Goal: Task Accomplishment & Management: Use online tool/utility

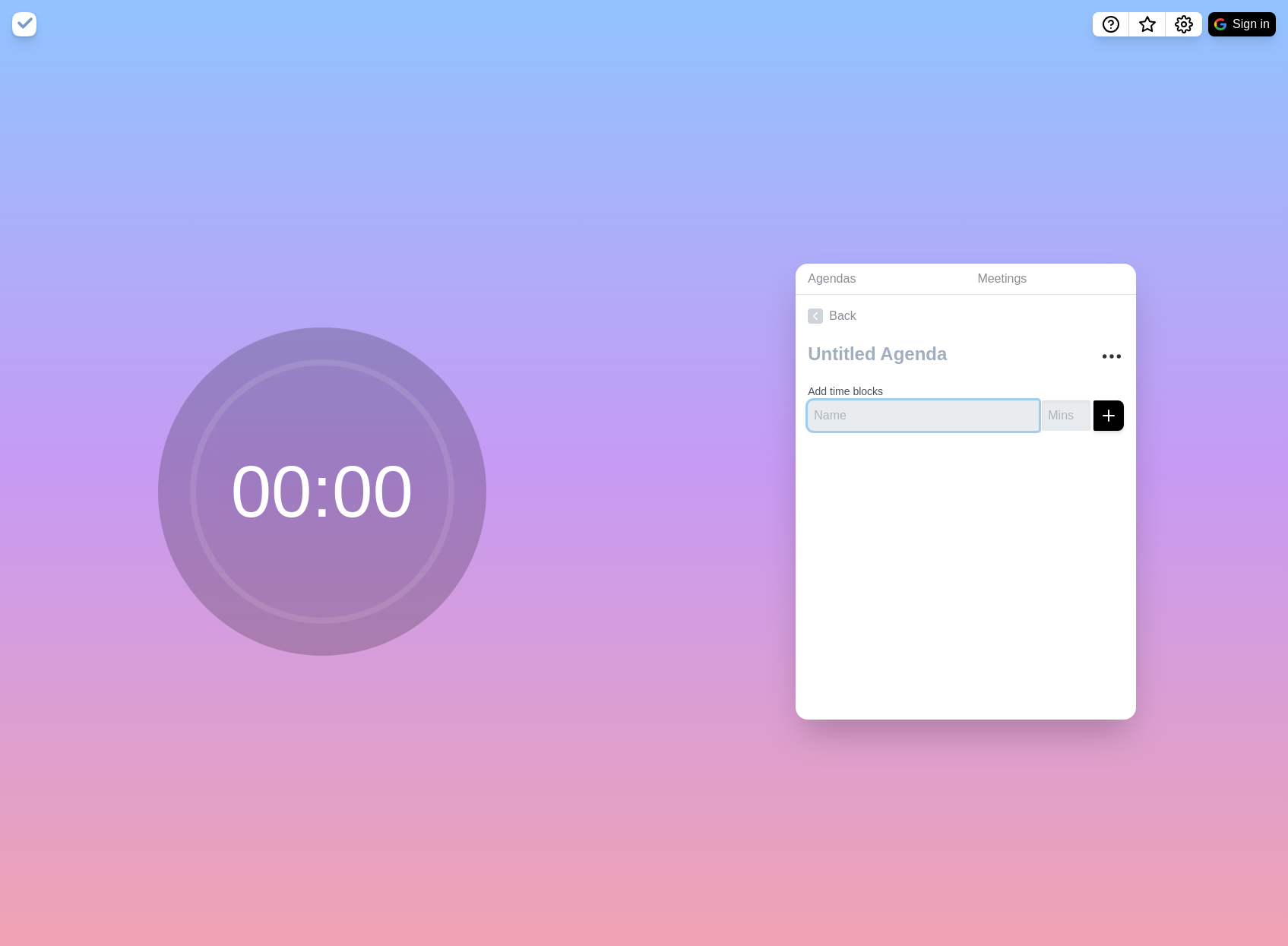
click at [860, 413] on input "text" at bounding box center [924, 415] width 231 height 30
type input "Priority Deliverables"
click at [1042, 403] on input "number" at bounding box center [1066, 415] width 49 height 30
click at [1062, 402] on input "1" at bounding box center [1066, 415] width 49 height 30
click at [1067, 404] on input "2" at bounding box center [1066, 415] width 49 height 30
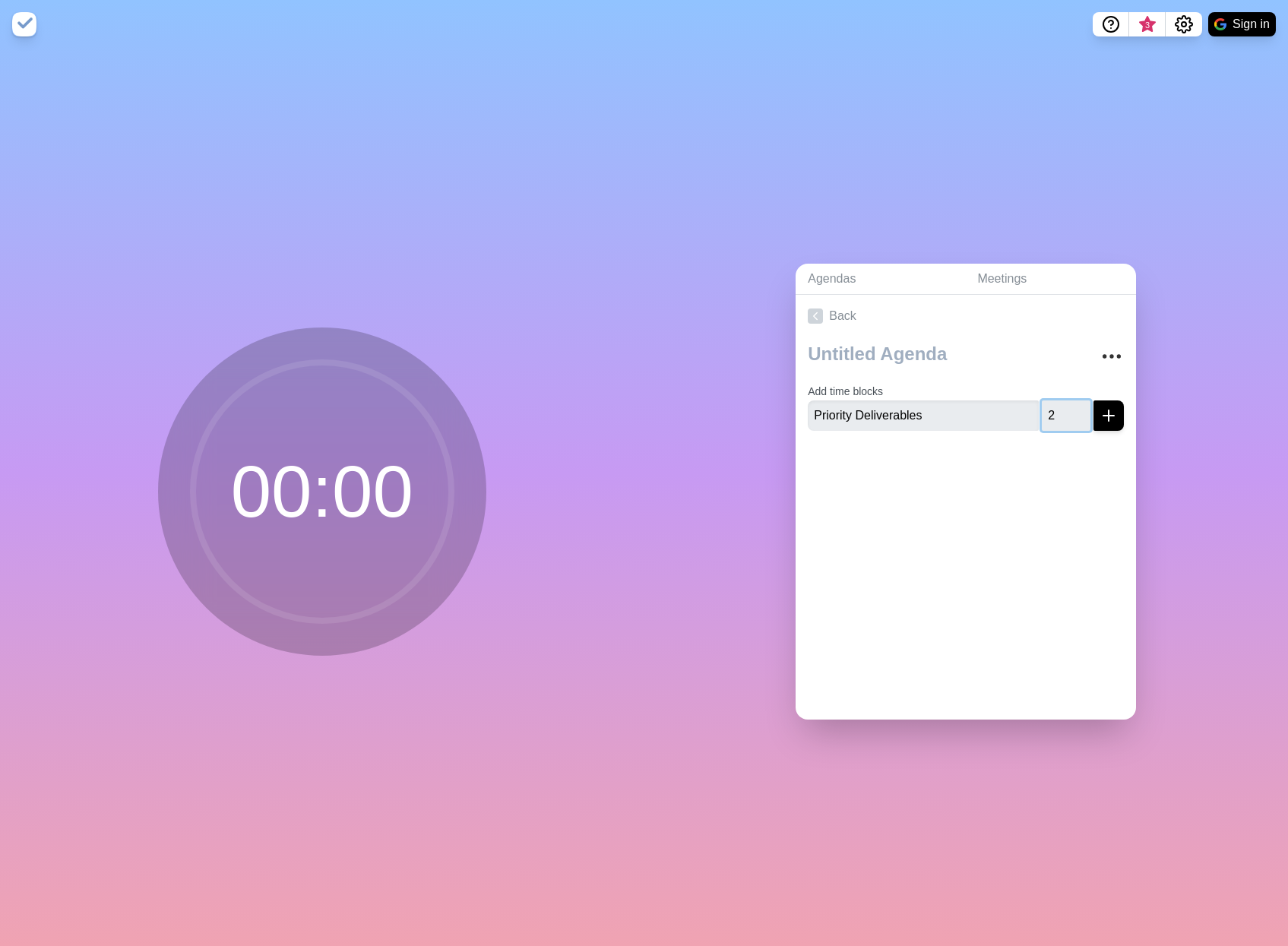
drag, startPoint x: 1047, startPoint y: 404, endPoint x: 1011, endPoint y: 403, distance: 36.0
click at [1011, 403] on div "Priority Deliverables 2" at bounding box center [966, 415] width 316 height 30
type input "10"
click at [944, 508] on div "Back Add time blocks Priority Deliverables 10" at bounding box center [966, 507] width 341 height 424
click at [1113, 404] on div "Add time blocks Priority Deliverables 10" at bounding box center [966, 390] width 341 height 106
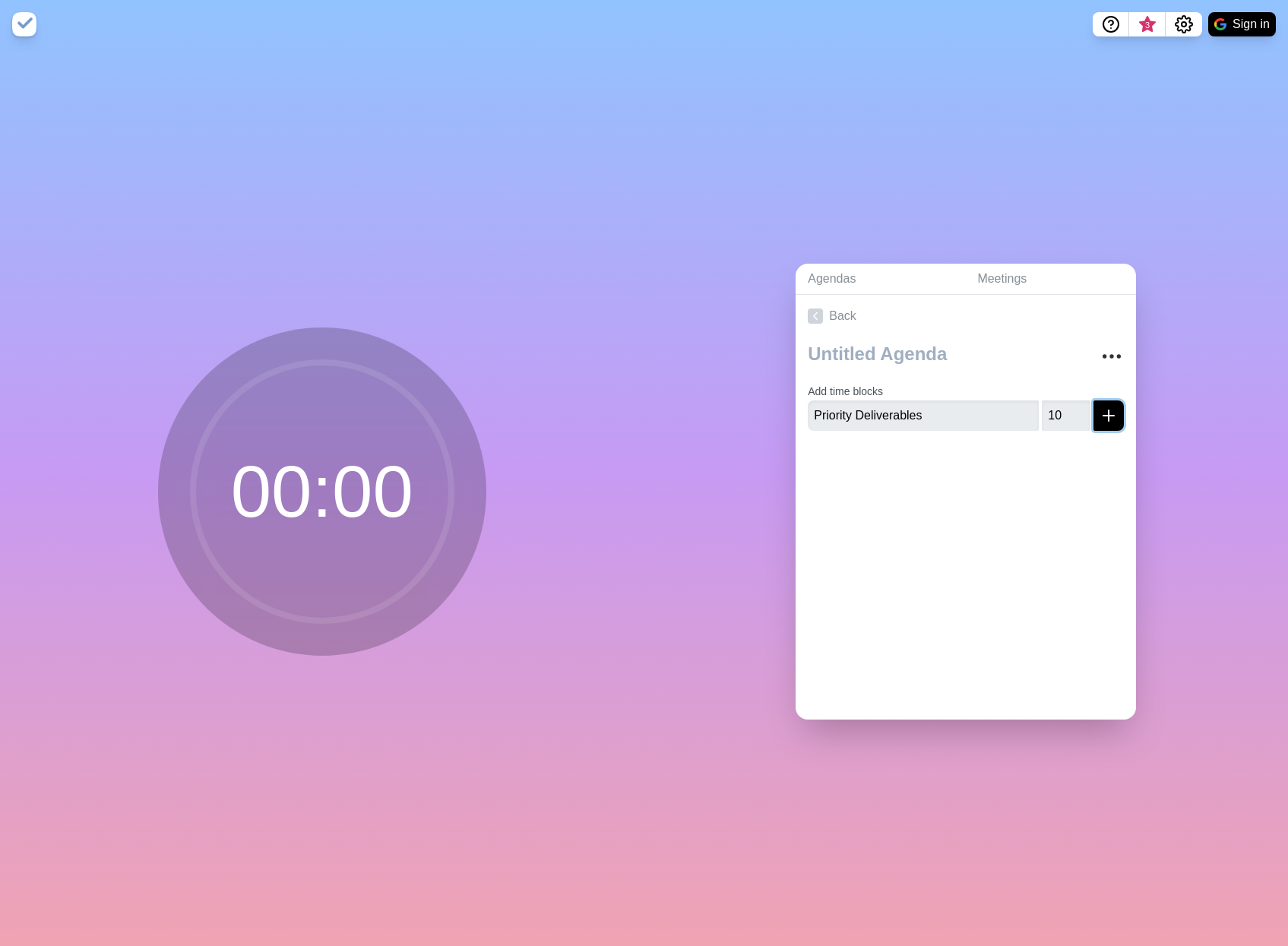
click at [1099, 407] on icon "submit" at bounding box center [1108, 415] width 18 height 18
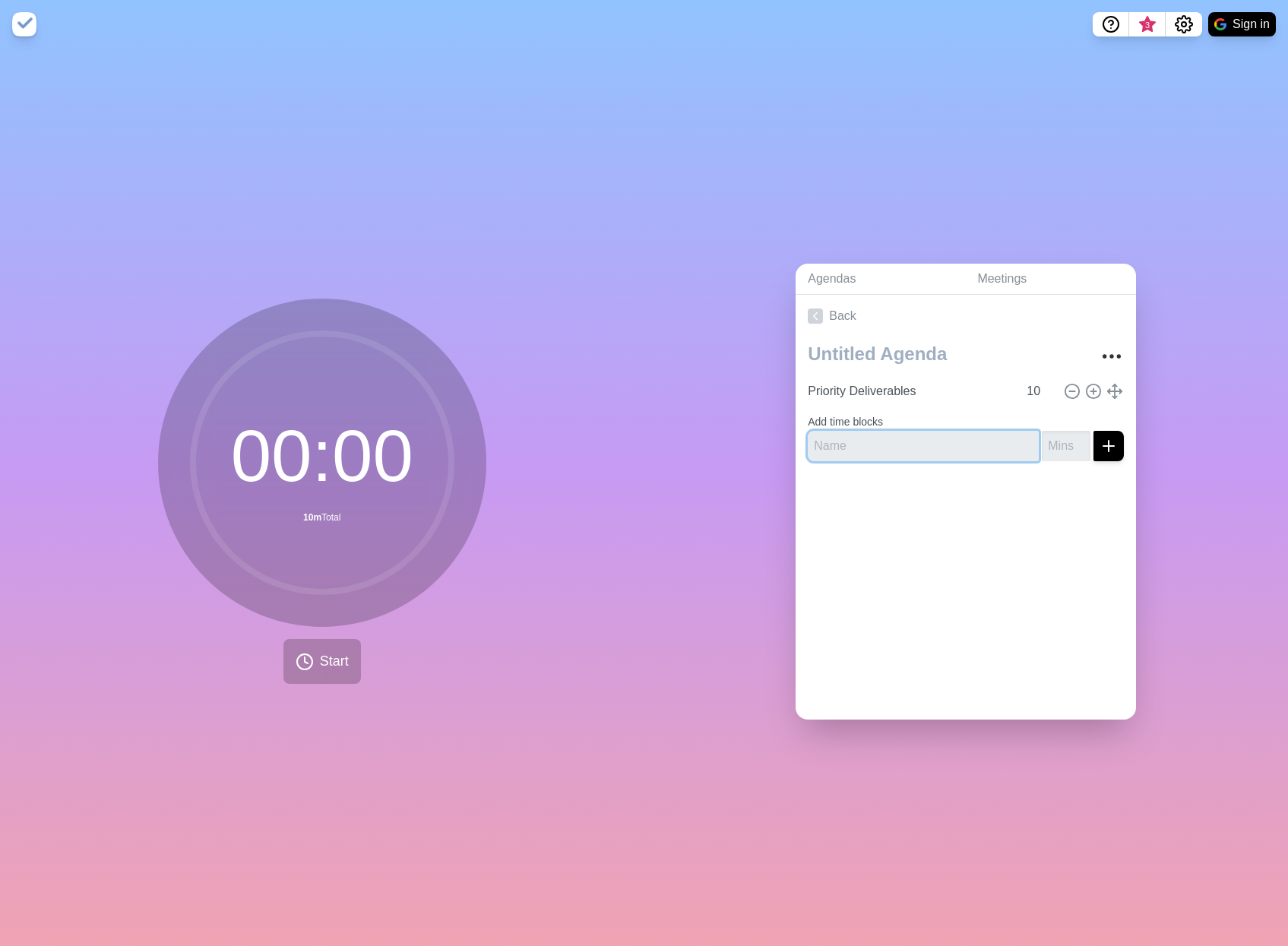
click at [918, 440] on input "text" at bounding box center [924, 445] width 231 height 30
type input "Highlights"
click at [1056, 437] on input "number" at bounding box center [1066, 445] width 49 height 30
type input "5"
click at [1101, 434] on button "submit" at bounding box center [1109, 445] width 30 height 30
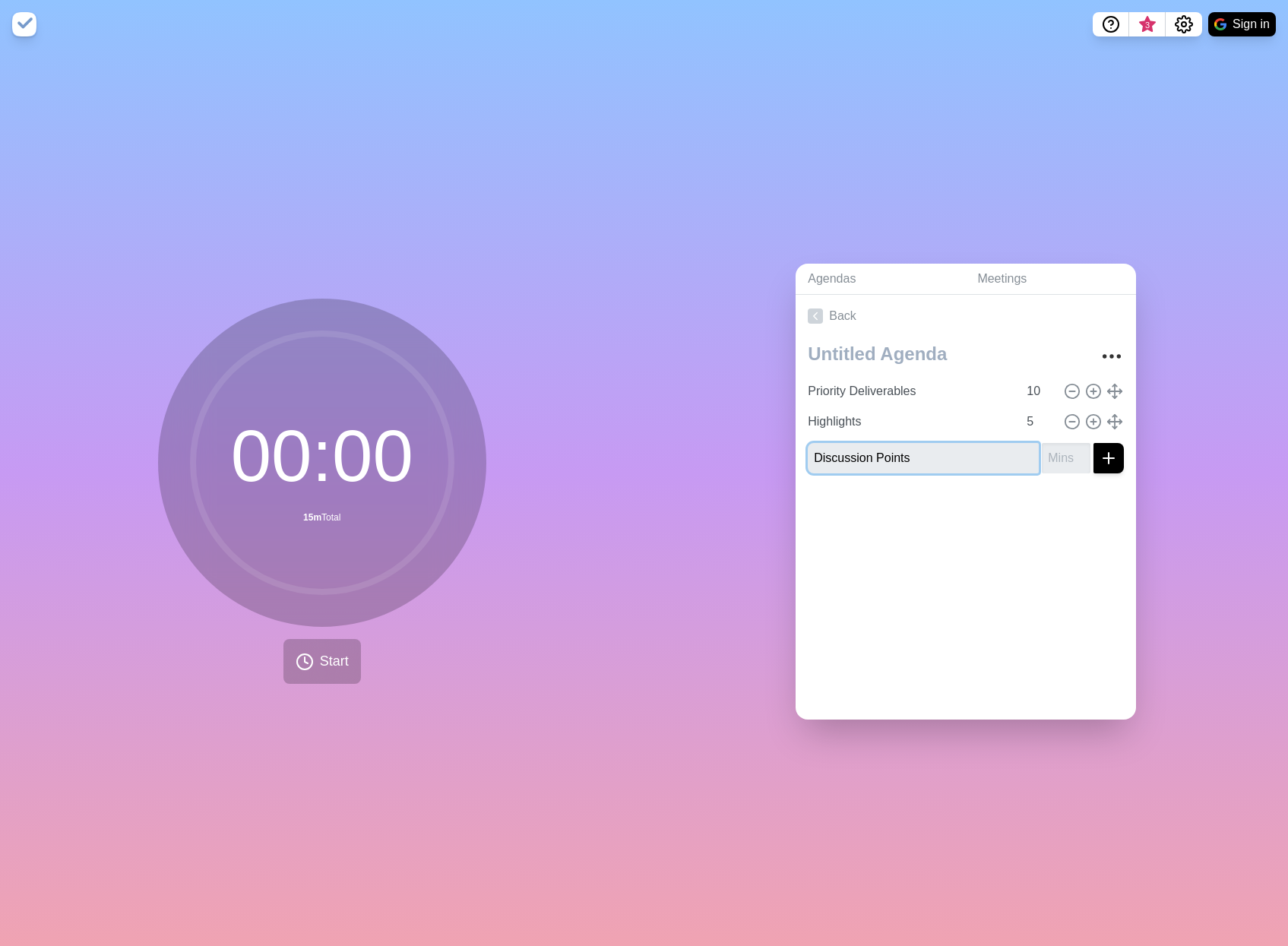
type input "Discussion Points"
click at [1099, 455] on icon "submit" at bounding box center [1108, 458] width 18 height 18
click at [1015, 508] on div at bounding box center [966, 529] width 341 height 61
click at [1042, 448] on input "number" at bounding box center [1066, 458] width 49 height 30
type input "15"
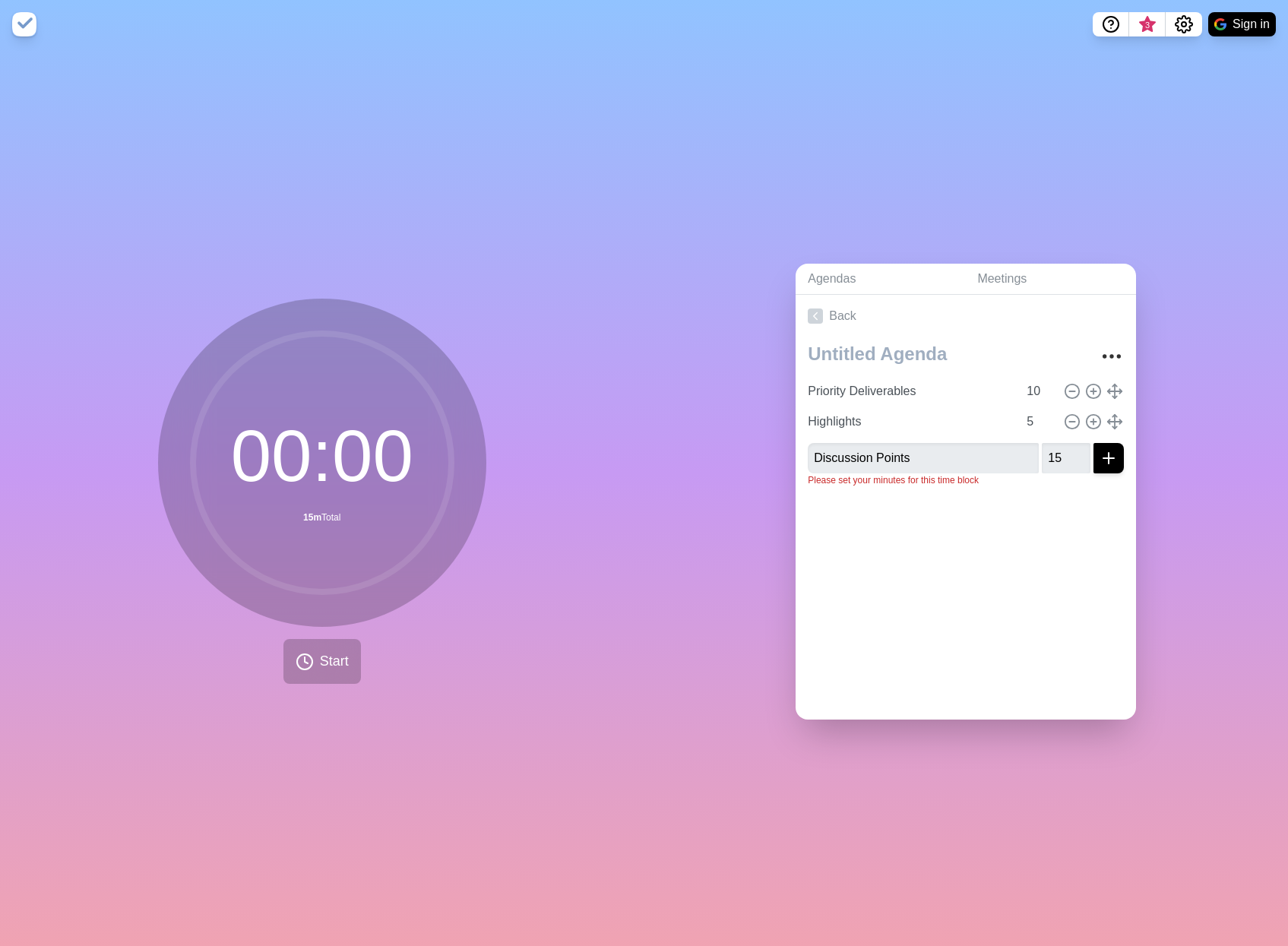
click at [1010, 586] on div "Back Priority Deliverables 10 Highlights 5 Discussion Points 15 Please set your…" at bounding box center [966, 507] width 341 height 424
click at [1099, 449] on icon "submit" at bounding box center [1108, 458] width 18 height 18
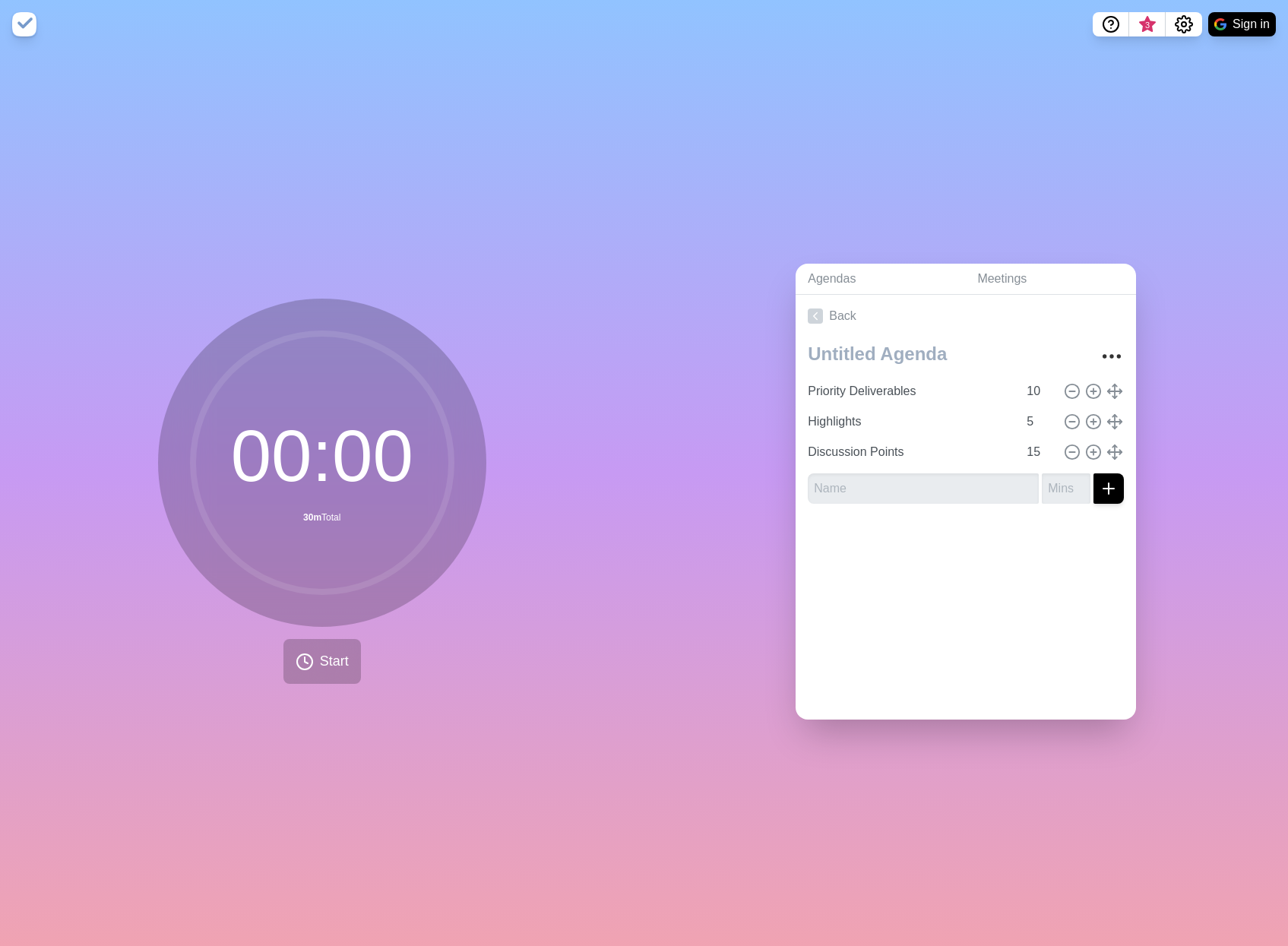
click at [957, 557] on div at bounding box center [966, 546] width 341 height 61
click at [1099, 347] on icon "More" at bounding box center [1111, 355] width 24 height 24
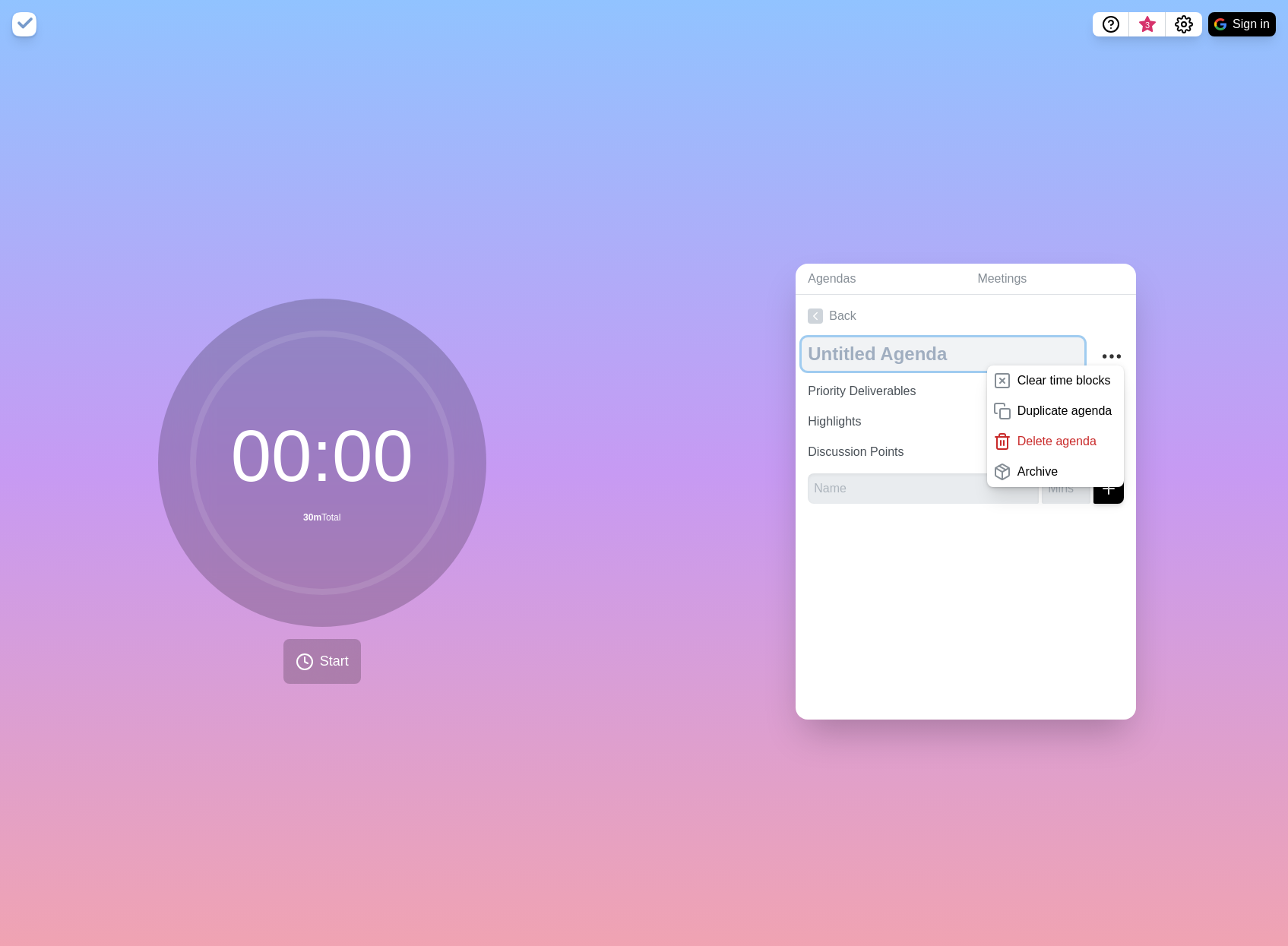
click at [911, 338] on textarea at bounding box center [943, 354] width 283 height 33
click at [860, 349] on textarea at bounding box center [943, 354] width 283 height 33
type textarea "RAR"
click at [924, 563] on div at bounding box center [966, 546] width 341 height 61
click at [1165, 279] on div "Agendas Meetings Back RAR Clear time blocks Duplicate agenda Delete agenda Arch…" at bounding box center [967, 497] width 644 height 897
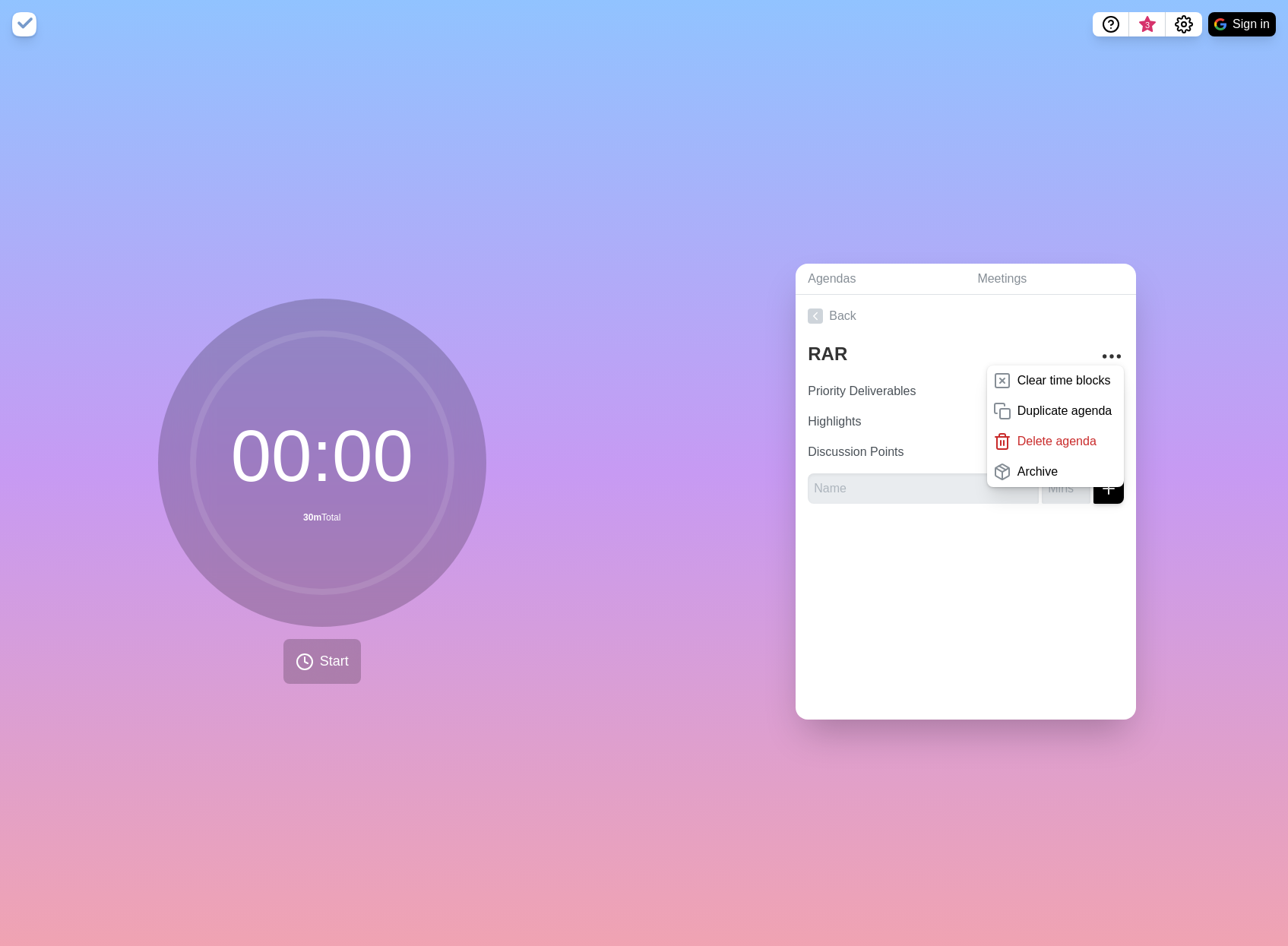
click at [489, 668] on div "00 : 00 30m Total Start" at bounding box center [322, 497] width 644 height 897
click at [1145, 22] on span "3" at bounding box center [1147, 25] width 12 height 12
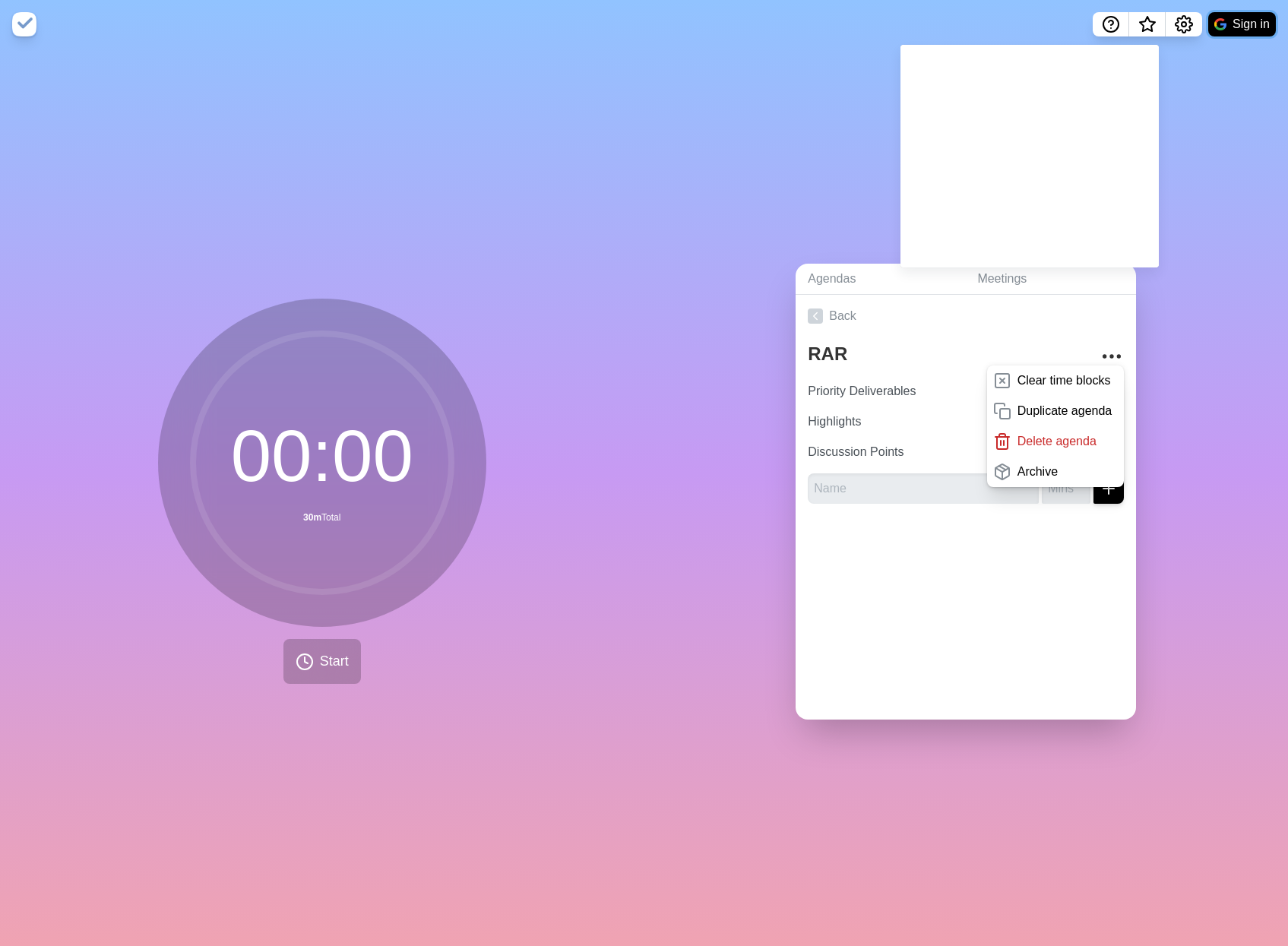
click at [1248, 19] on button "Sign in" at bounding box center [1241, 24] width 68 height 24
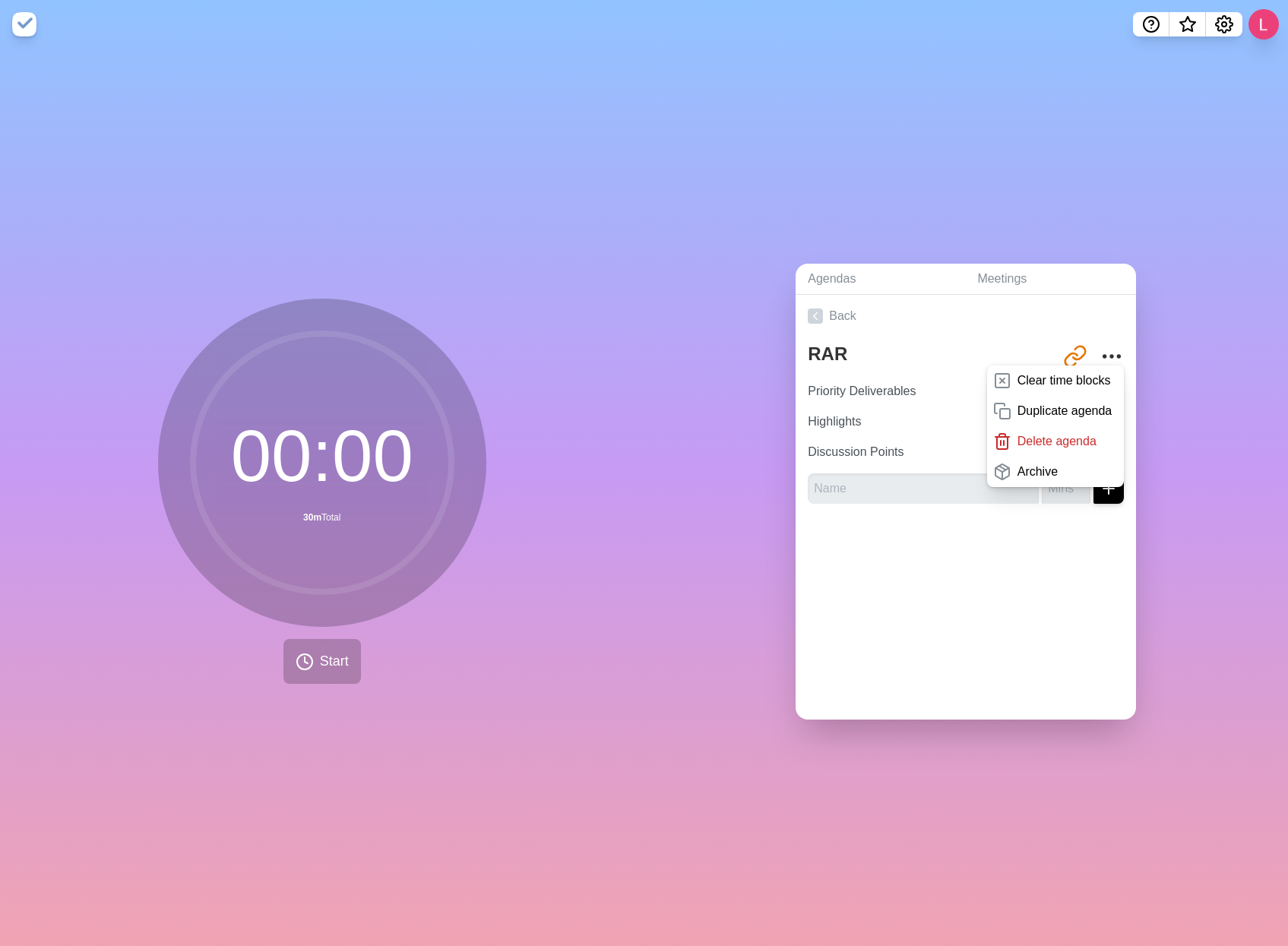
click at [902, 747] on div "Agendas Meetings Back RAR http://timeblocks.co/-OZftF-pdU0f5pEquvWE Clear time …" at bounding box center [967, 497] width 644 height 897
click at [885, 351] on textarea "RAR" at bounding box center [928, 354] width 252 height 33
click at [831, 275] on link "Agendas" at bounding box center [880, 279] width 169 height 31
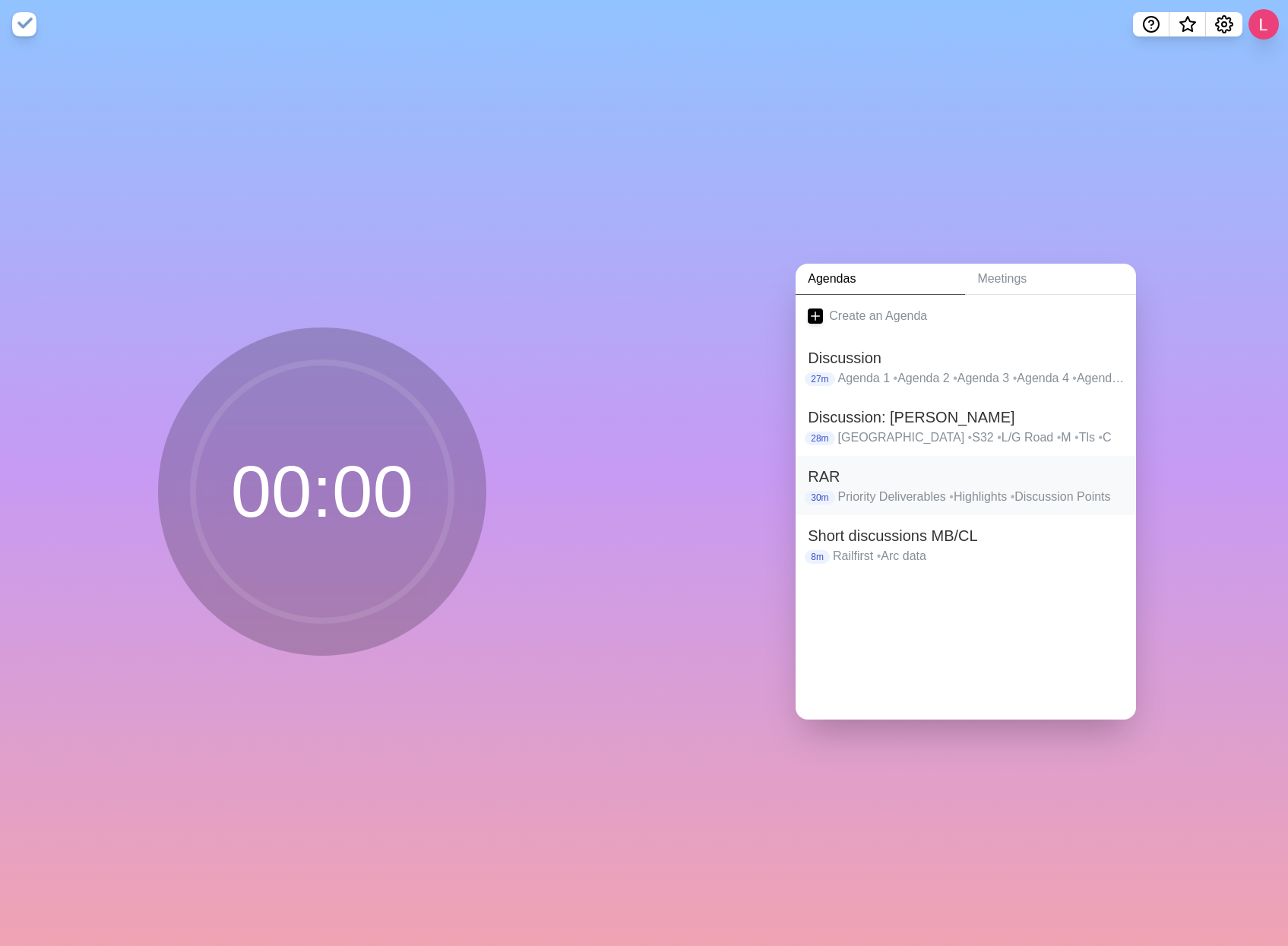
drag, startPoint x: 841, startPoint y: 480, endPoint x: 830, endPoint y: 478, distance: 11.2
click at [830, 478] on h2 "RAR" at bounding box center [966, 476] width 316 height 23
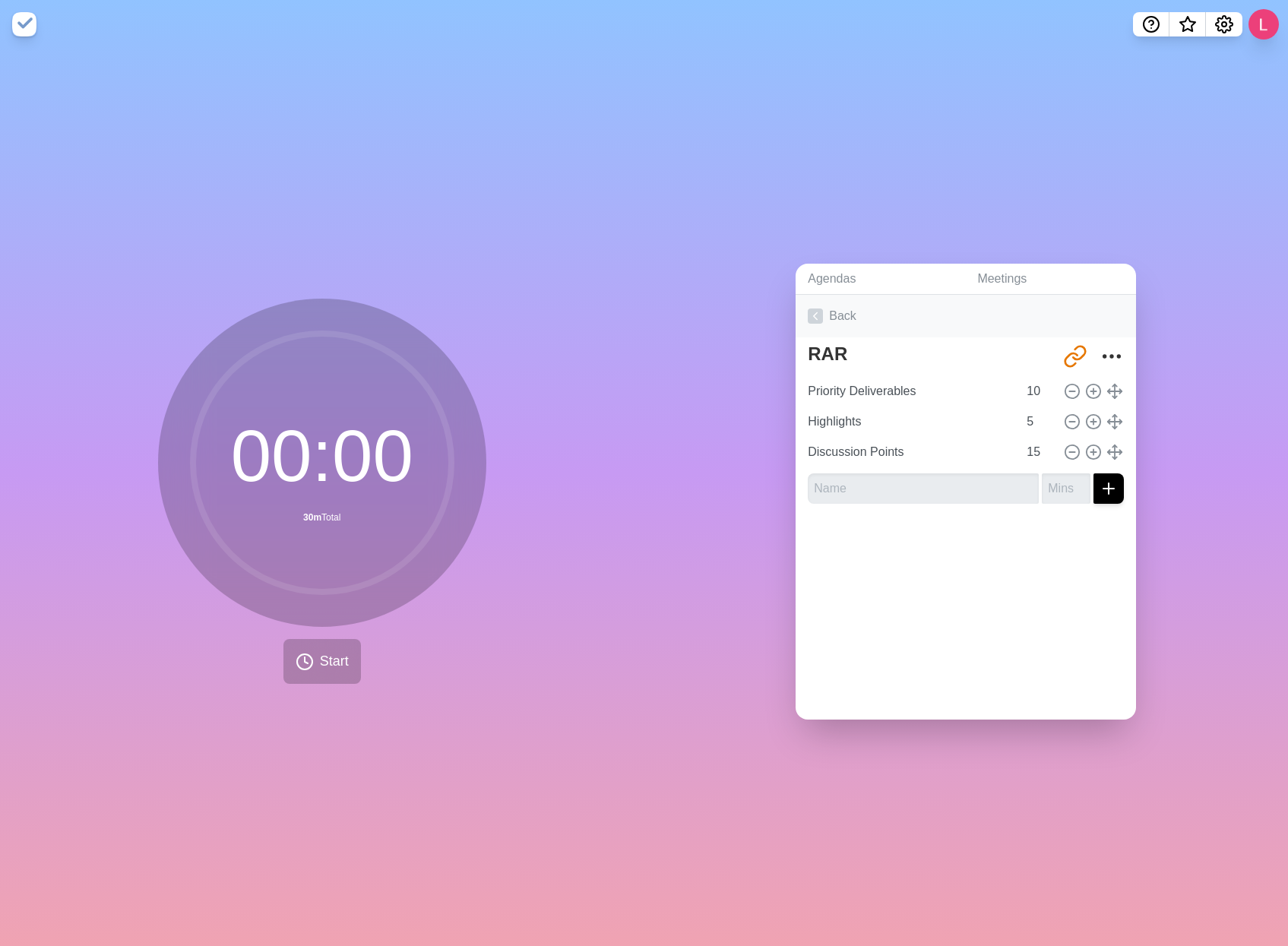
click at [811, 309] on icon at bounding box center [816, 316] width 16 height 16
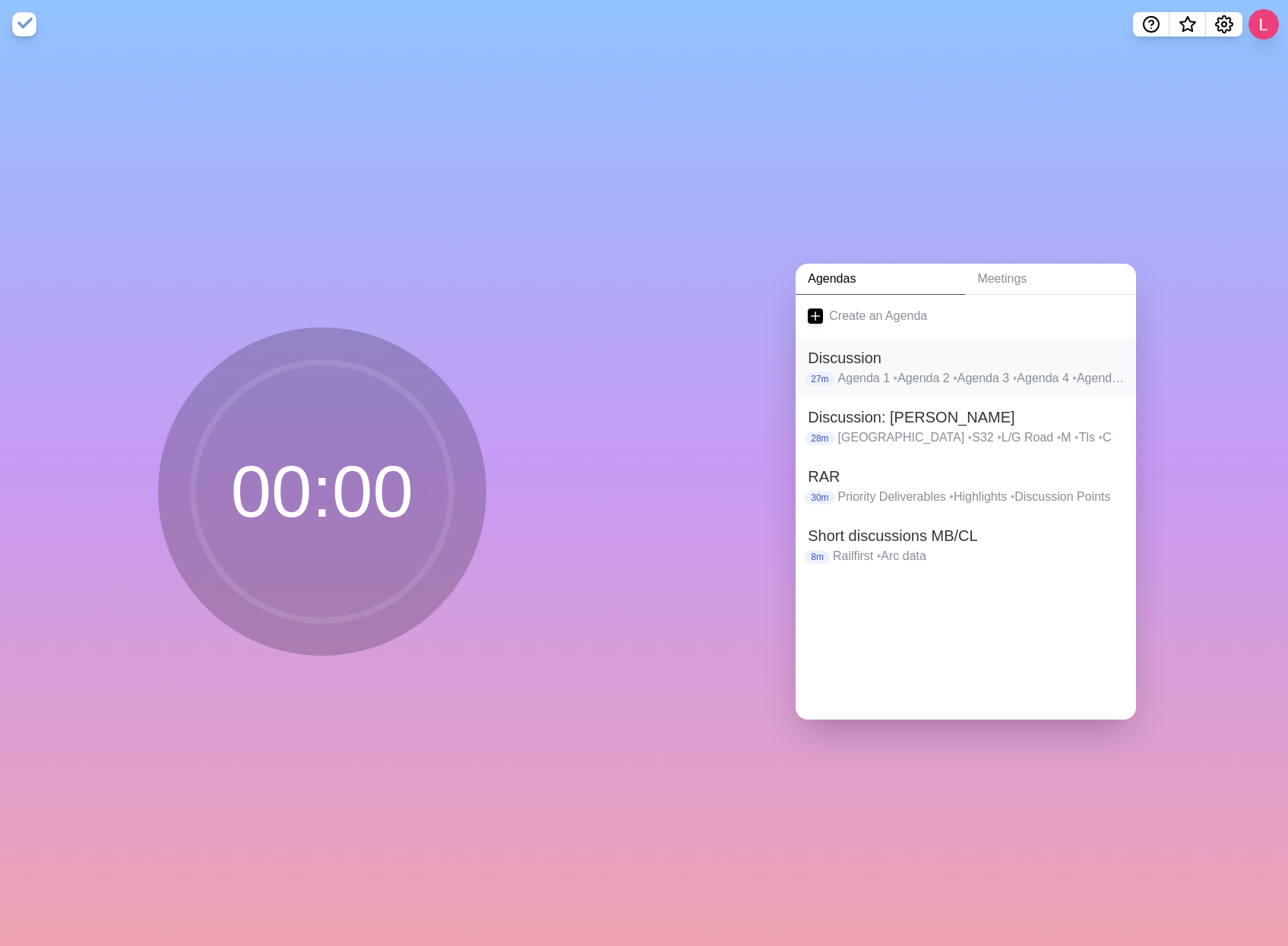
click at [911, 358] on h2 "Discussion" at bounding box center [966, 357] width 316 height 23
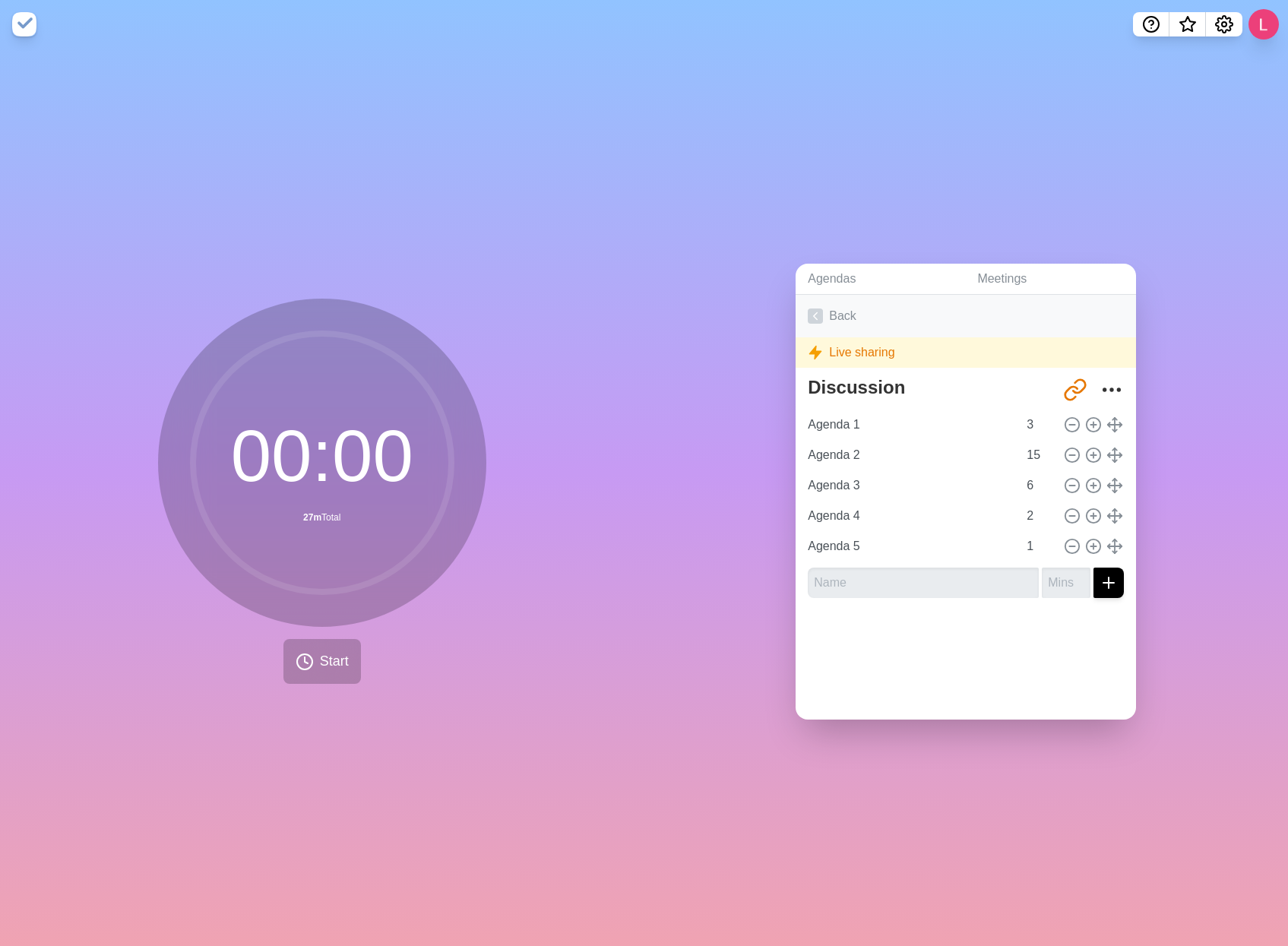
click at [813, 308] on icon at bounding box center [816, 316] width 16 height 16
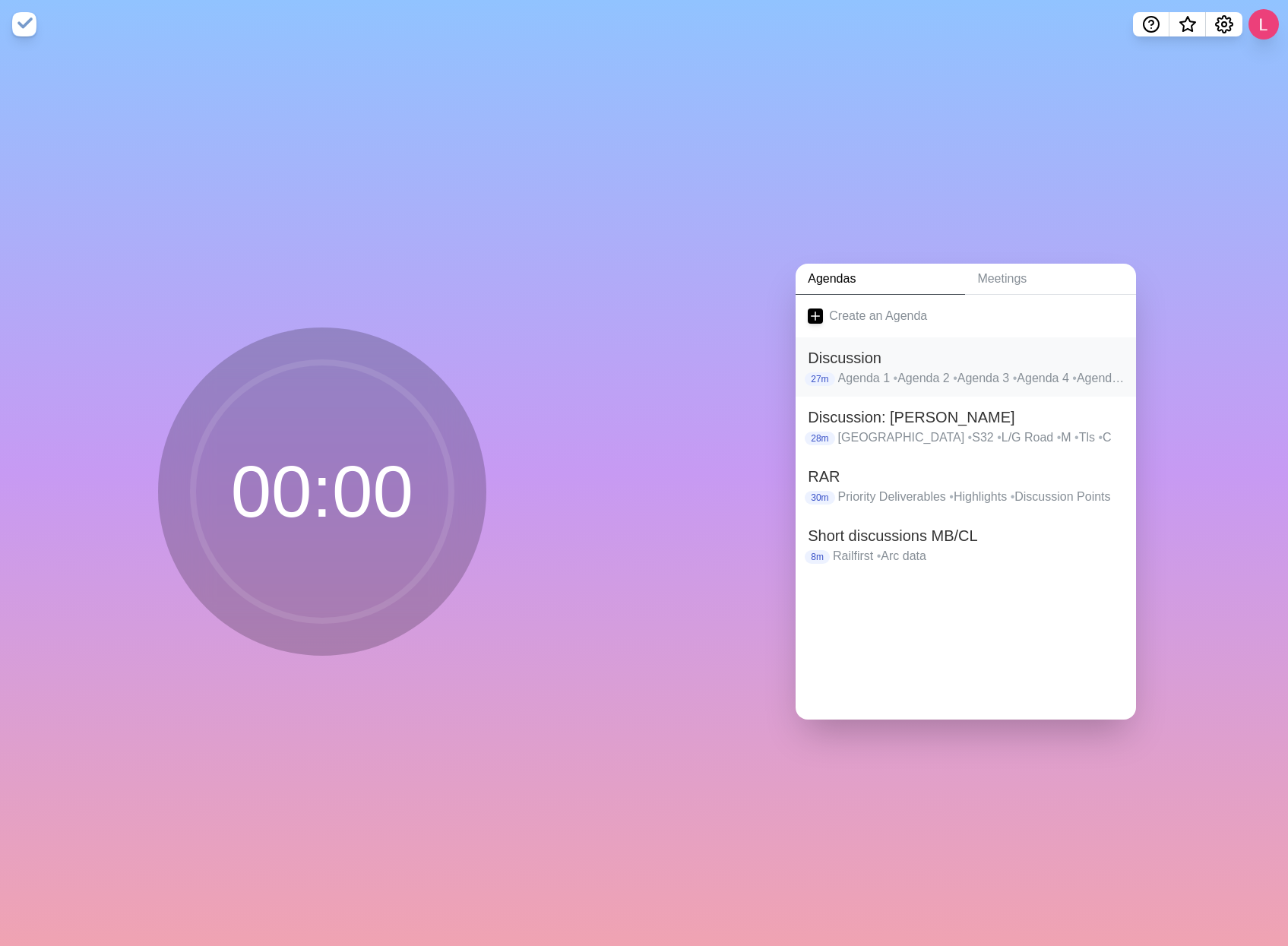
drag, startPoint x: 831, startPoint y: 357, endPoint x: 821, endPoint y: 357, distance: 10.0
click at [821, 357] on h2 "Discussion" at bounding box center [966, 357] width 316 height 23
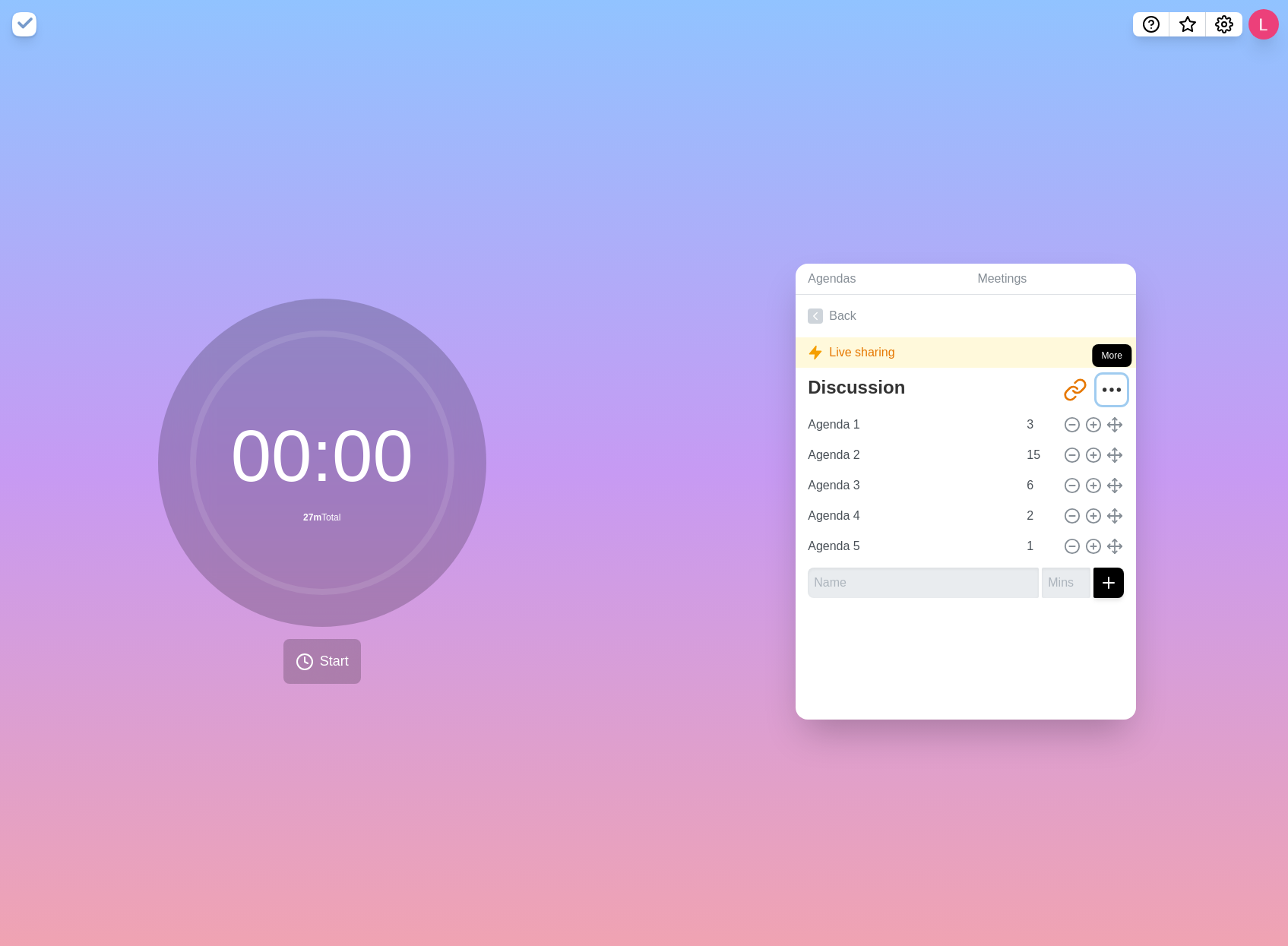
click at [1099, 387] on icon "More" at bounding box center [1111, 390] width 24 height 24
click at [1040, 471] on p "Delete agenda" at bounding box center [1057, 474] width 79 height 18
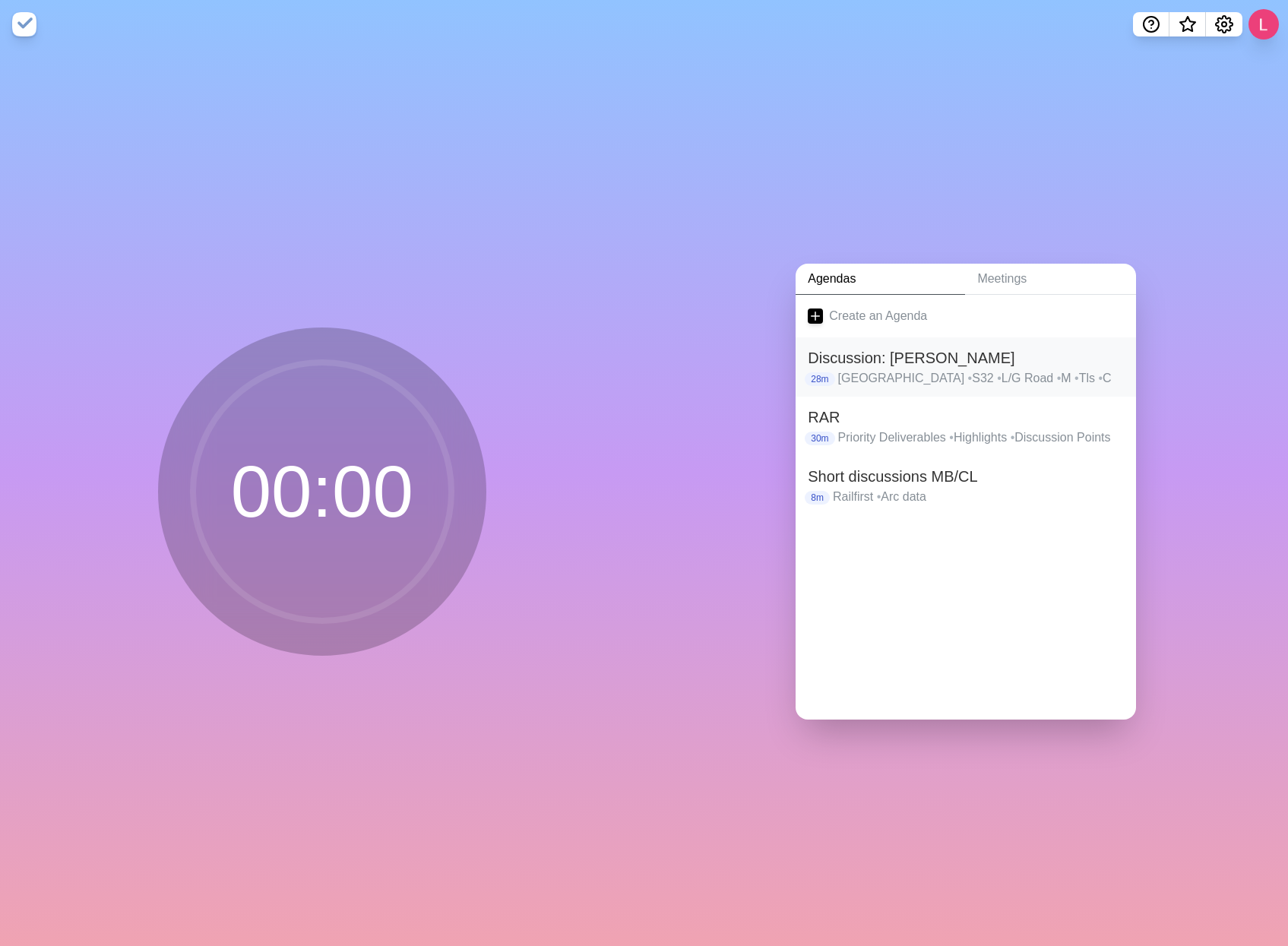
click at [848, 369] on p "Perth • S32 • L/G Road • M • Tls • C" at bounding box center [981, 378] width 286 height 18
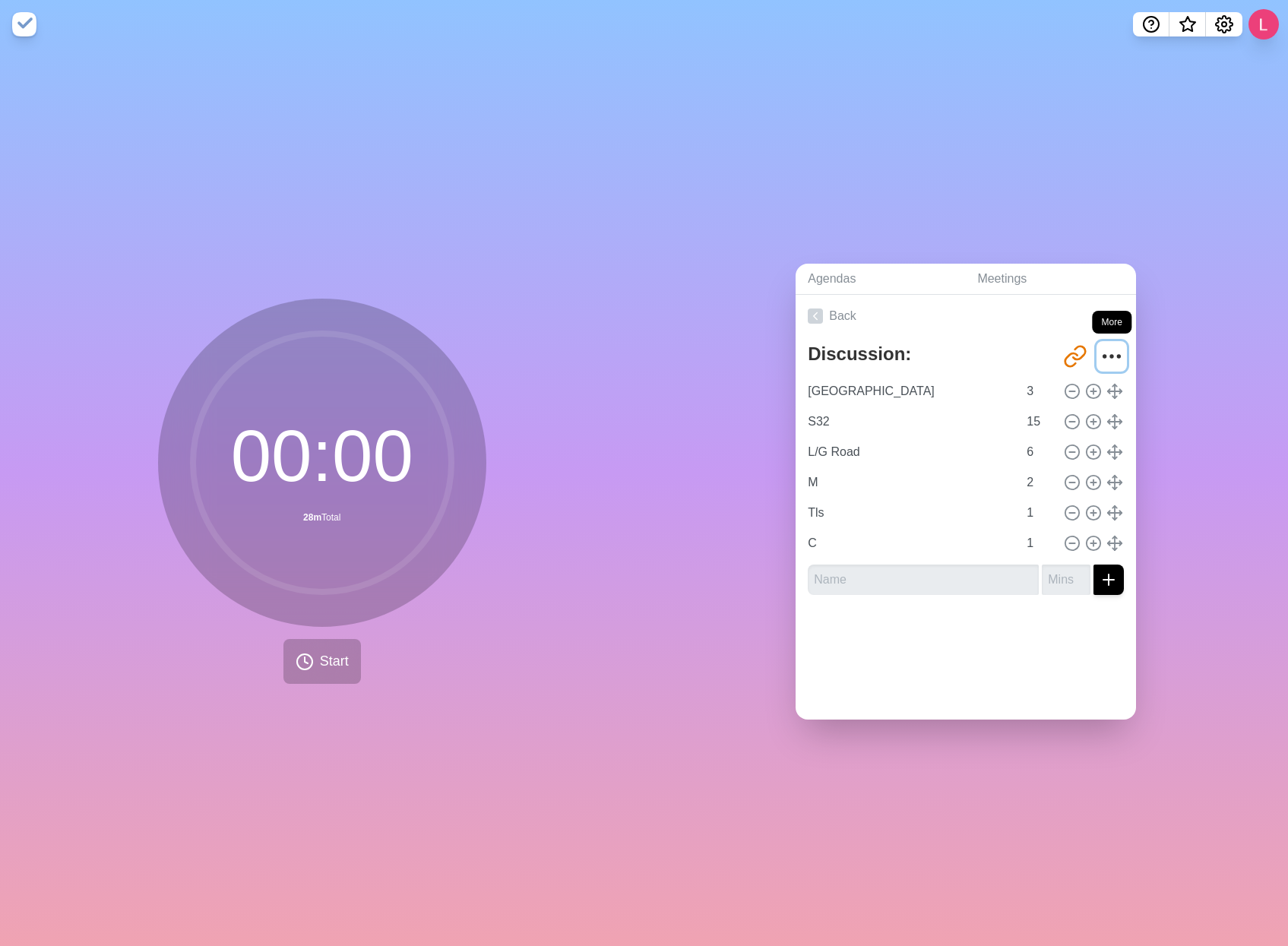
click at [1099, 348] on icon "More" at bounding box center [1111, 355] width 24 height 24
click at [1018, 438] on p "Delete agenda" at bounding box center [1057, 441] width 79 height 18
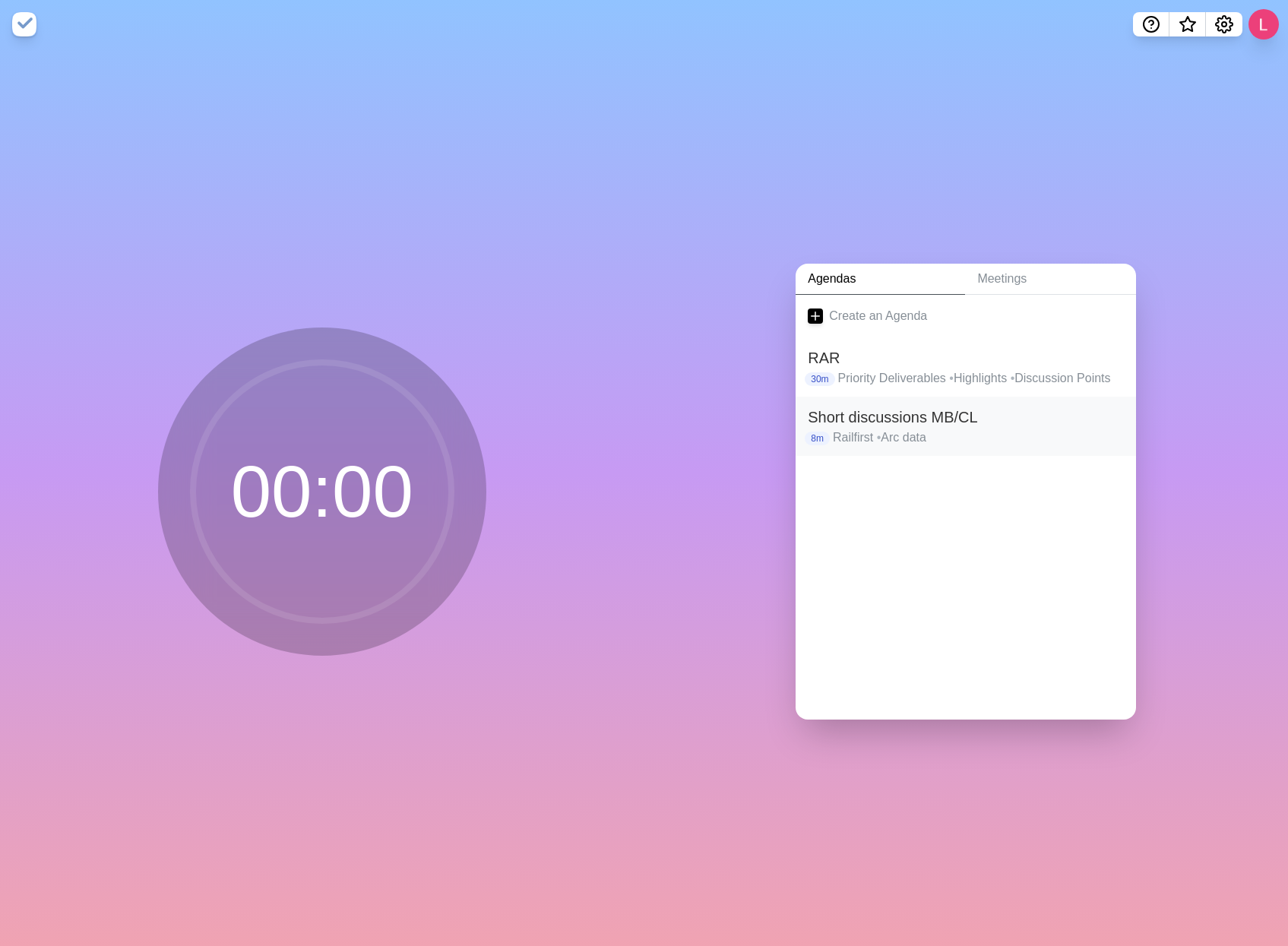
click at [952, 418] on h2 "Short discussions MB/CL" at bounding box center [966, 417] width 316 height 23
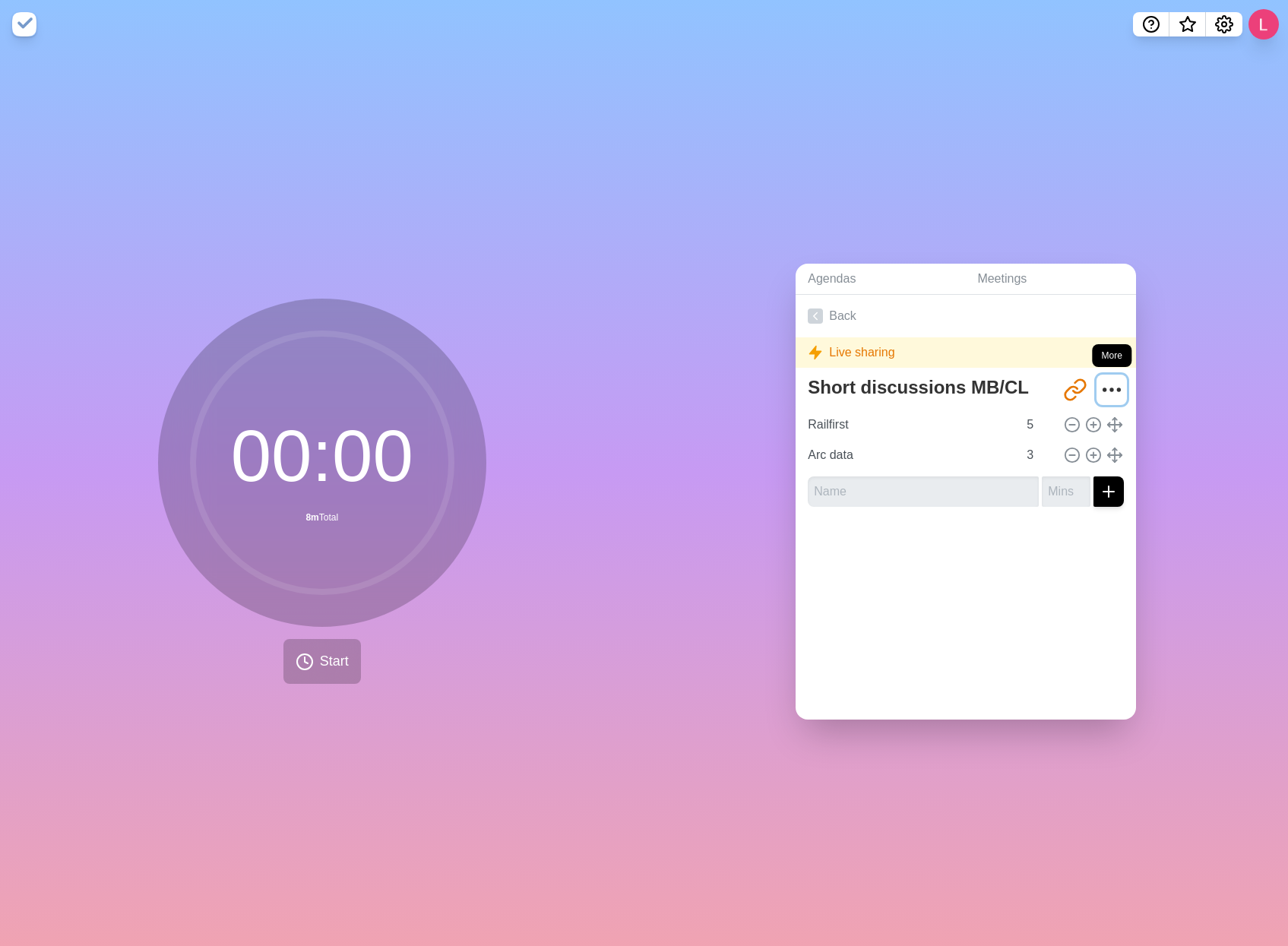
click at [1104, 384] on icon "More" at bounding box center [1111, 390] width 24 height 24
click at [1111, 389] on circle "More" at bounding box center [1112, 390] width 2 height 2
click at [1099, 383] on icon "More" at bounding box center [1111, 390] width 24 height 24
click at [905, 576] on div "Back Live sharing Short discussions MB/CL http://timeblocks.co/-N_7Ys_KbmW9YvBB…" at bounding box center [966, 507] width 341 height 424
click at [1099, 391] on icon "More" at bounding box center [1111, 390] width 24 height 24
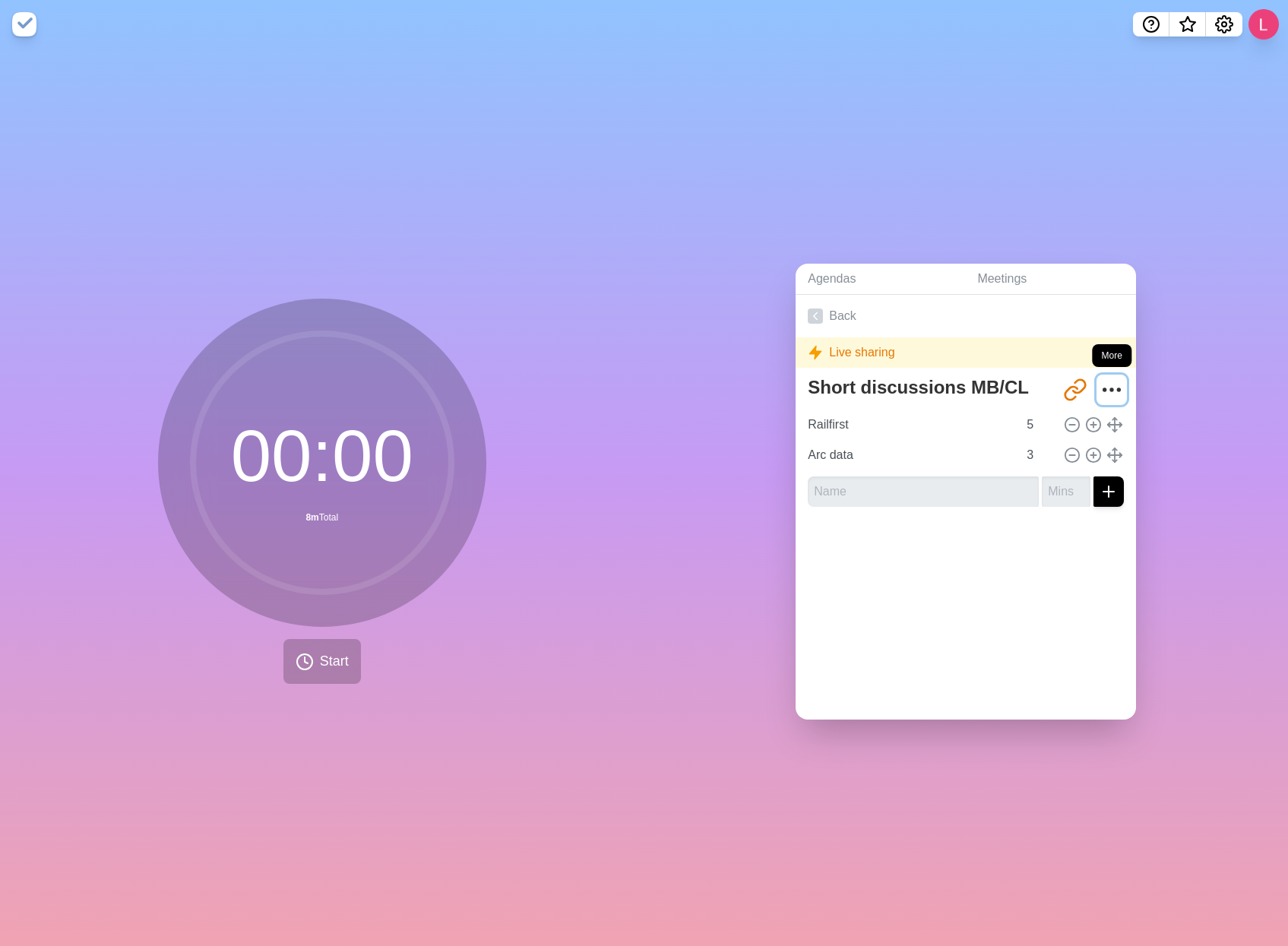
click at [1099, 378] on icon "More" at bounding box center [1111, 390] width 24 height 24
click at [812, 309] on icon at bounding box center [816, 316] width 16 height 16
click at [816, 303] on link "Back" at bounding box center [966, 316] width 341 height 43
click at [859, 203] on div "Agendas Meetings Back Live sharing Short discussions MB/CL [URL][DOMAIN_NAME] R…" at bounding box center [967, 497] width 644 height 897
click at [1182, 20] on span "What’s new" at bounding box center [1187, 29] width 24 height 32
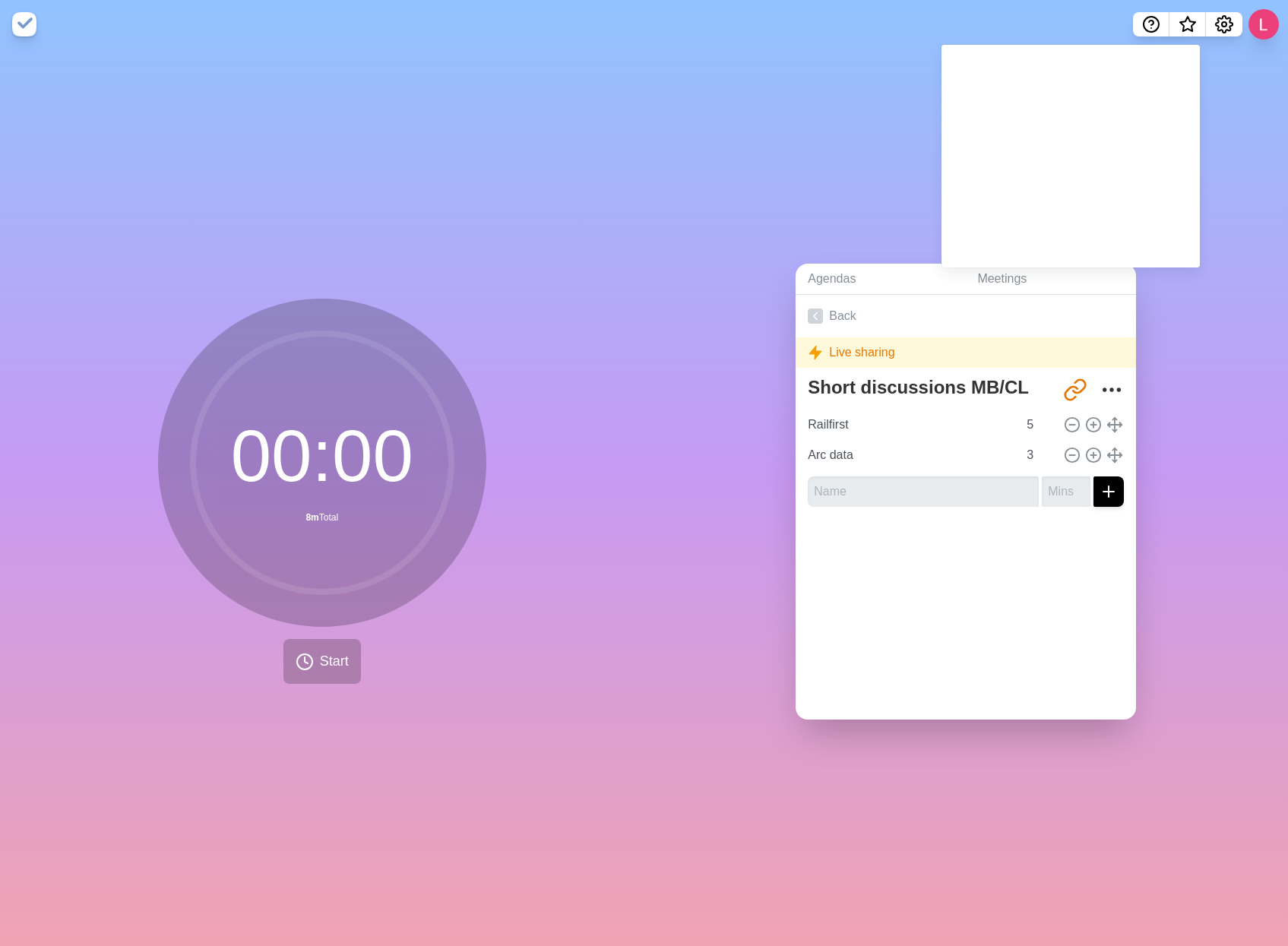
click at [792, 80] on div "Agendas Meetings Back Live sharing Short discussions MB/CL [URL][DOMAIN_NAME] R…" at bounding box center [967, 497] width 644 height 897
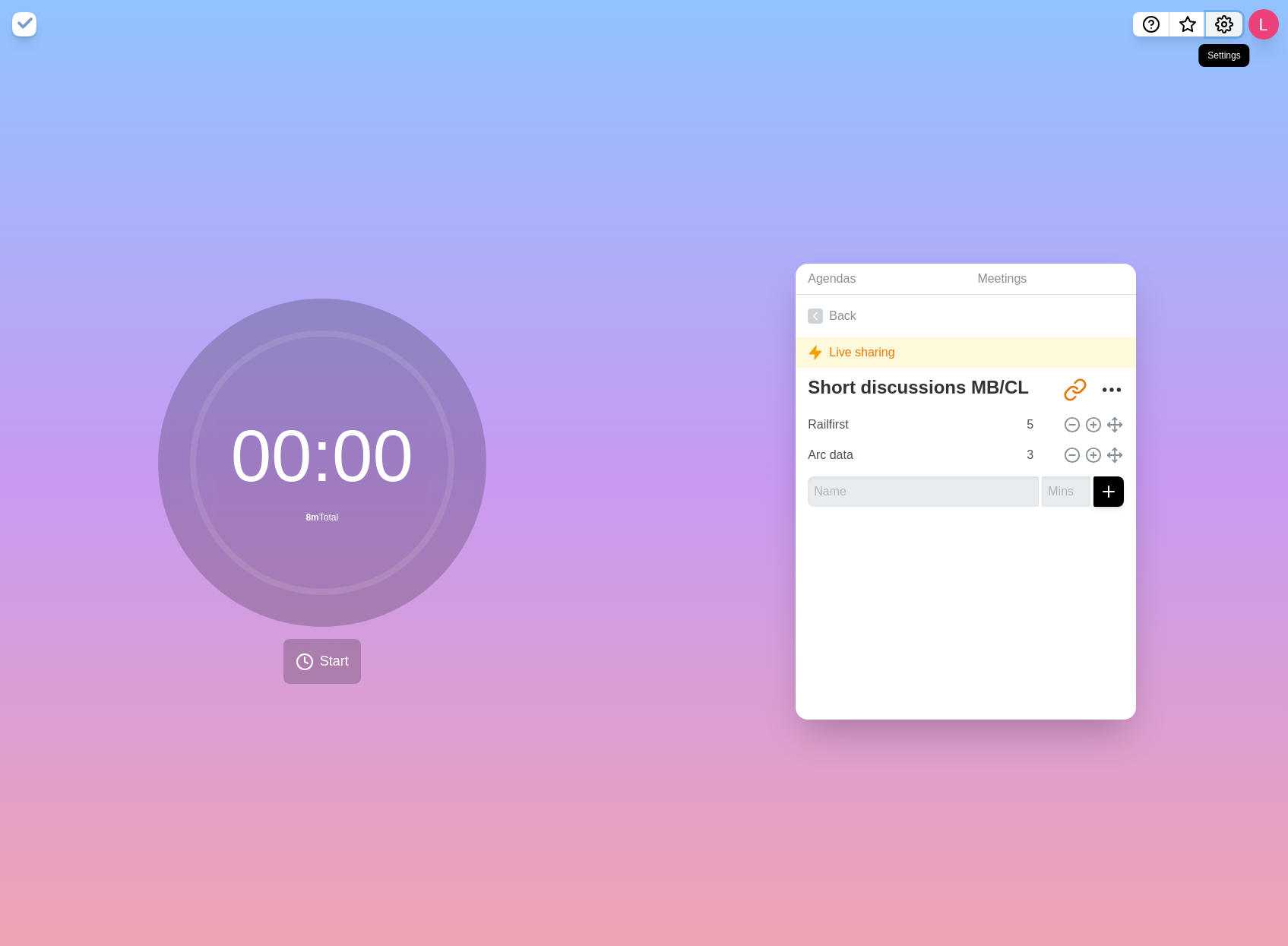
click at [1229, 20] on icon "Settings" at bounding box center [1224, 24] width 18 height 18
click at [1224, 27] on icon "Settings" at bounding box center [1224, 24] width 18 height 18
click at [905, 255] on div "Agendas Meetings Back Live sharing Short discussions MB/CL [URL][DOMAIN_NAME] R…" at bounding box center [967, 497] width 644 height 897
click at [326, 651] on span "Start" at bounding box center [334, 661] width 29 height 20
click at [307, 662] on icon at bounding box center [304, 661] width 18 height 18
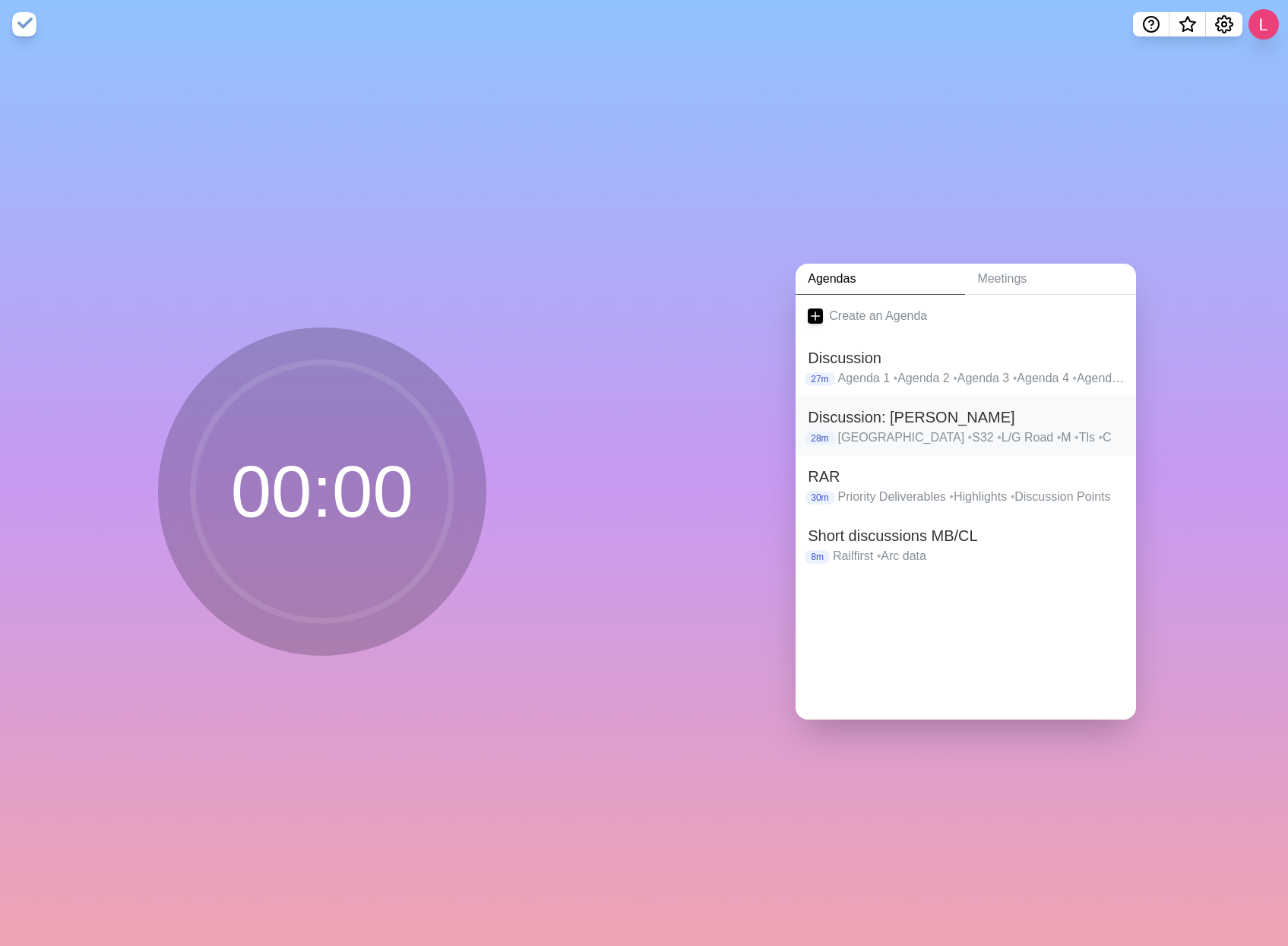
click at [900, 411] on h2 "Discussion: [PERSON_NAME]" at bounding box center [966, 417] width 316 height 23
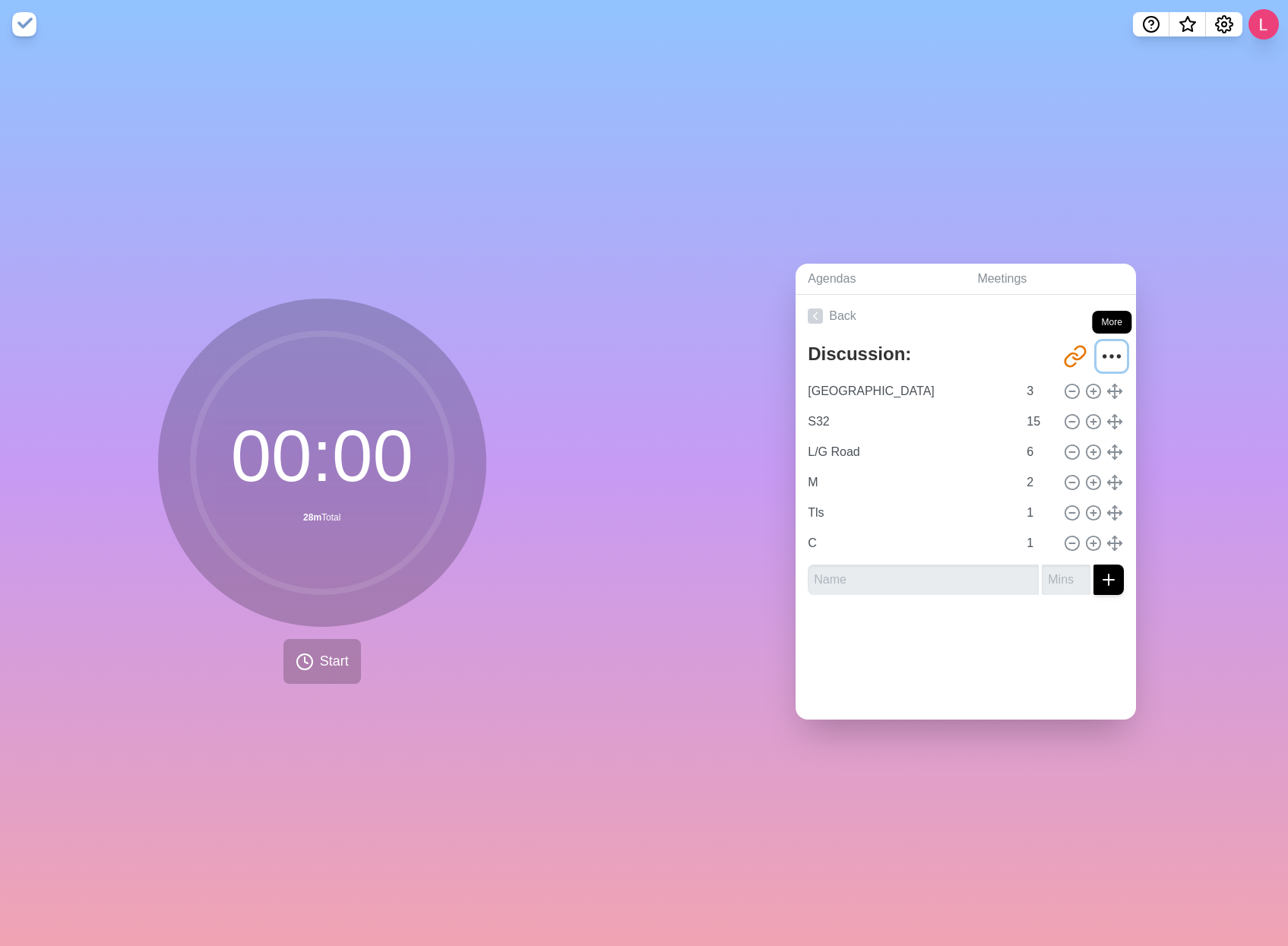
click at [1099, 344] on icon "More" at bounding box center [1111, 355] width 24 height 24
click at [1040, 440] on p "Delete agenda" at bounding box center [1057, 441] width 79 height 18
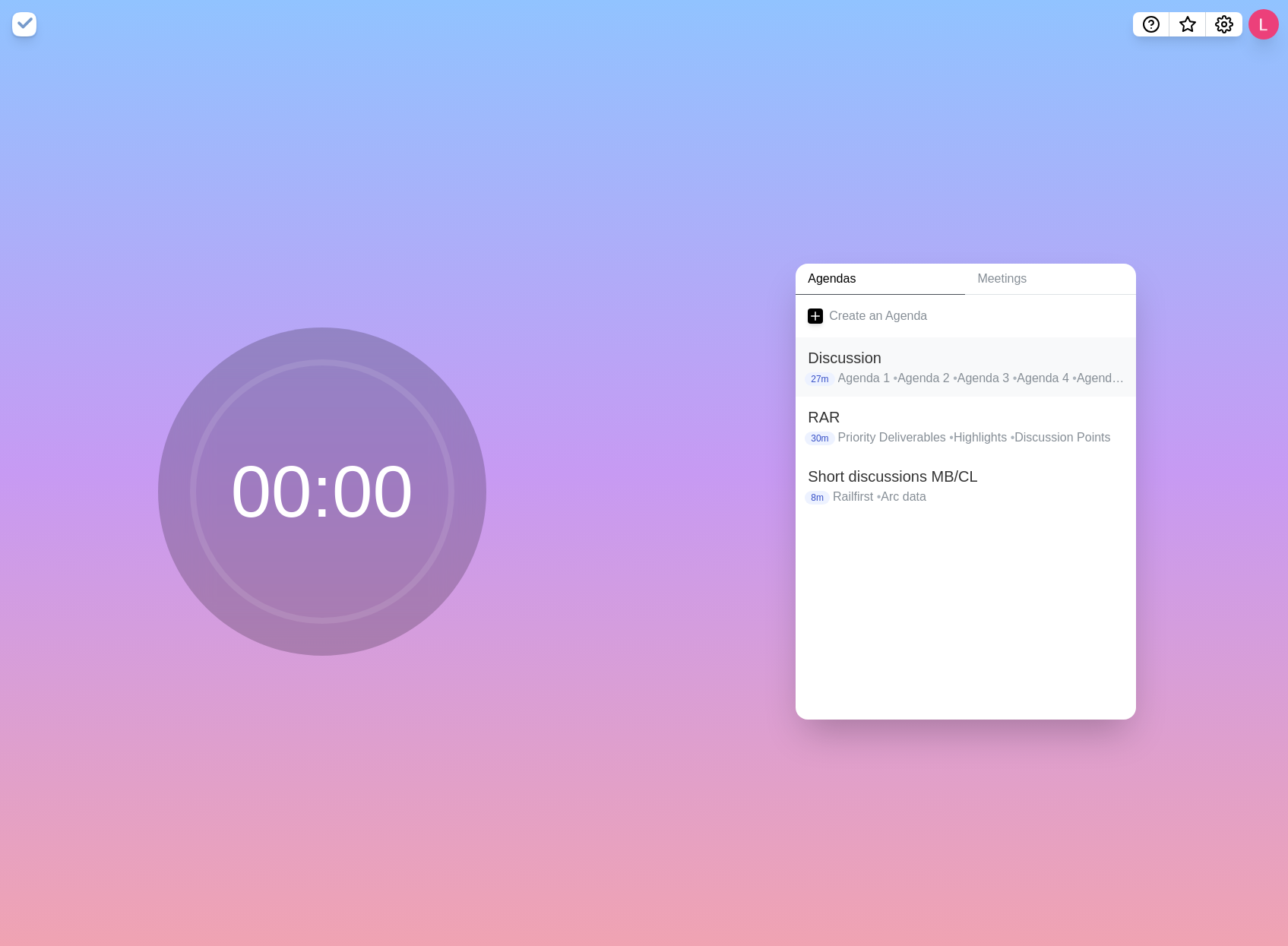
click at [1050, 354] on h2 "Discussion" at bounding box center [966, 357] width 316 height 23
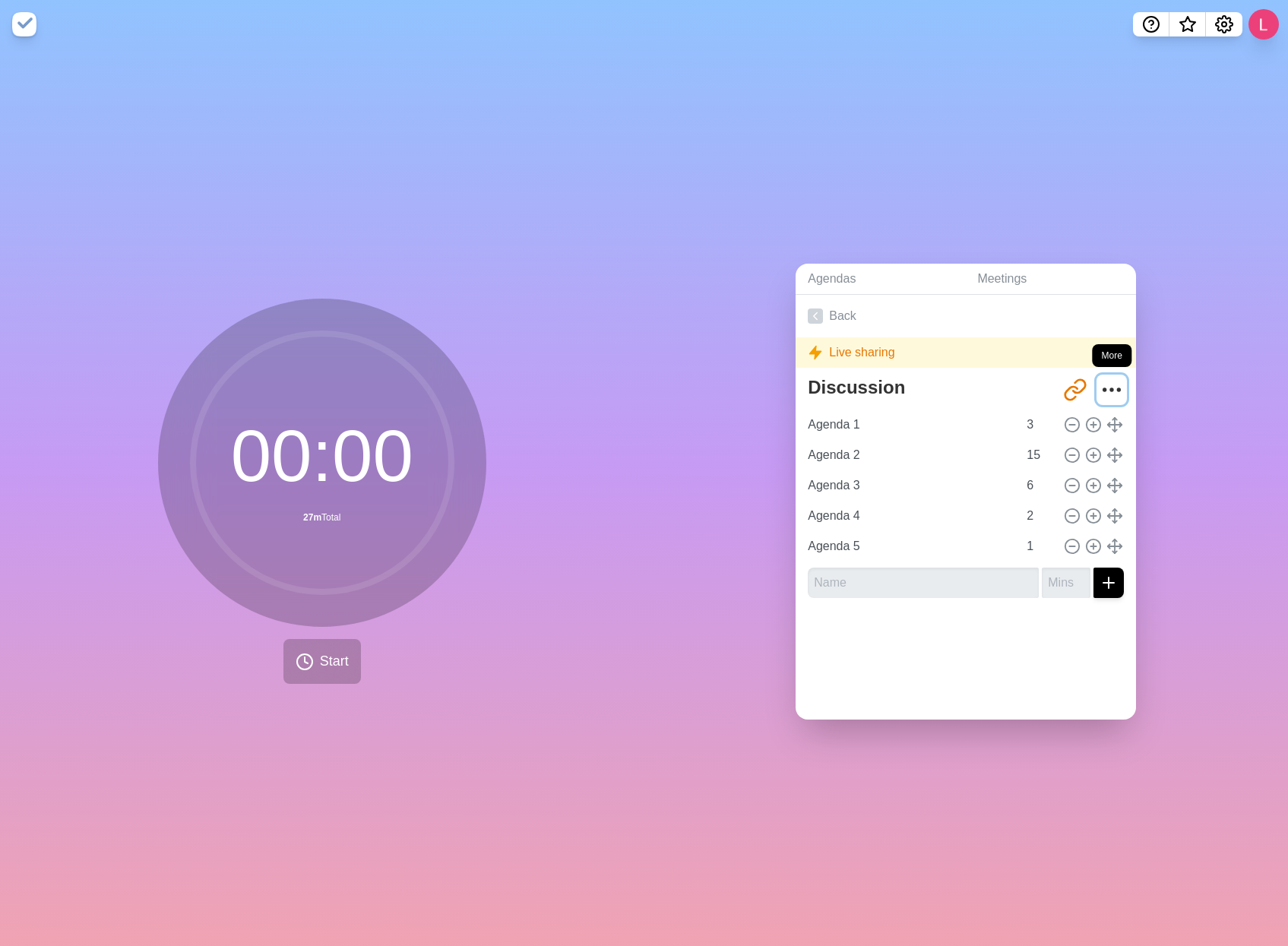
click at [1100, 378] on icon "More" at bounding box center [1111, 390] width 24 height 24
click at [1051, 469] on p "Delete agenda" at bounding box center [1057, 474] width 79 height 18
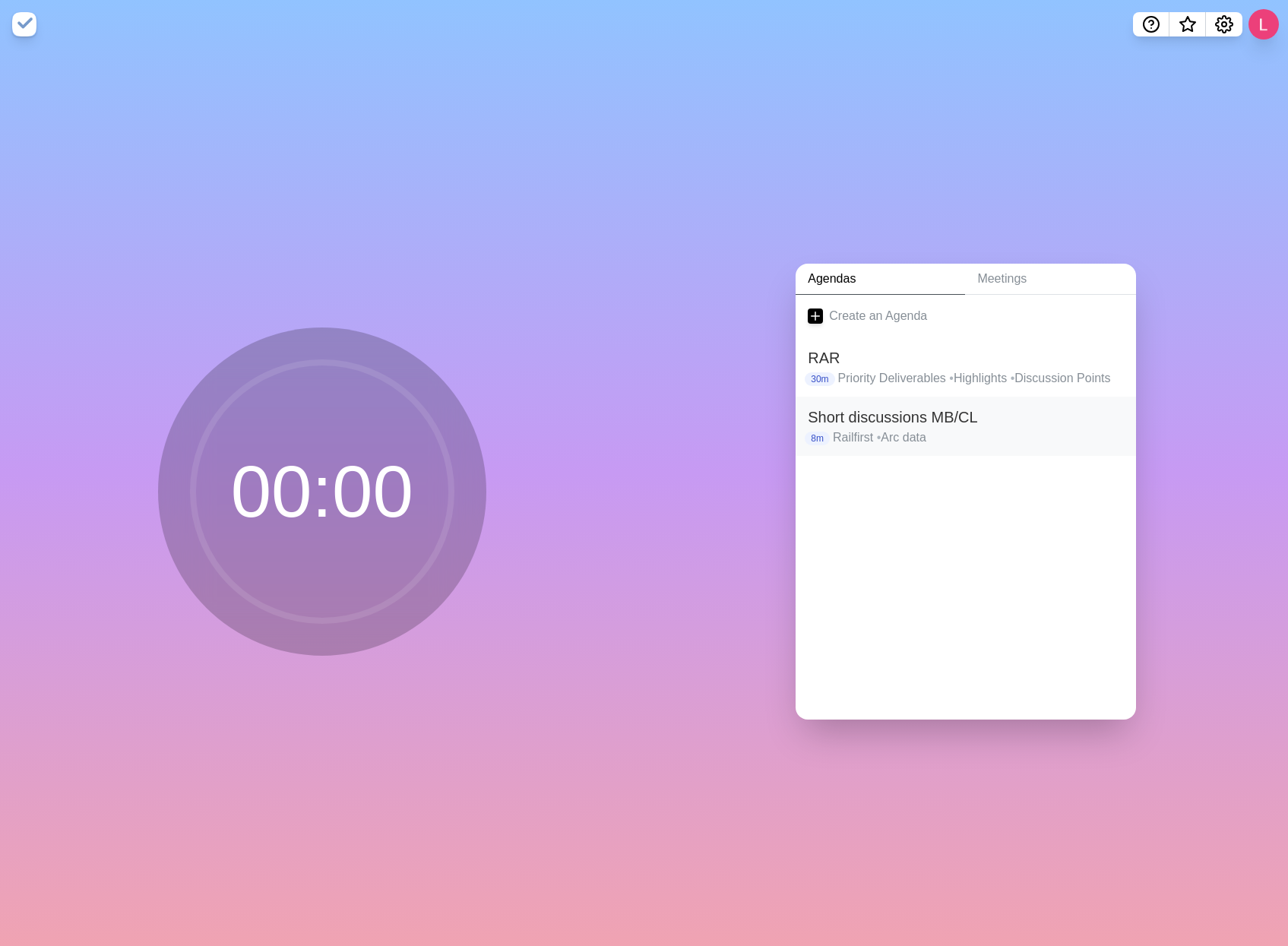
click at [888, 418] on h2 "Short discussions MB/CL" at bounding box center [966, 417] width 316 height 23
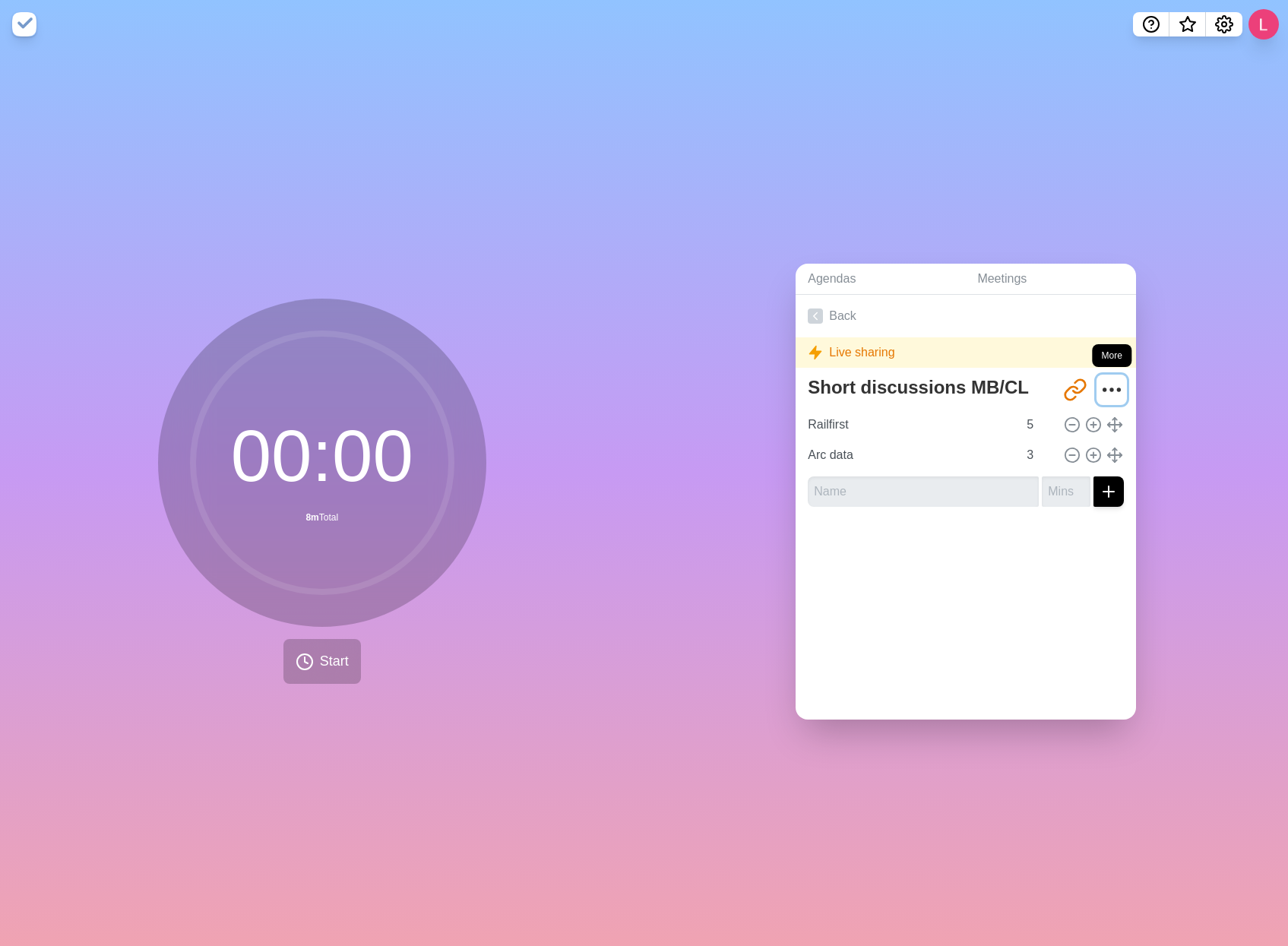
click at [1099, 379] on icon "More" at bounding box center [1111, 390] width 24 height 24
click at [1099, 386] on icon "More" at bounding box center [1111, 390] width 24 height 24
click at [825, 311] on link "Back" at bounding box center [966, 316] width 341 height 43
click at [808, 308] on icon at bounding box center [816, 316] width 16 height 16
click at [817, 194] on div "Agendas Meetings Back Live sharing Short discussions MB/CL [URL][DOMAIN_NAME] R…" at bounding box center [967, 497] width 644 height 897
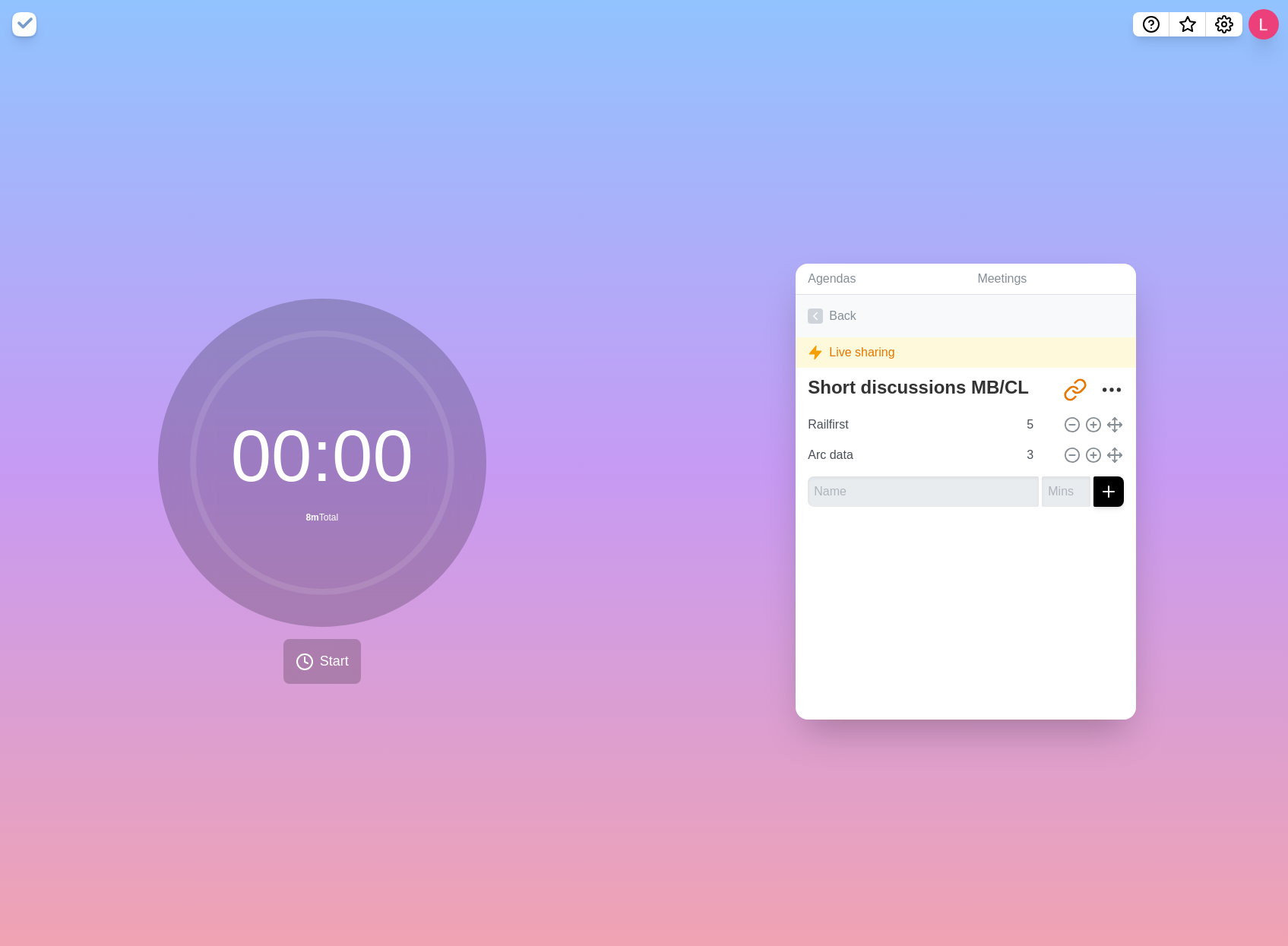
click at [808, 310] on icon at bounding box center [816, 316] width 16 height 16
click at [1224, 22] on icon "Settings" at bounding box center [1224, 24] width 18 height 18
click at [1182, 27] on span "What’s new" at bounding box center [1187, 29] width 24 height 32
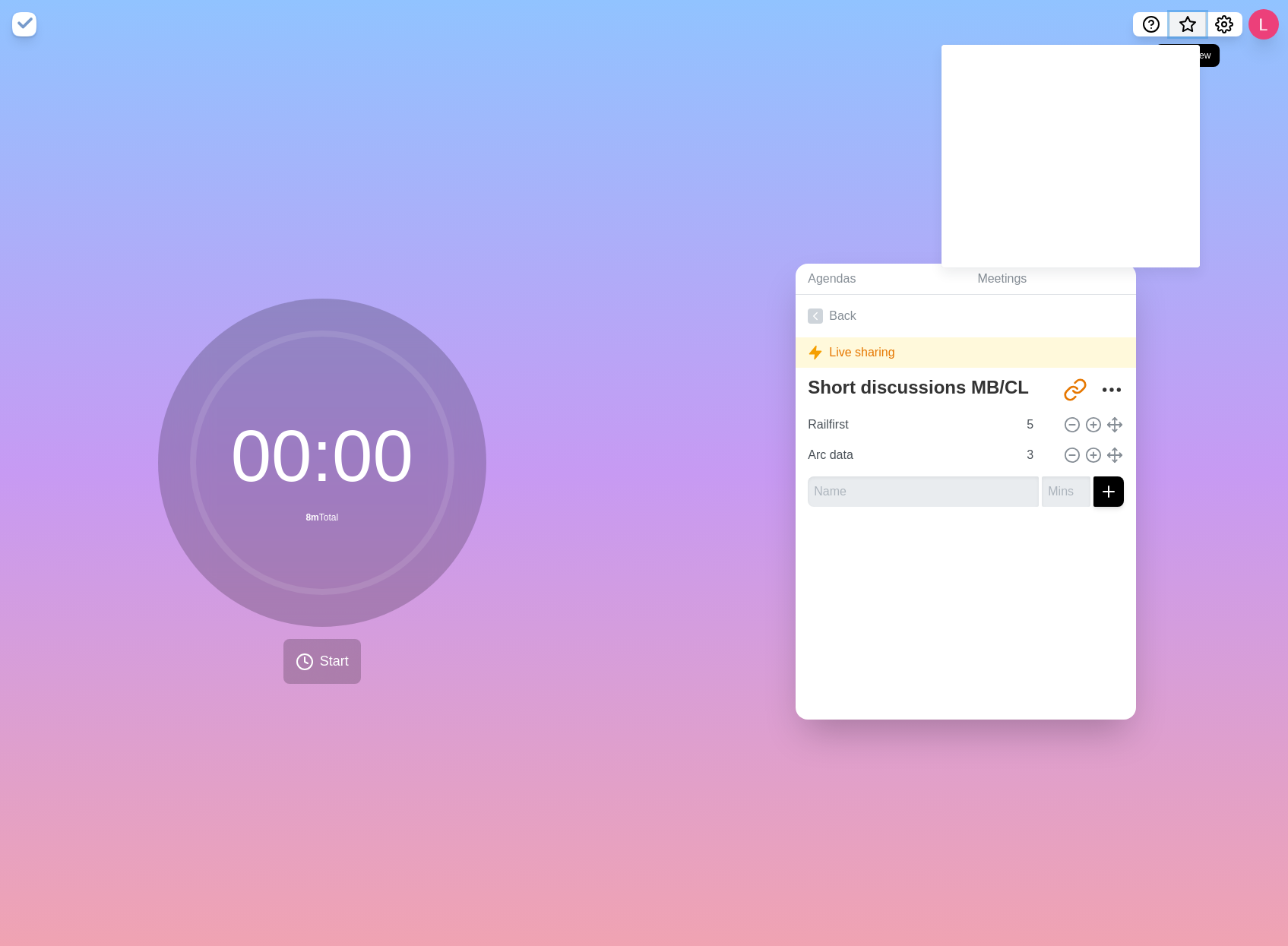
click at [1186, 28] on span "What’s new" at bounding box center [1188, 25] width 8 height 8
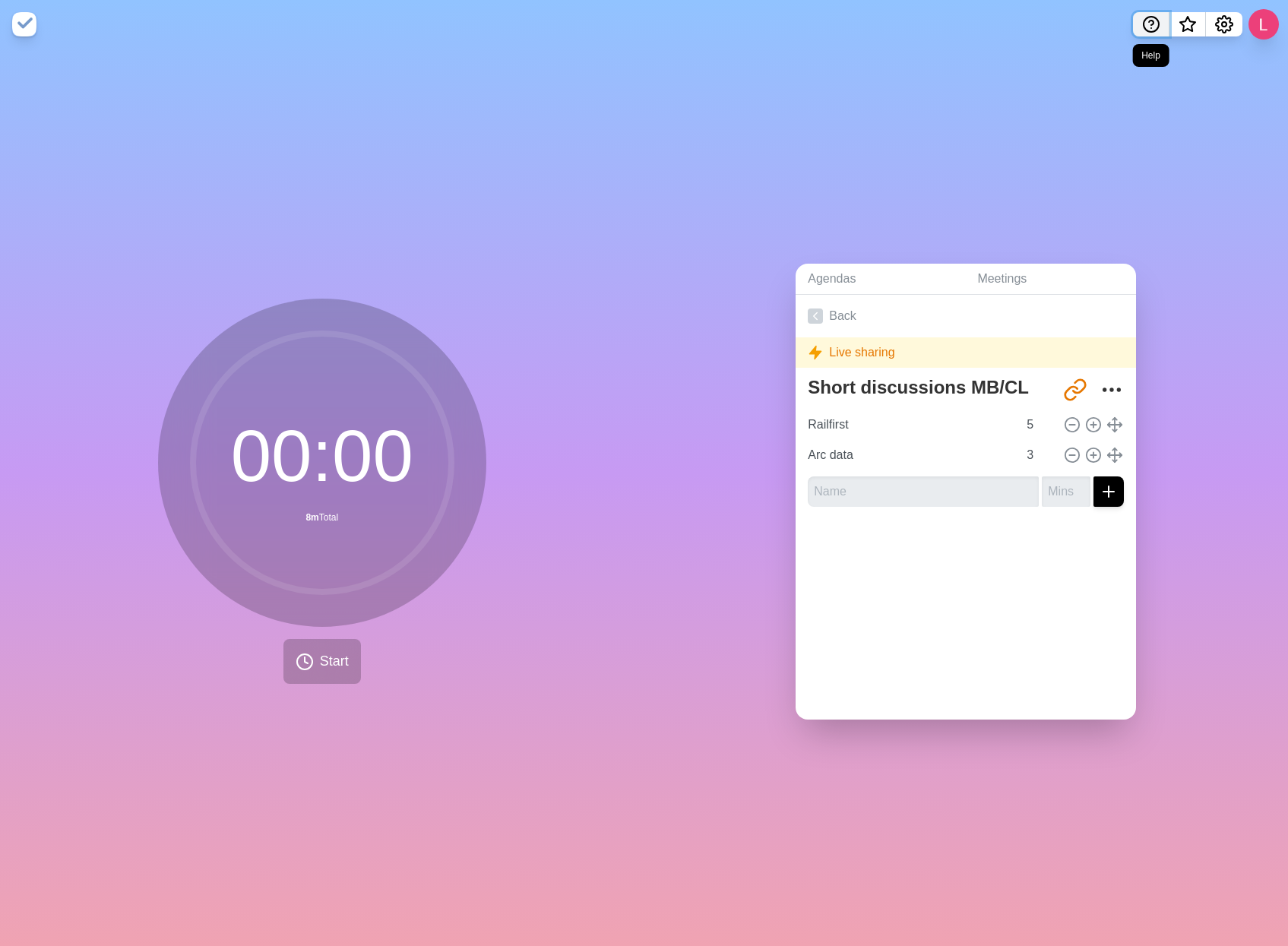
click at [1151, 23] on icon "Help" at bounding box center [1151, 24] width 18 height 18
click at [1146, 37] on nav at bounding box center [644, 24] width 1288 height 49
click at [1043, 185] on div "Agendas Meetings Back Live sharing Short discussions MB/CL [URL][DOMAIN_NAME] R…" at bounding box center [967, 497] width 644 height 897
click at [1051, 275] on link "Meetings" at bounding box center [1050, 279] width 171 height 31
click at [1120, 302] on div "Back Live sharing Short discussions MB/CL http://timeblocks.co/-N_7Ys_KbmW9YvBB…" at bounding box center [966, 507] width 341 height 424
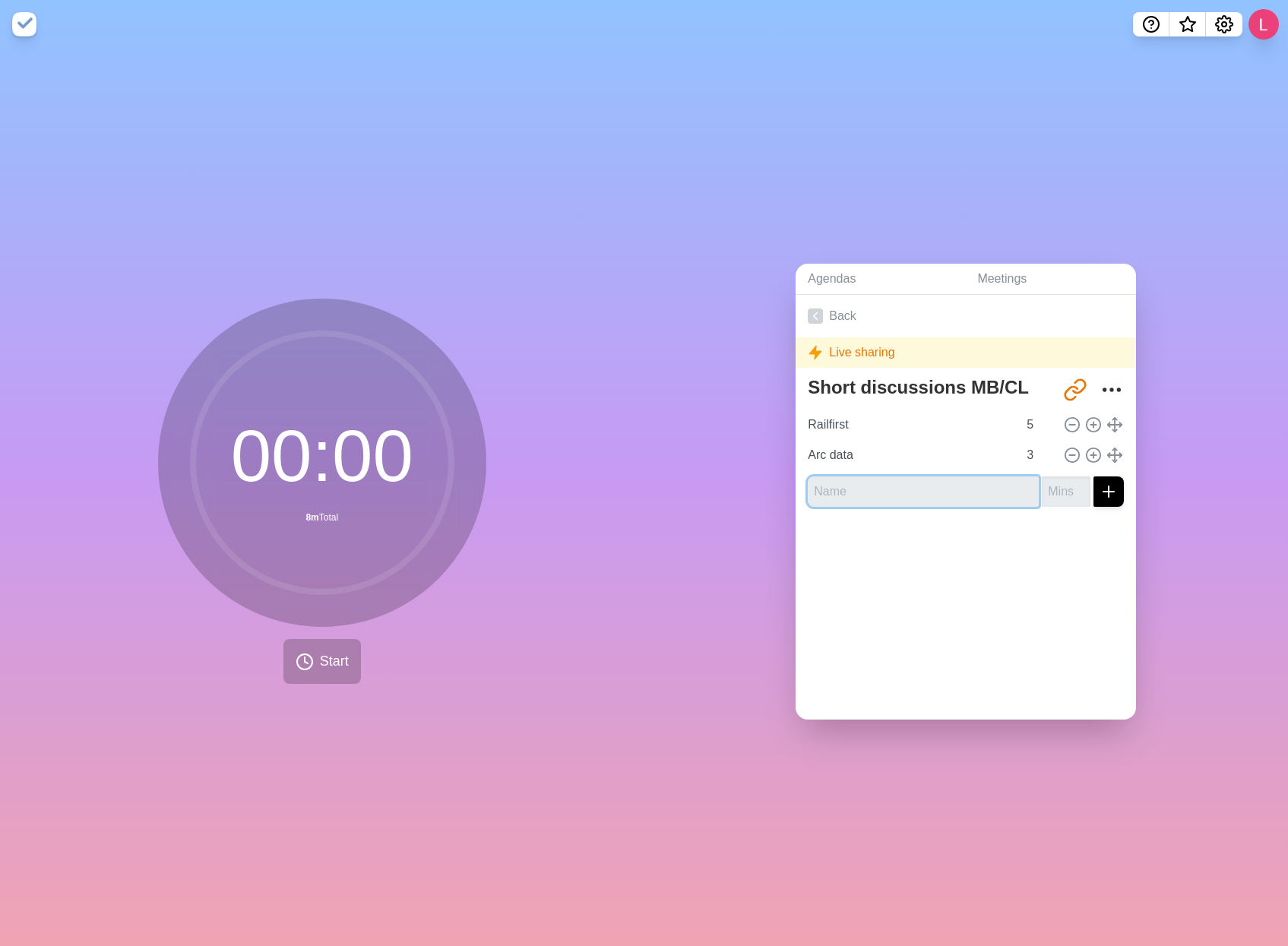
click at [841, 487] on input "text" at bounding box center [924, 491] width 231 height 30
click at [825, 506] on div "Short discussions MB/CL http://timeblocks.co/-N_7Ys_KbmW9YvBBT21G Railfirst 5 A…" at bounding box center [966, 445] width 341 height 148
click at [926, 481] on input "text" at bounding box center [924, 491] width 231 height 30
type input "dsf"
click at [1048, 488] on input "number" at bounding box center [1066, 491] width 49 height 30
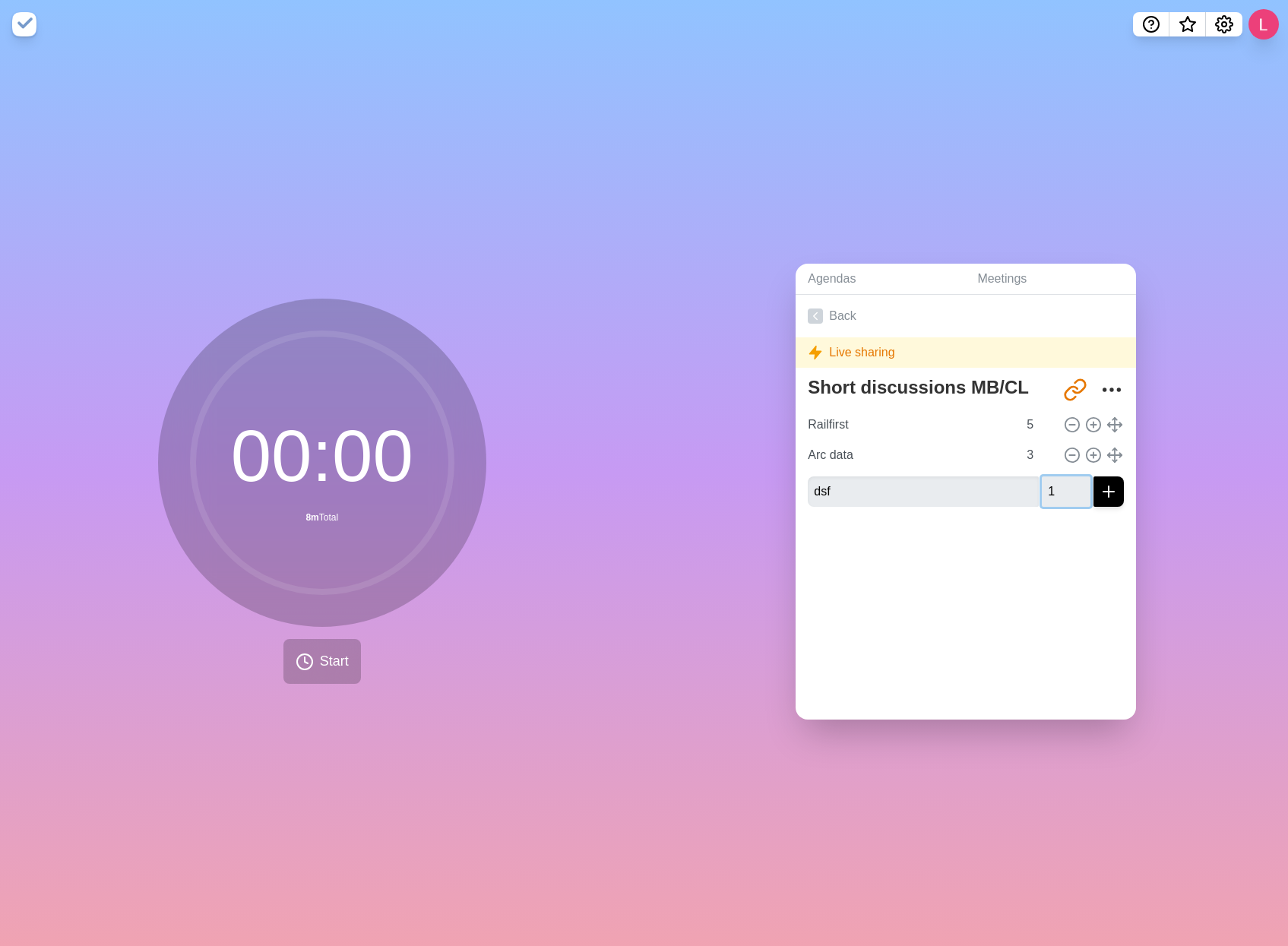
type input "1"
click at [990, 577] on div "Back Live sharing Short discussions MB/CL http://timeblocks.co/-N_7Ys_KbmW9YvBB…" at bounding box center [966, 507] width 341 height 424
click at [901, 442] on input "Arc data" at bounding box center [910, 455] width 216 height 30
click at [814, 308] on icon at bounding box center [816, 316] width 16 height 16
click at [1054, 487] on input "1" at bounding box center [1066, 491] width 49 height 30
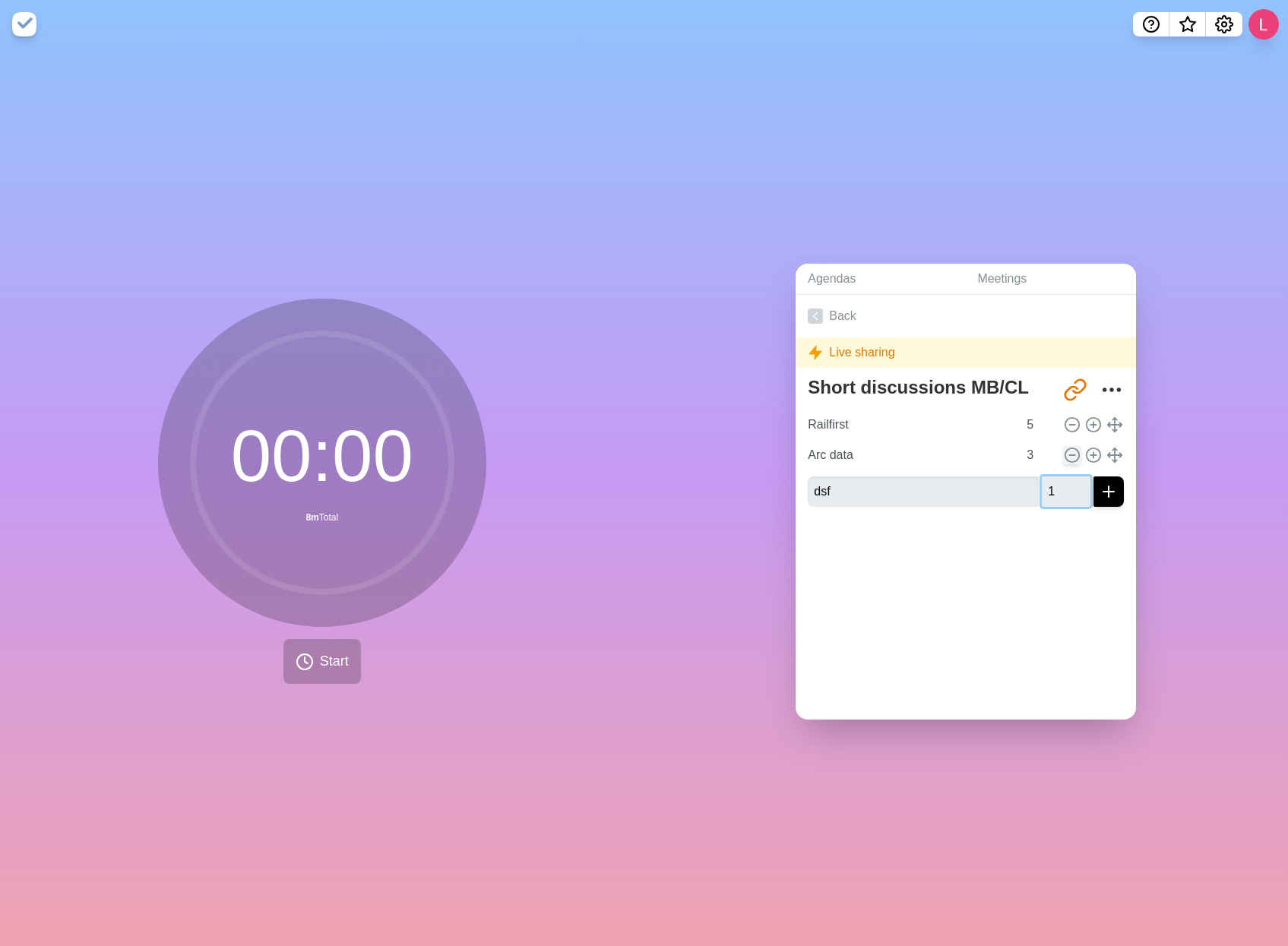
click at [1094, 476] on button "submit" at bounding box center [1109, 491] width 30 height 30
click at [901, 443] on input "Arc data" at bounding box center [910, 455] width 216 height 30
click at [1115, 419] on line at bounding box center [1115, 424] width 0 height 14
click at [1106, 451] on icon at bounding box center [1115, 456] width 17 height 17
click at [1099, 380] on icon "More" at bounding box center [1111, 390] width 24 height 24
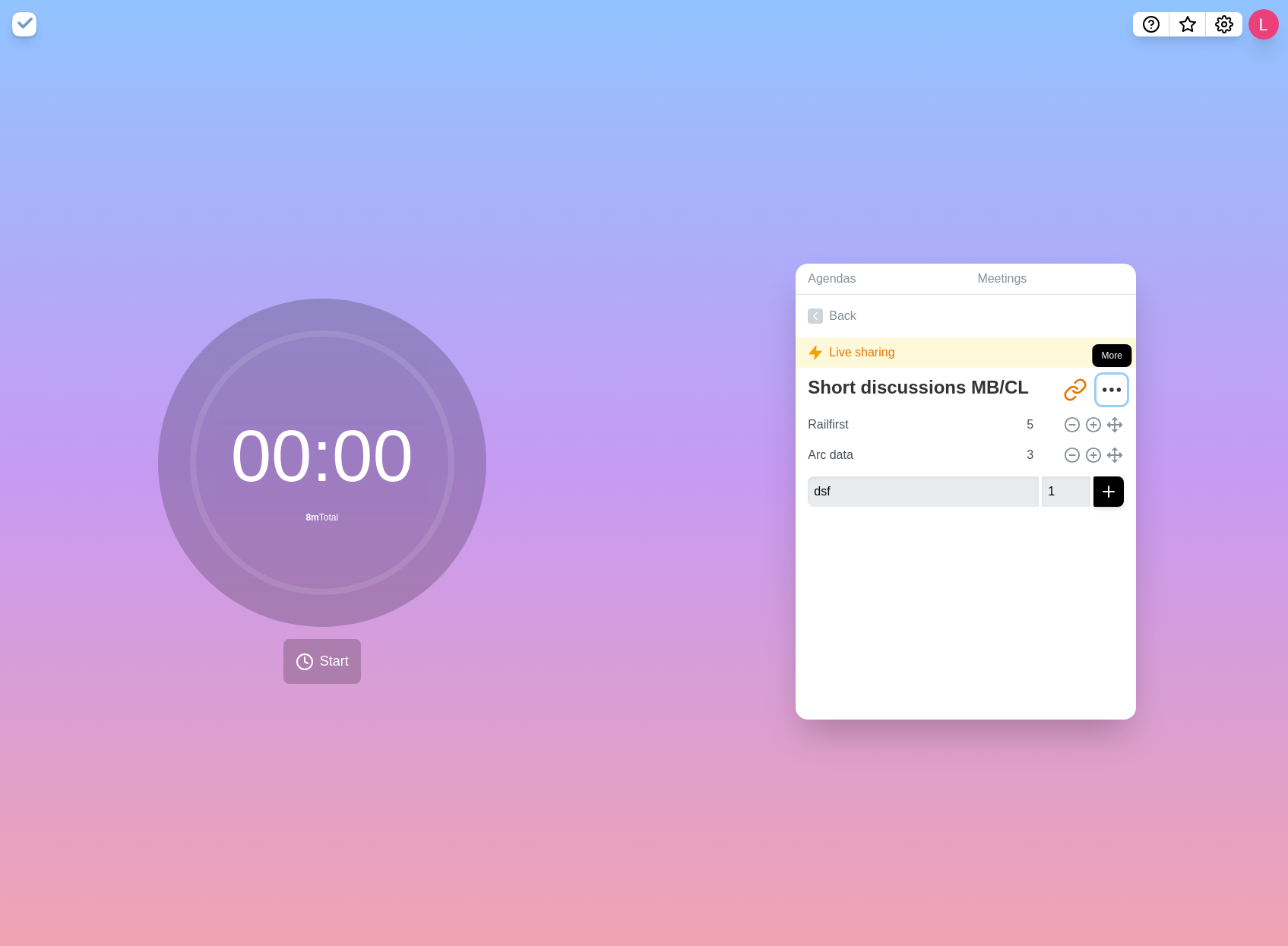
click at [1099, 378] on icon "More" at bounding box center [1111, 390] width 24 height 24
drag, startPoint x: 889, startPoint y: 389, endPoint x: 795, endPoint y: 279, distance: 144.7
click at [889, 388] on textarea "Short discussions MB/CL" at bounding box center [928, 387] width 252 height 33
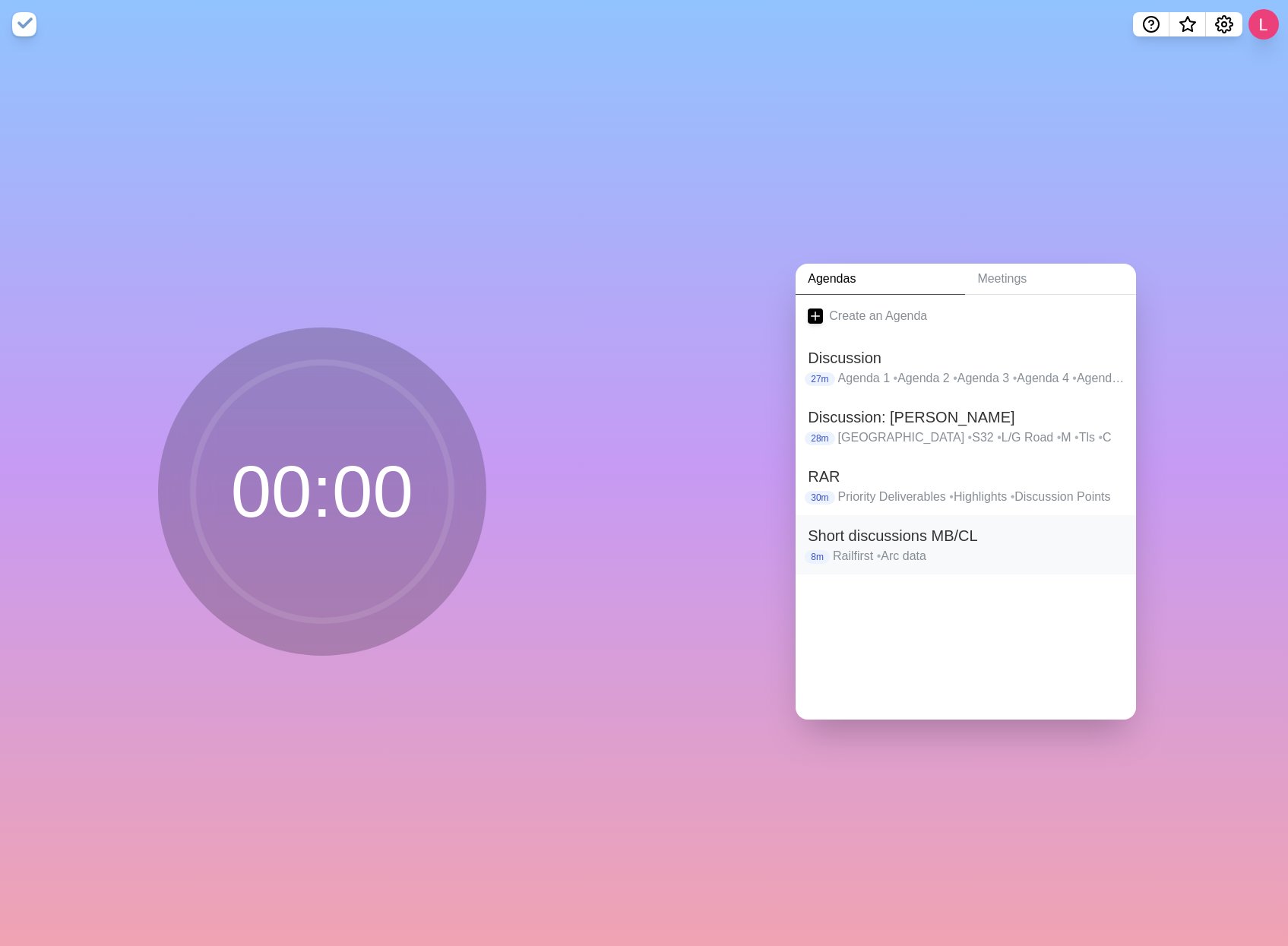
click at [1010, 547] on p "Railfirst • Arc data" at bounding box center [978, 556] width 291 height 18
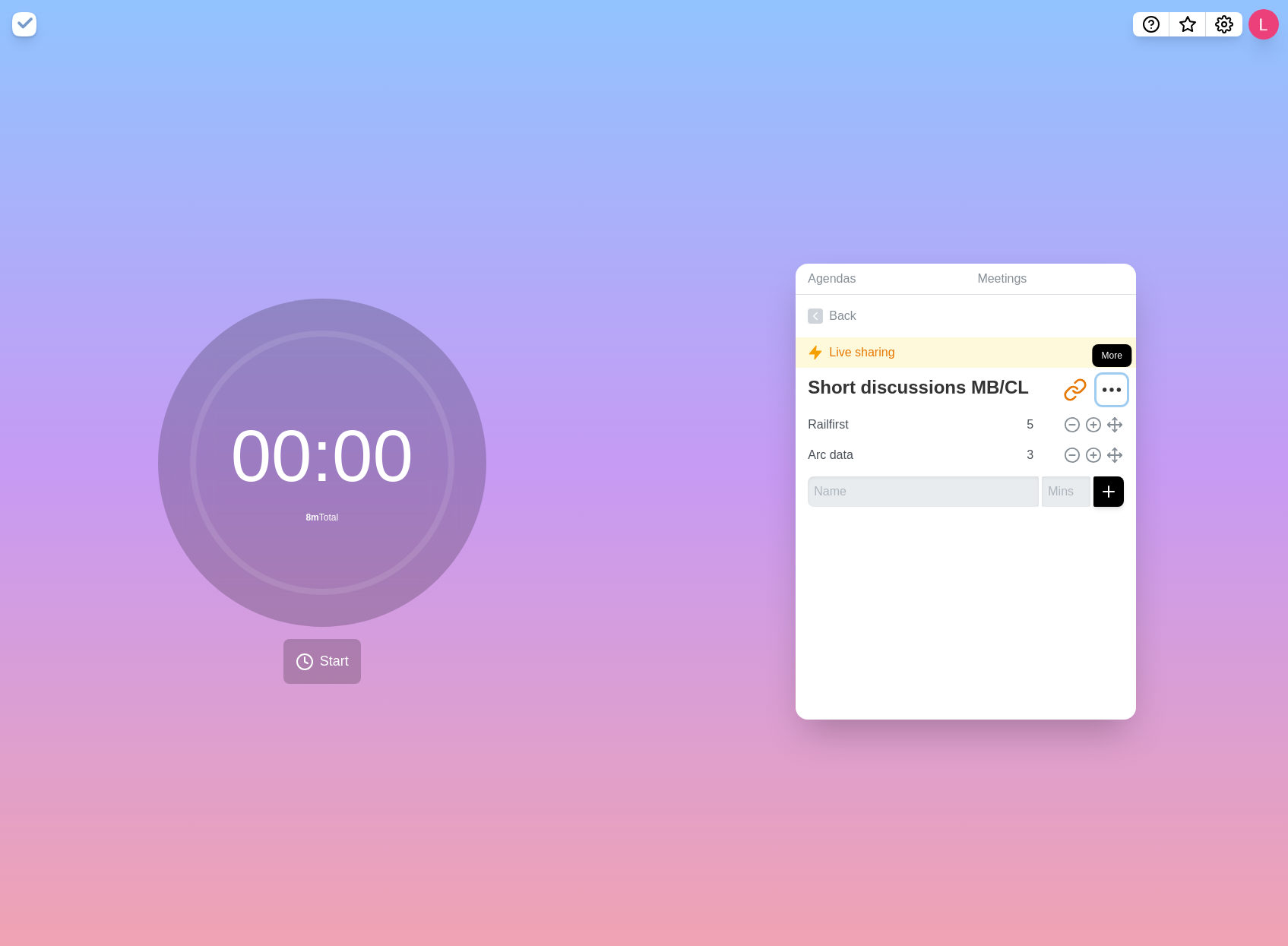
click at [1099, 380] on icon "More" at bounding box center [1111, 390] width 24 height 24
click at [1099, 379] on icon "More" at bounding box center [1111, 390] width 24 height 24
click at [872, 448] on input "Arc data" at bounding box center [910, 455] width 216 height 30
drag, startPoint x: 875, startPoint y: 450, endPoint x: 765, endPoint y: 440, distance: 110.5
click at [765, 440] on div "Agendas Meetings Back Live sharing Short discussions MB/CL [URL][DOMAIN_NAME] R…" at bounding box center [967, 497] width 644 height 897
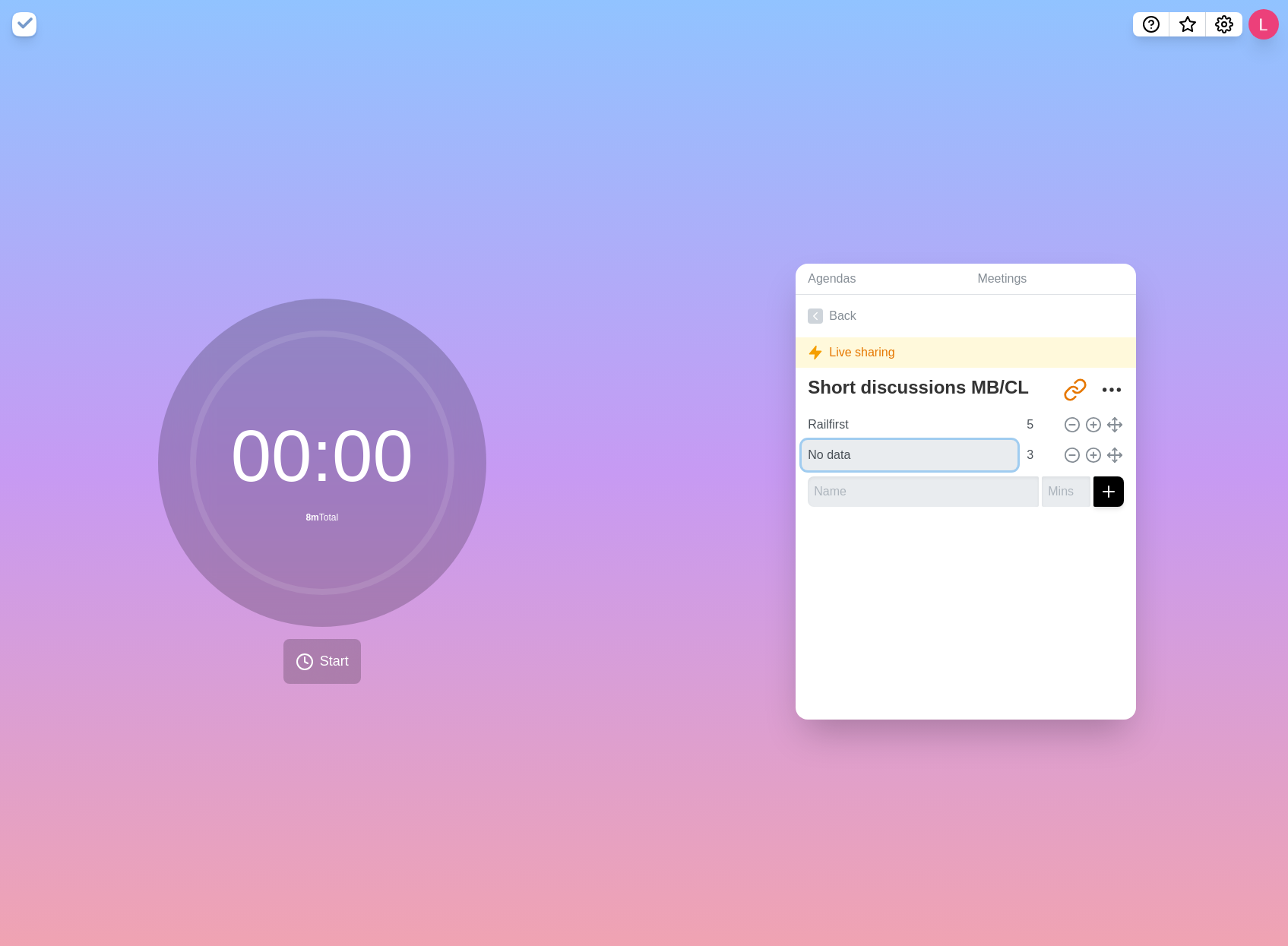
type input "No data"
click at [832, 530] on div at bounding box center [966, 549] width 341 height 61
click at [843, 417] on input "Railfirst" at bounding box center [910, 424] width 216 height 30
drag, startPoint x: 861, startPoint y: 418, endPoint x: 702, endPoint y: 394, distance: 160.8
click at [702, 394] on div "Agendas Meetings Back Live sharing Short discussions MB/CL http://timeblocks.co…" at bounding box center [967, 497] width 644 height 897
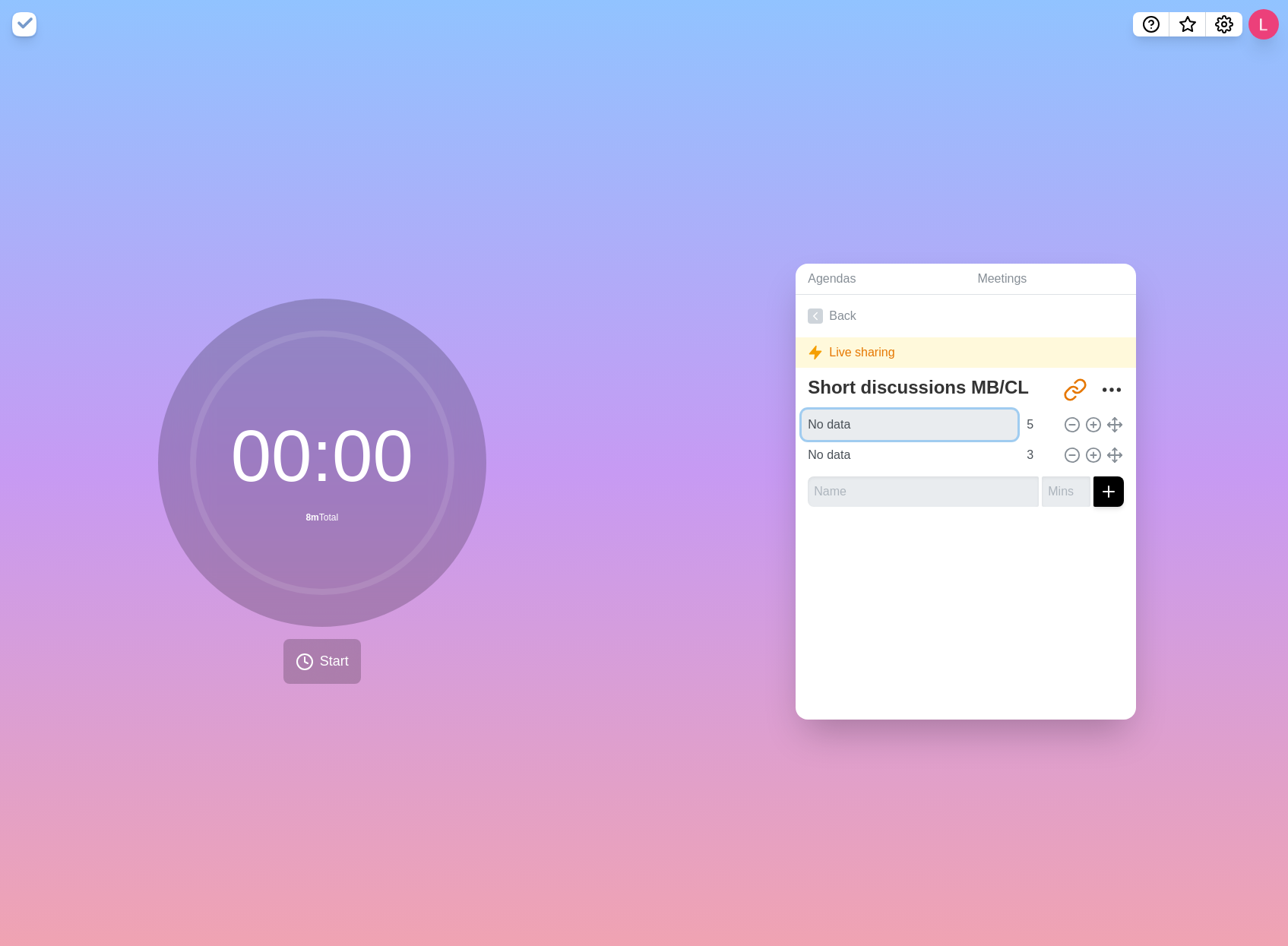
type input "No data"
click at [860, 526] on div at bounding box center [966, 549] width 341 height 61
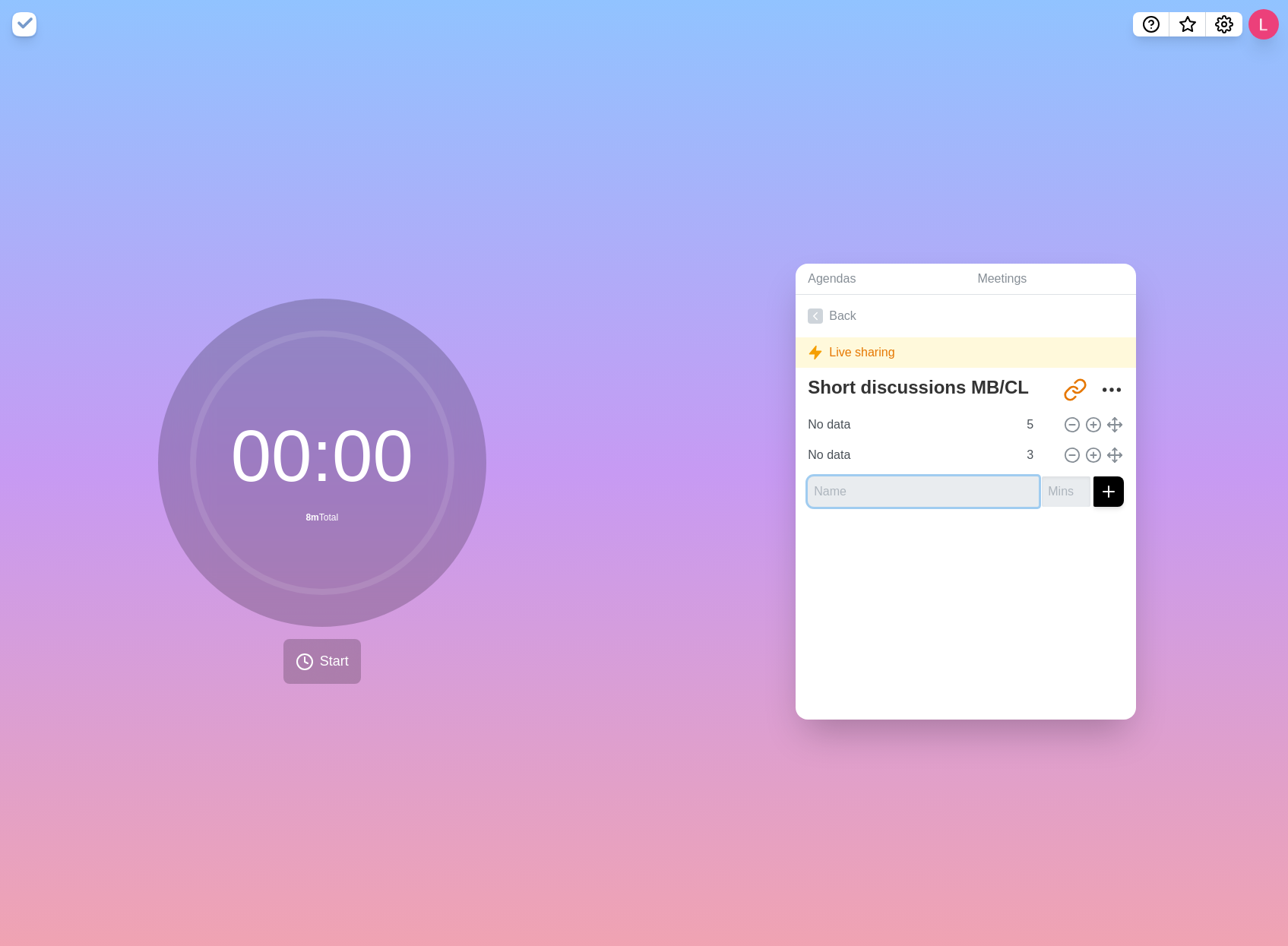
click at [943, 477] on input "text" at bounding box center [924, 491] width 231 height 30
type input "No data"
click at [1044, 484] on input "number" at bounding box center [1066, 491] width 49 height 30
type input "1"
click at [1023, 509] on div "Short discussions MB/CL http://timeblocks.co/-N_7Ys_KbmW9YvBBT21G No data 5 No …" at bounding box center [966, 445] width 341 height 148
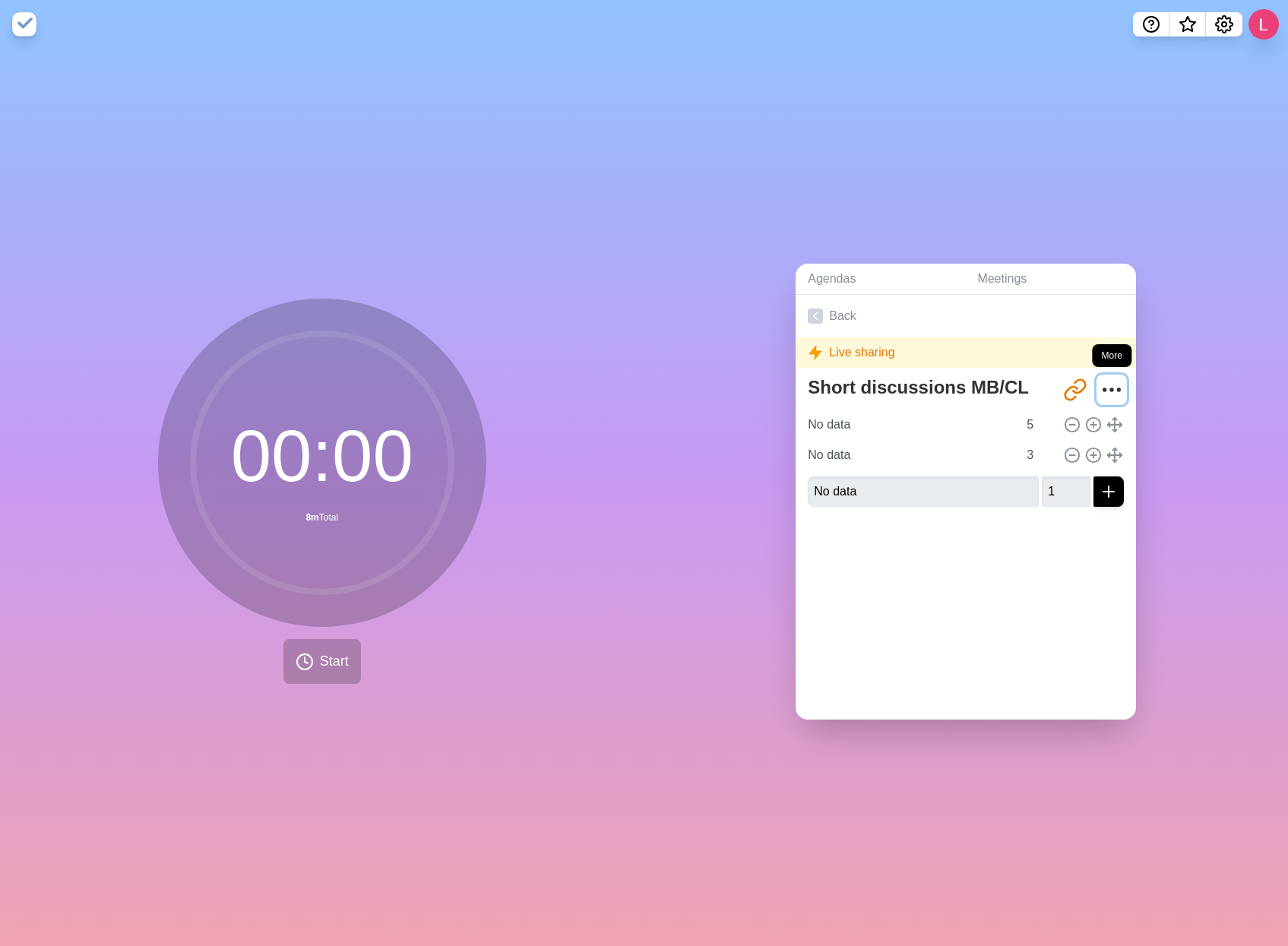
click at [1106, 378] on icon "More" at bounding box center [1111, 390] width 24 height 24
click at [1099, 381] on icon "More" at bounding box center [1111, 390] width 24 height 24
click at [904, 383] on textarea "Short discussions MB/CL" at bounding box center [928, 387] width 252 height 33
drag, startPoint x: 1012, startPoint y: 379, endPoint x: 702, endPoint y: 350, distance: 311.4
click at [702, 350] on div "Agendas Meetings Back Live sharing Short discussions MB/CL http://timeblocks.co…" at bounding box center [967, 497] width 644 height 897
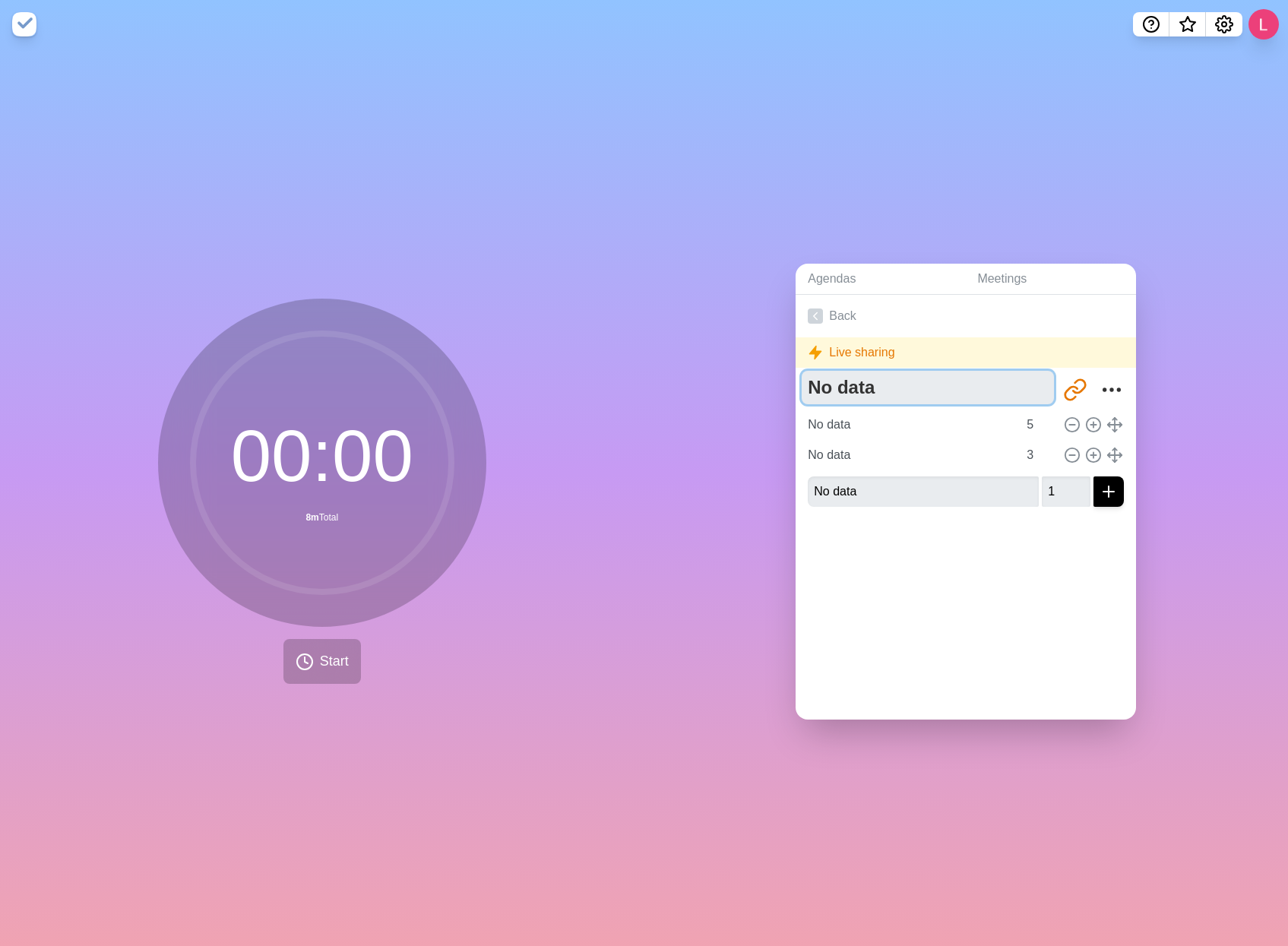
type textarea "No data"
click at [841, 216] on div "Agendas Meetings Back Live sharing No data http://timeblocks.co/-N_7Ys_KbmW9YvB…" at bounding box center [967, 497] width 644 height 897
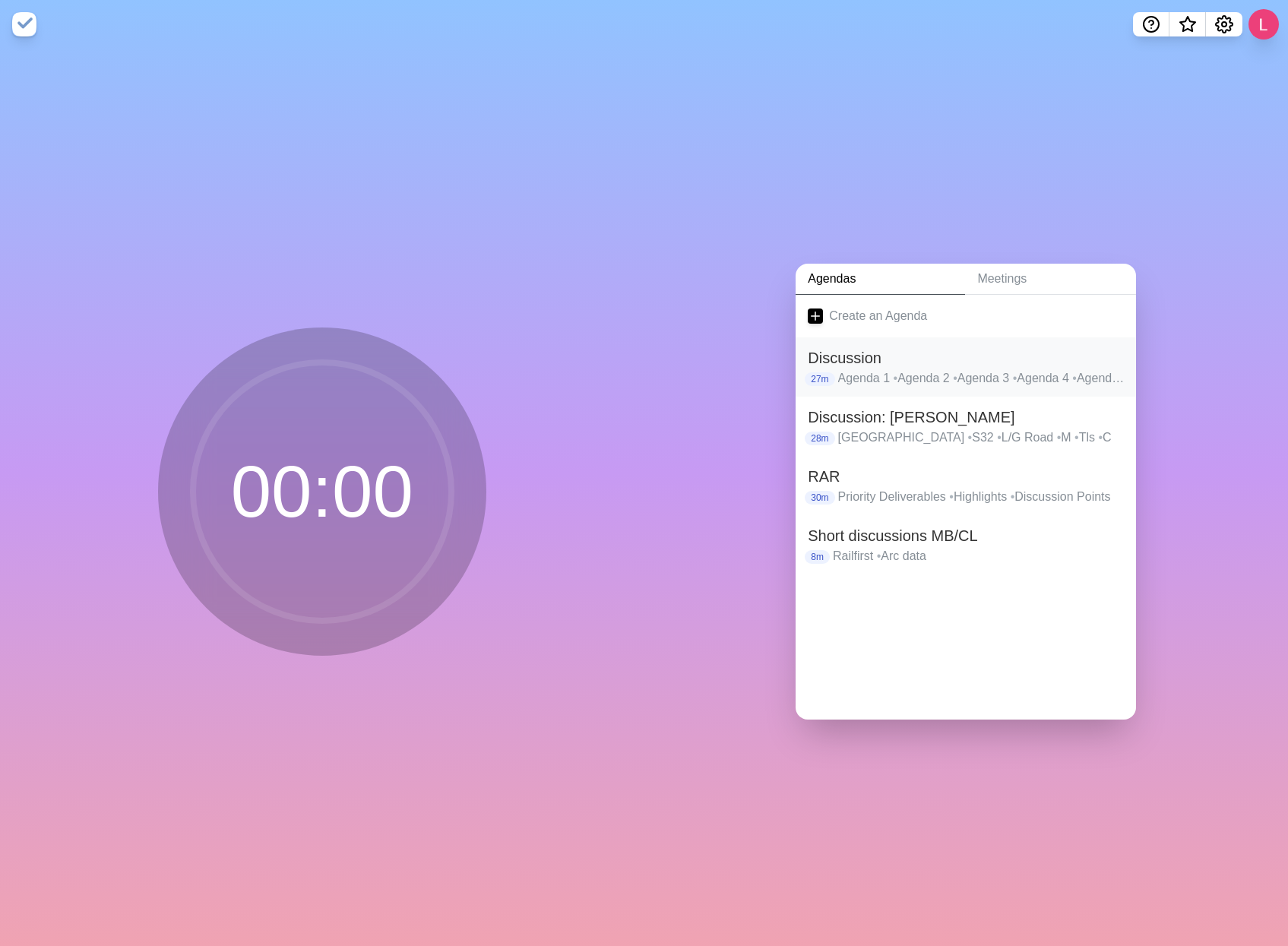
click at [951, 352] on h2 "Discussion" at bounding box center [966, 357] width 316 height 23
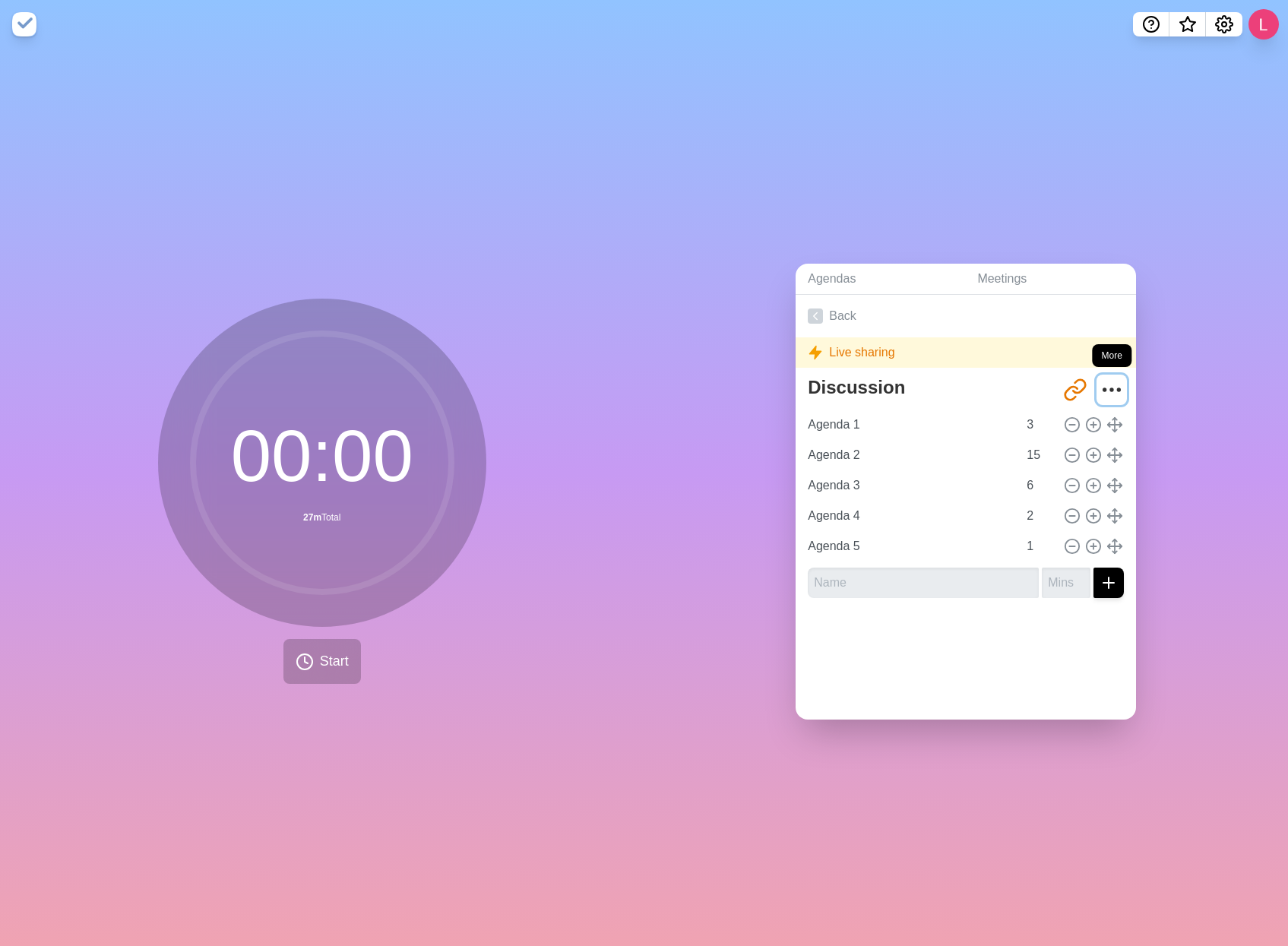
click at [1099, 380] on icon "More" at bounding box center [1111, 390] width 24 height 24
click at [1030, 469] on p "Delete agenda" at bounding box center [1057, 474] width 79 height 18
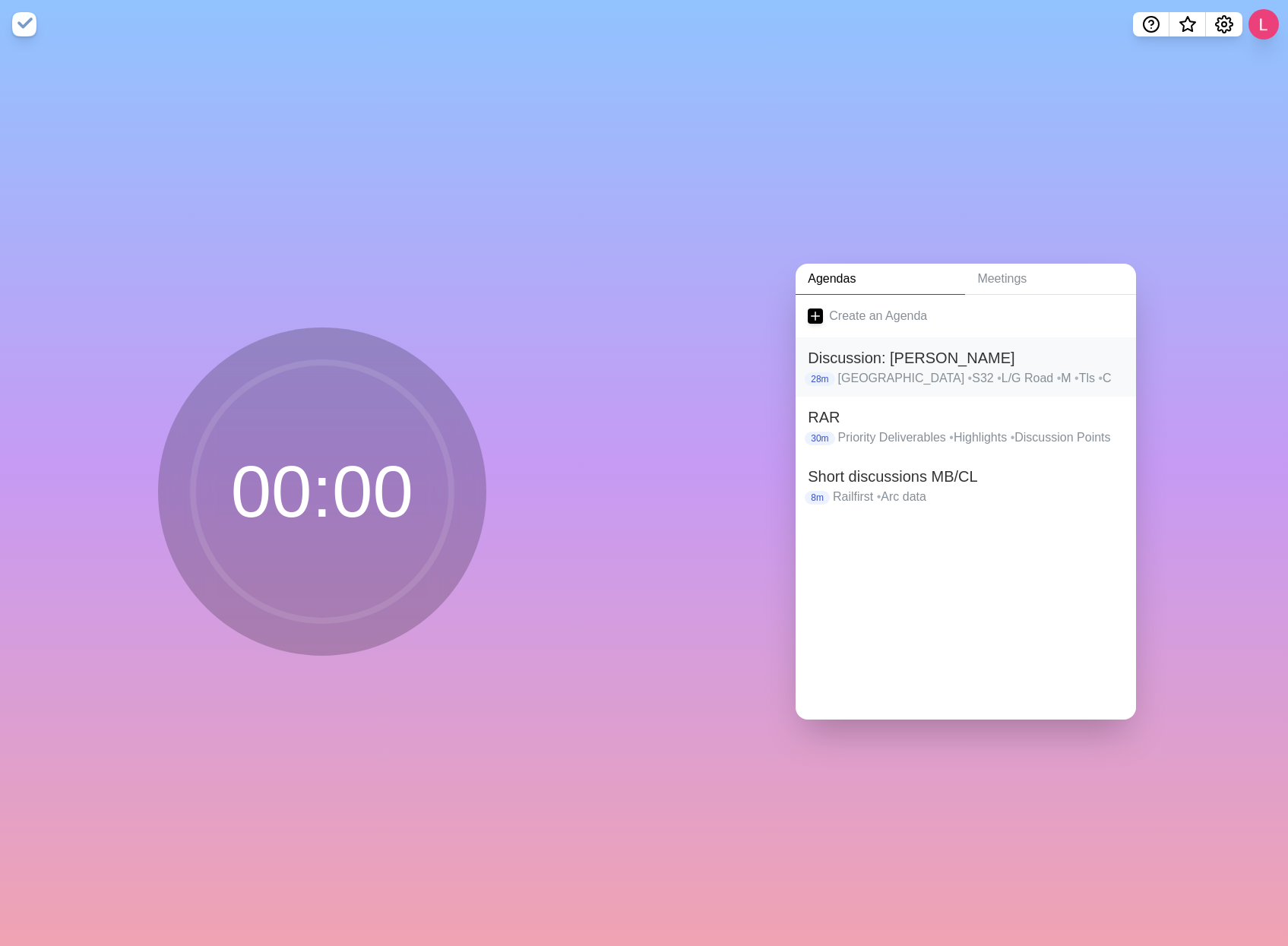
click at [1002, 355] on h2 "Discussion: Tom" at bounding box center [966, 357] width 316 height 23
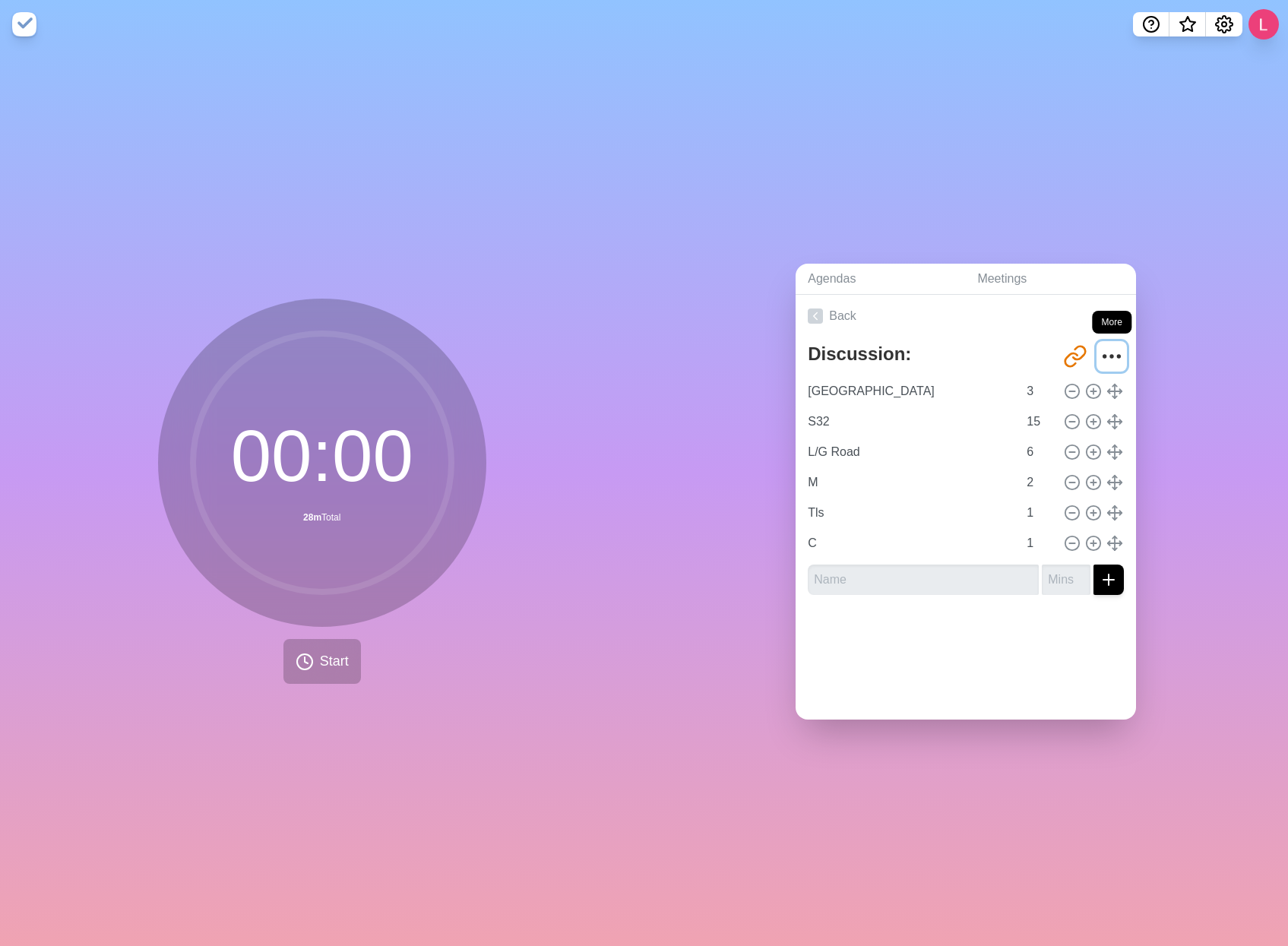
click at [1099, 356] on icon "More" at bounding box center [1111, 355] width 24 height 24
click at [1032, 439] on p "Delete agenda" at bounding box center [1057, 441] width 79 height 18
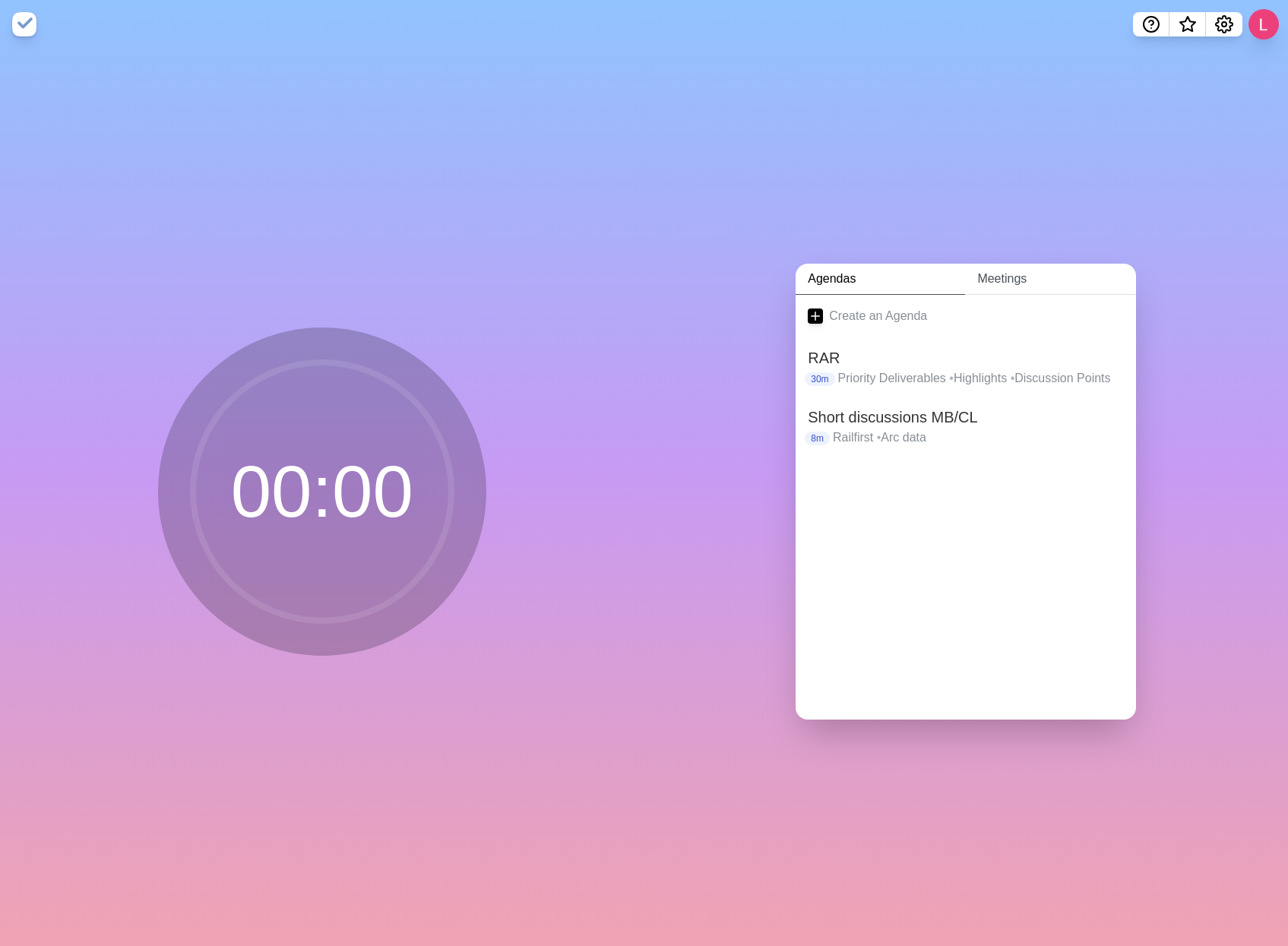
click at [997, 269] on link "Meetings" at bounding box center [1050, 279] width 171 height 31
click at [860, 269] on link "Agendas" at bounding box center [880, 279] width 169 height 31
click at [1220, 26] on icon "Settings" at bounding box center [1224, 24] width 18 height 18
click at [890, 352] on h2 "RAR" at bounding box center [966, 357] width 316 height 23
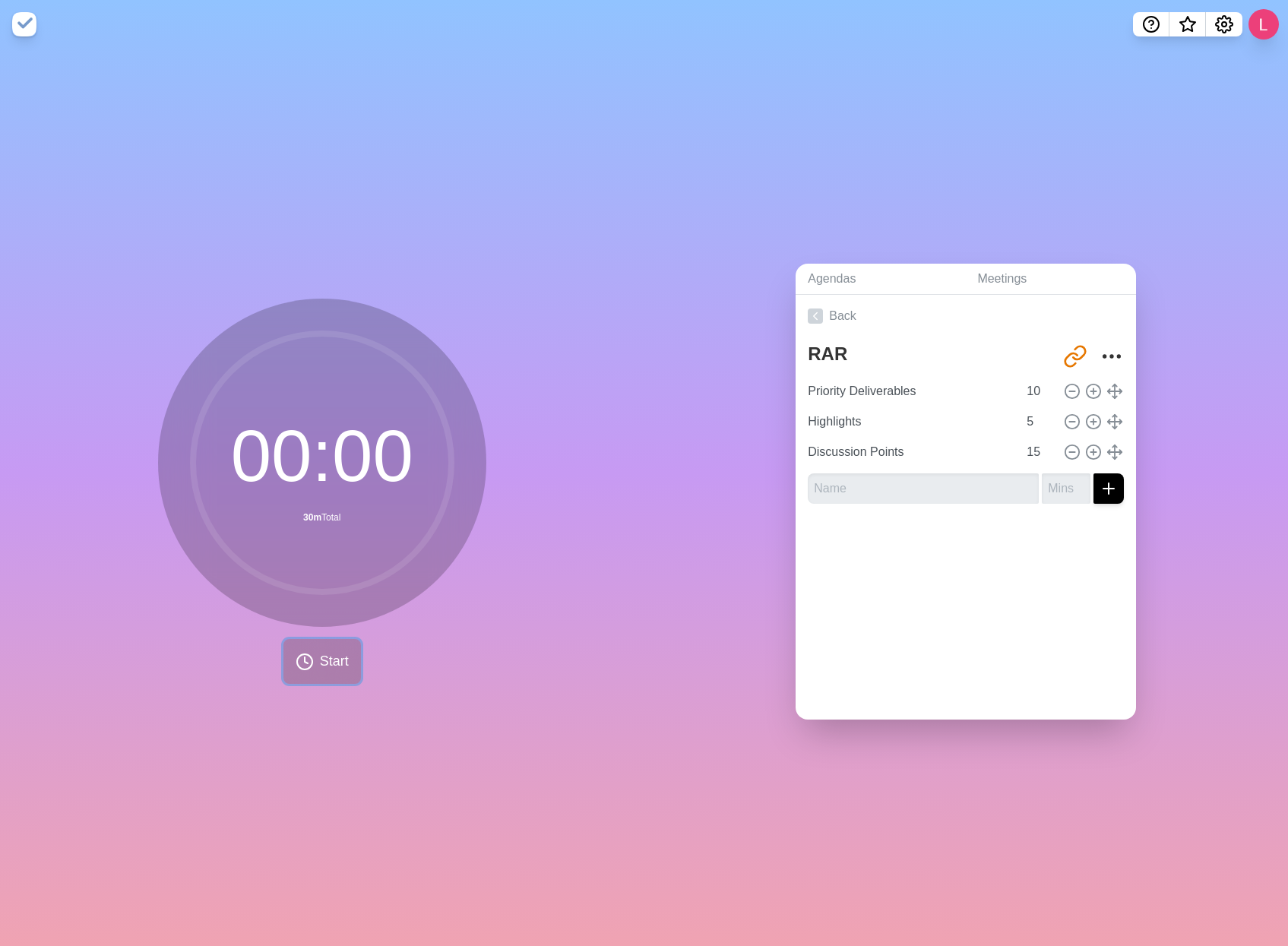
click at [310, 657] on button "Start" at bounding box center [322, 661] width 78 height 45
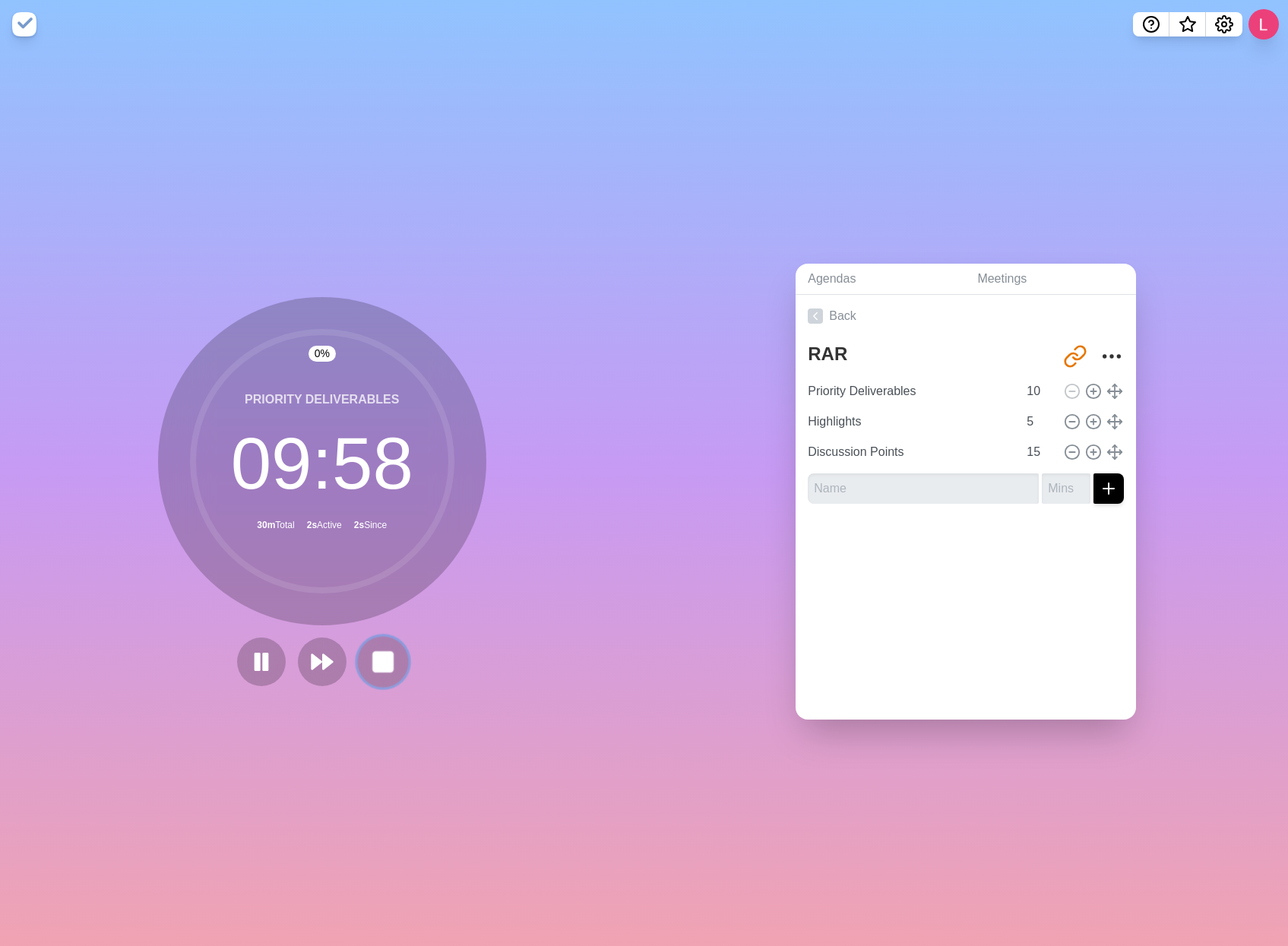
click at [383, 660] on rect at bounding box center [383, 661] width 19 height 19
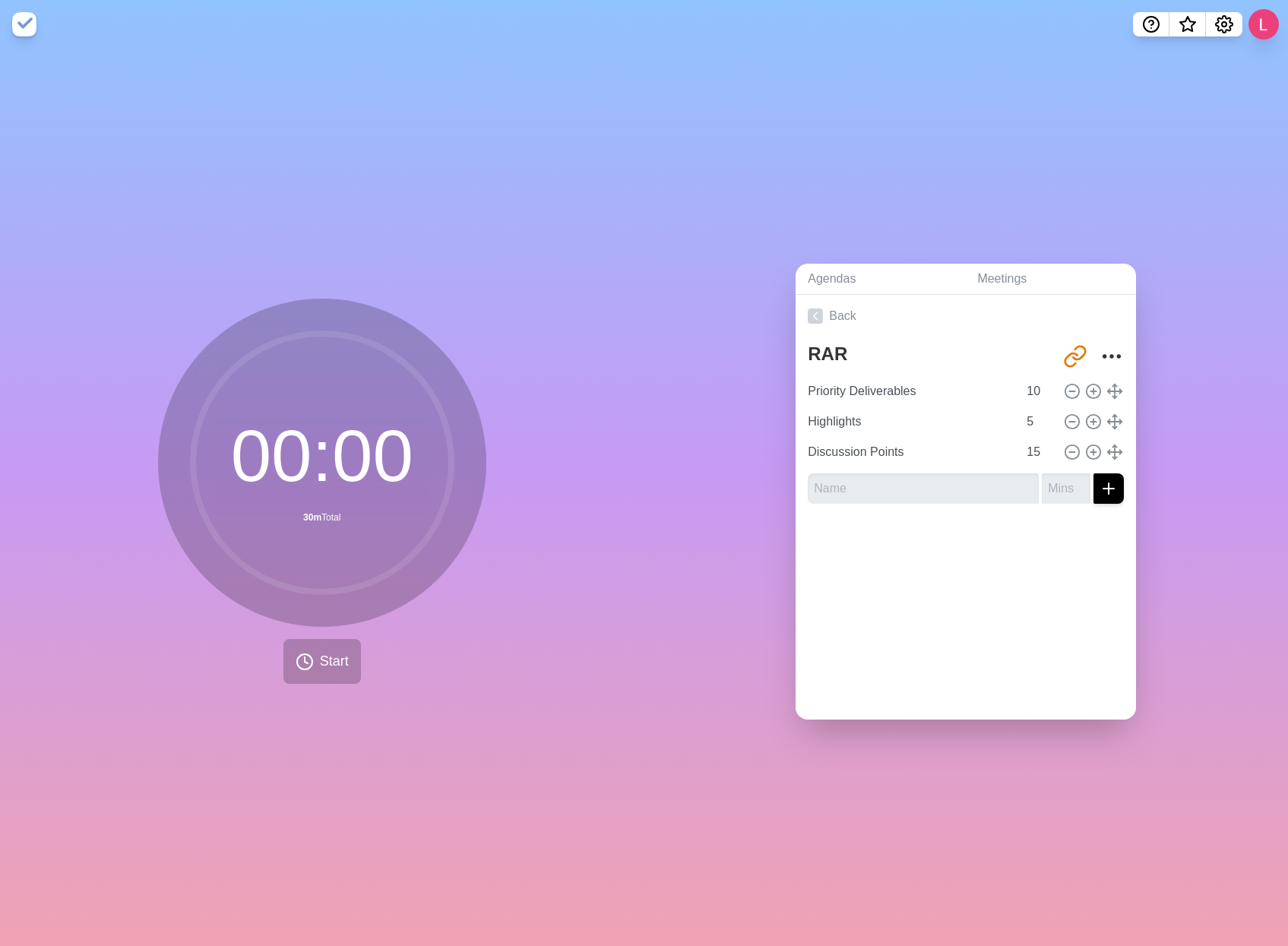
click at [949, 224] on div "Agendas Meetings Back RAR http://timeblocks.co/-OZftF-pdU0f5pEquvWE Priority De…" at bounding box center [967, 497] width 644 height 897
click at [1220, 23] on icon "Settings" at bounding box center [1224, 24] width 18 height 18
click at [1176, 18] on span "What’s new" at bounding box center [1187, 29] width 24 height 32
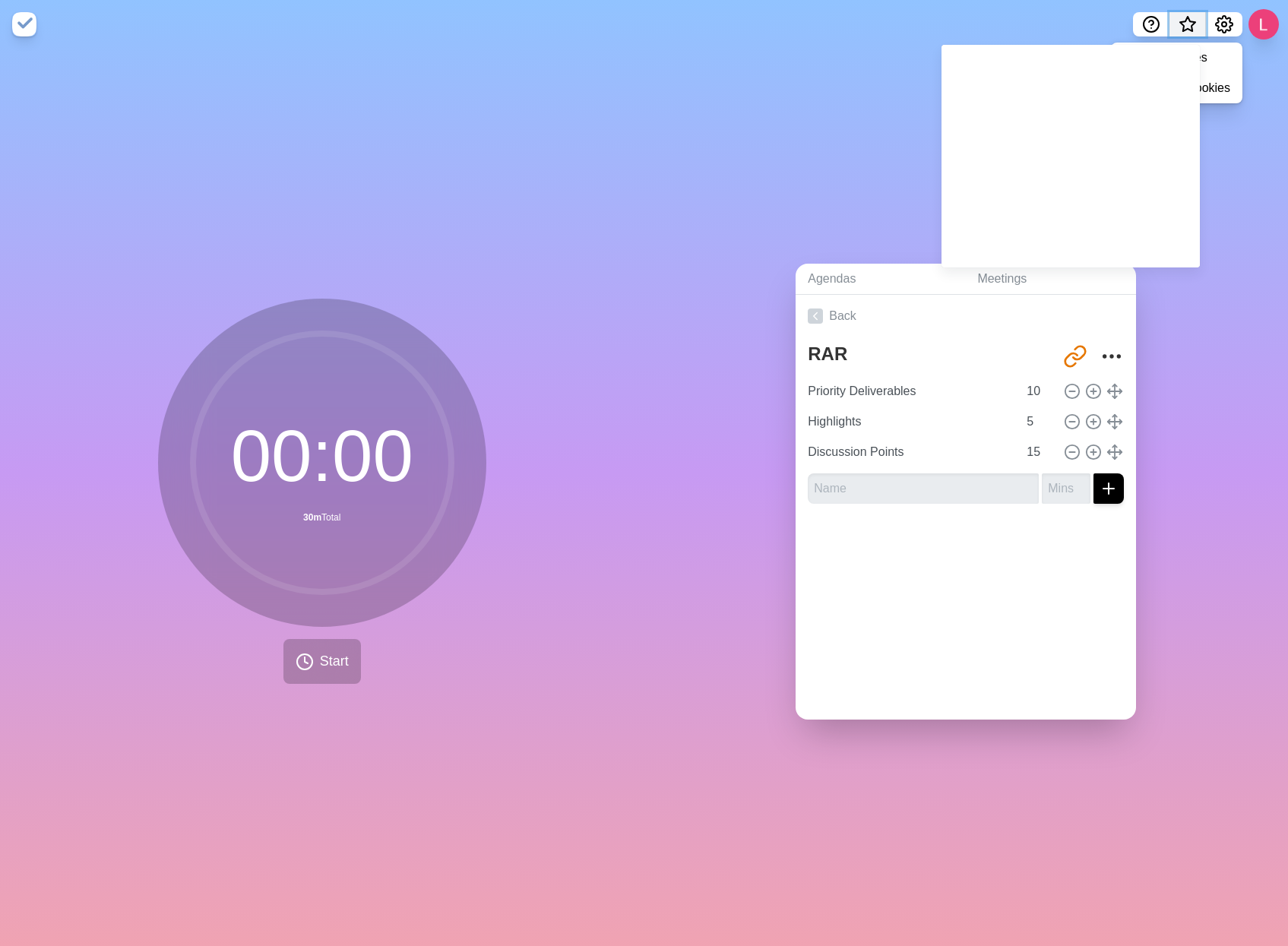
click at [1180, 19] on span "What’s new" at bounding box center [1187, 29] width 24 height 32
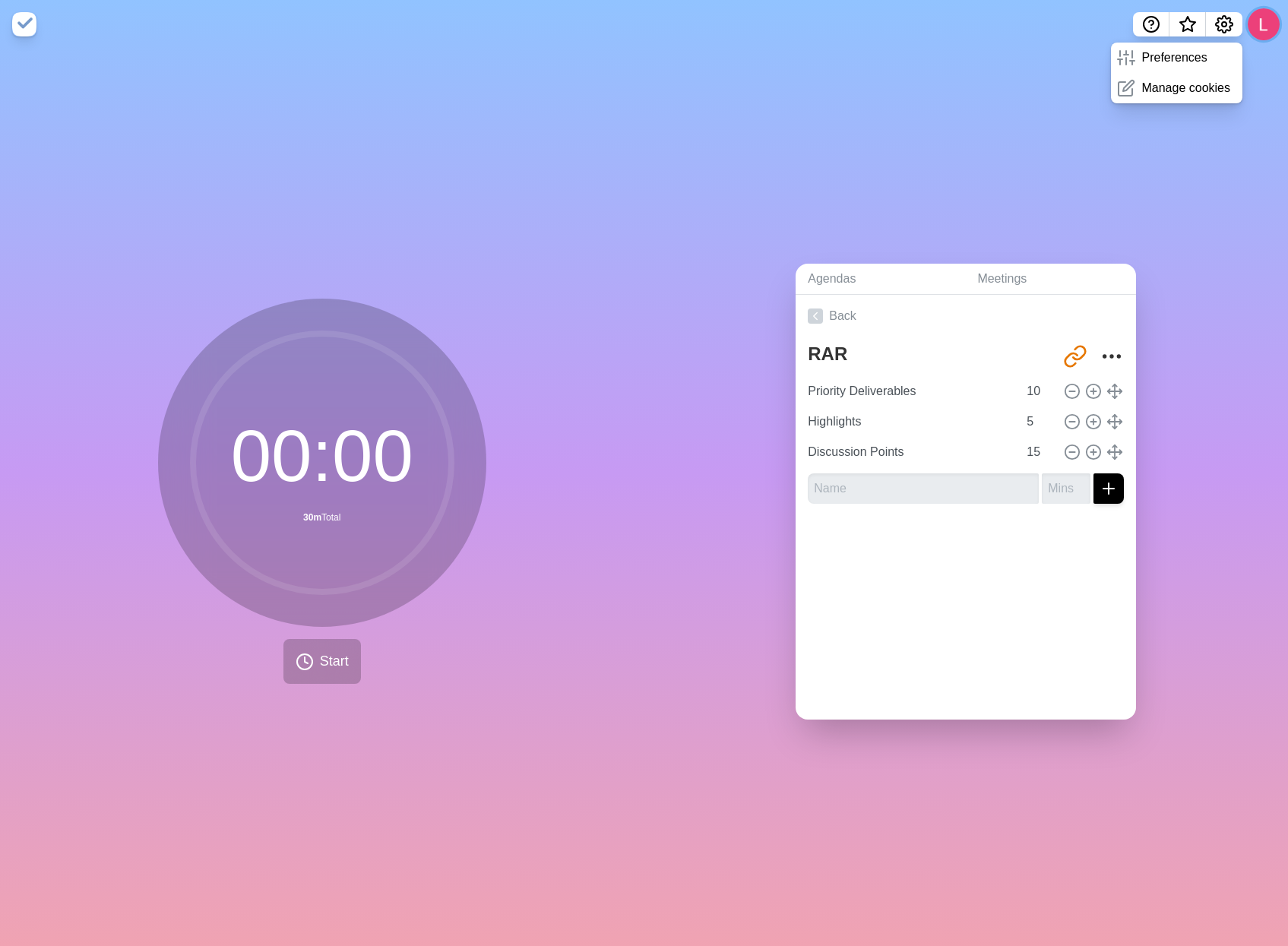
click at [1256, 23] on button at bounding box center [1263, 24] width 32 height 32
click at [1234, 57] on p "Sign out" at bounding box center [1241, 57] width 45 height 18
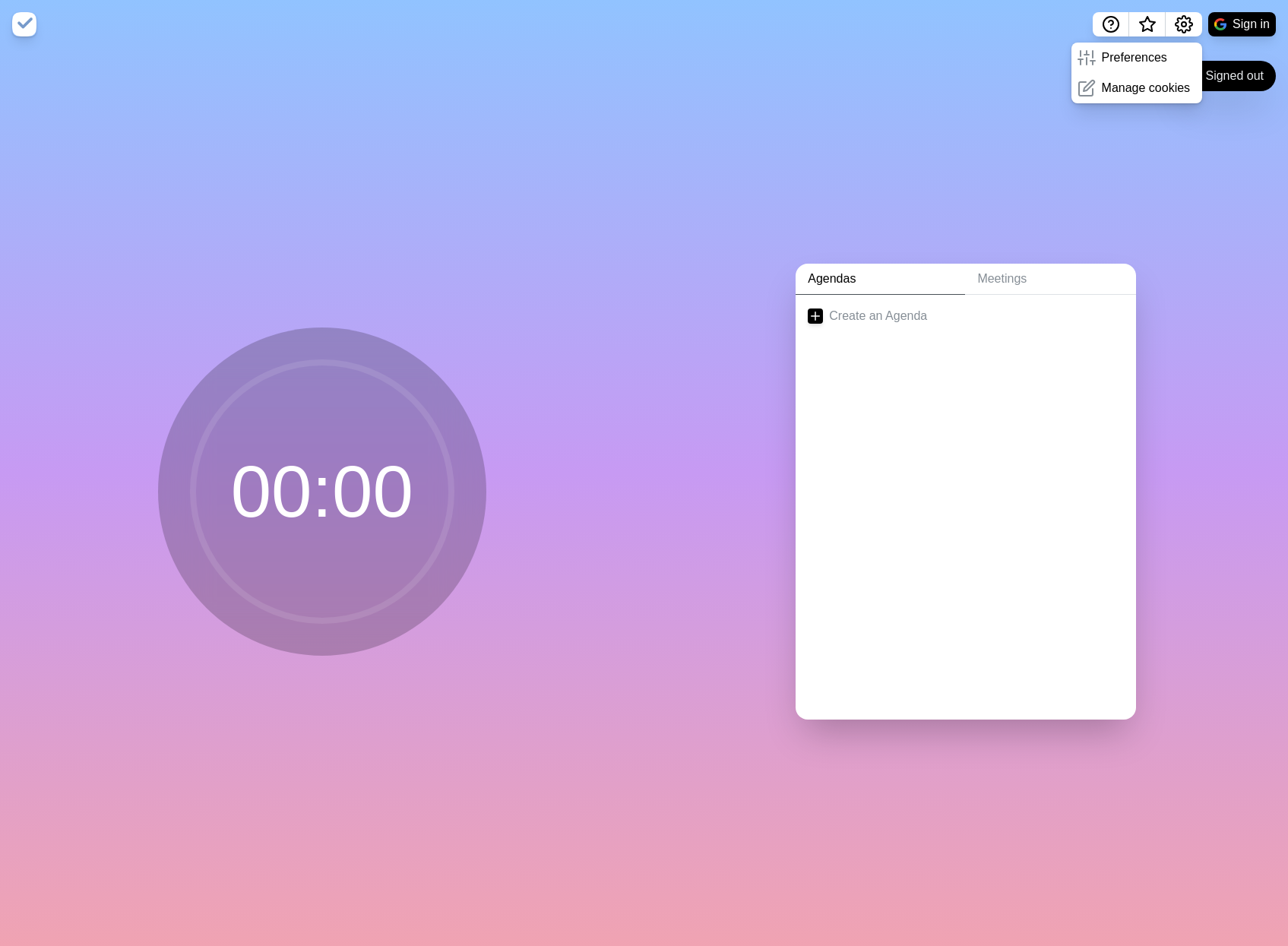
click at [1040, 165] on div "Agendas Meetings Create an Agenda" at bounding box center [967, 497] width 644 height 897
click at [1242, 26] on button "Sign in" at bounding box center [1241, 24] width 68 height 24
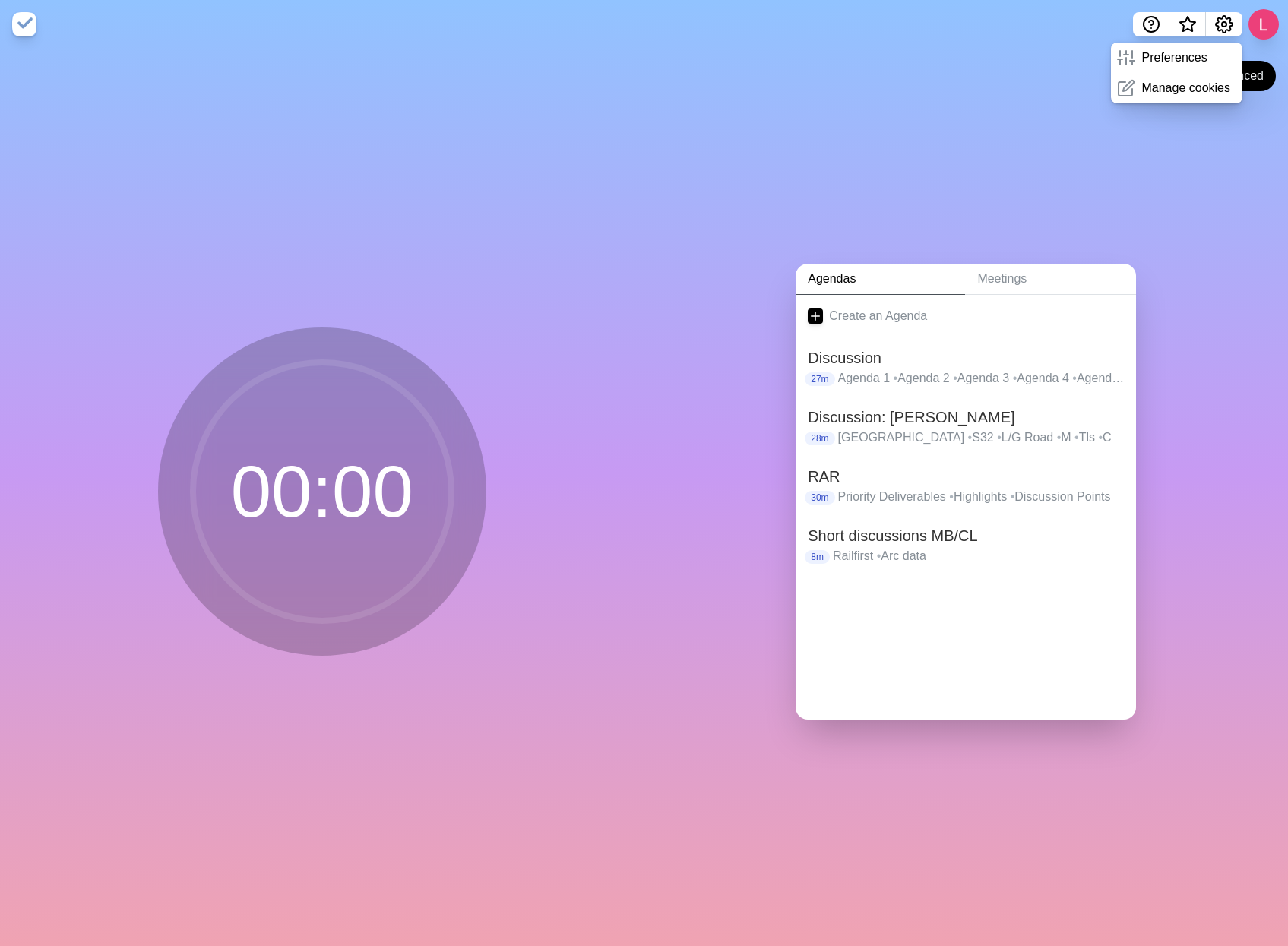
click at [1196, 159] on div "Agendas Meetings Create an Agenda Discussion 27m Agenda 1 • Agenda 2 • Agenda 3…" at bounding box center [967, 497] width 644 height 897
click at [1186, 26] on span "What’s new" at bounding box center [1188, 25] width 8 height 8
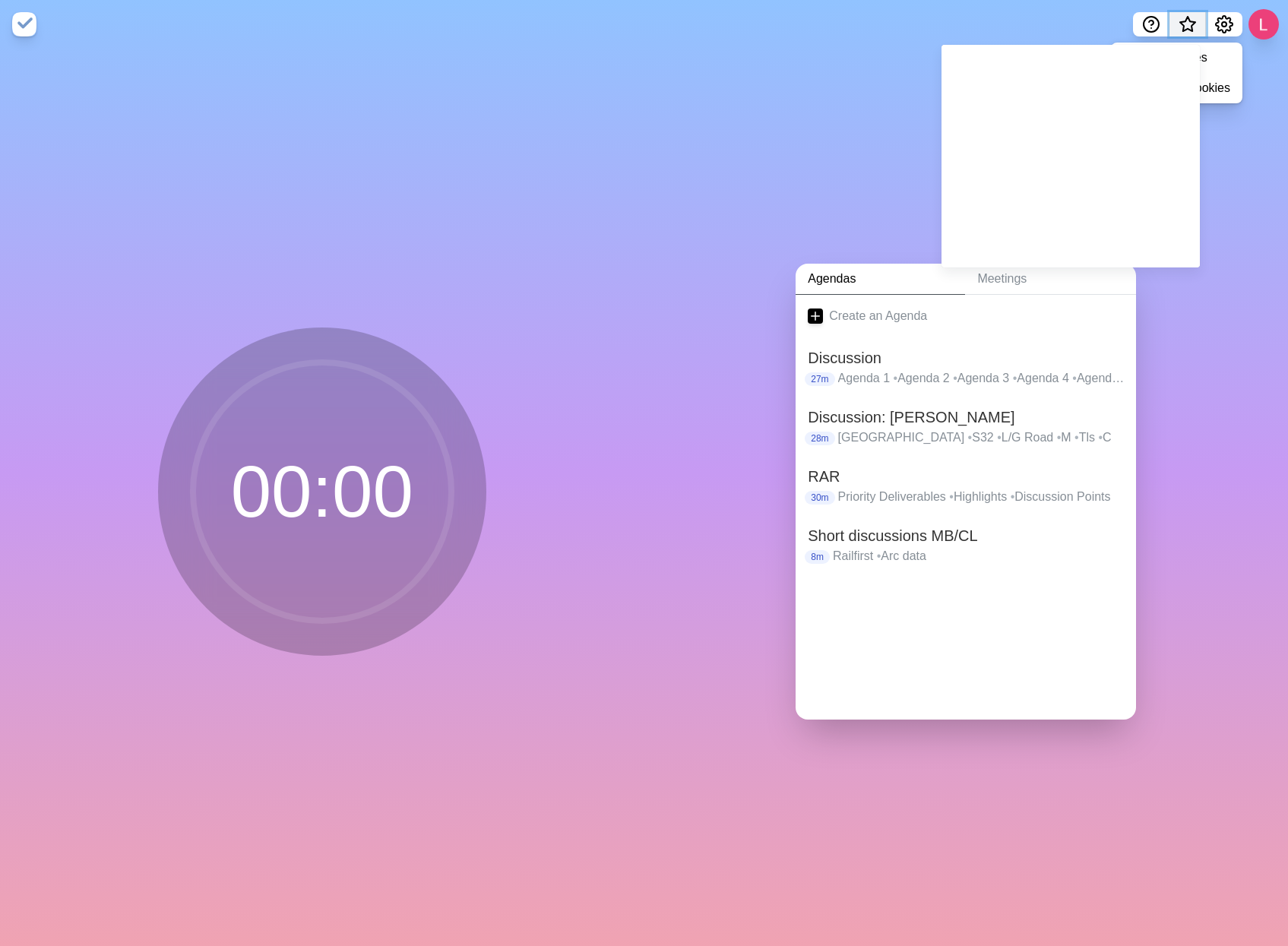
click at [1186, 26] on span "What’s new" at bounding box center [1188, 25] width 8 height 8
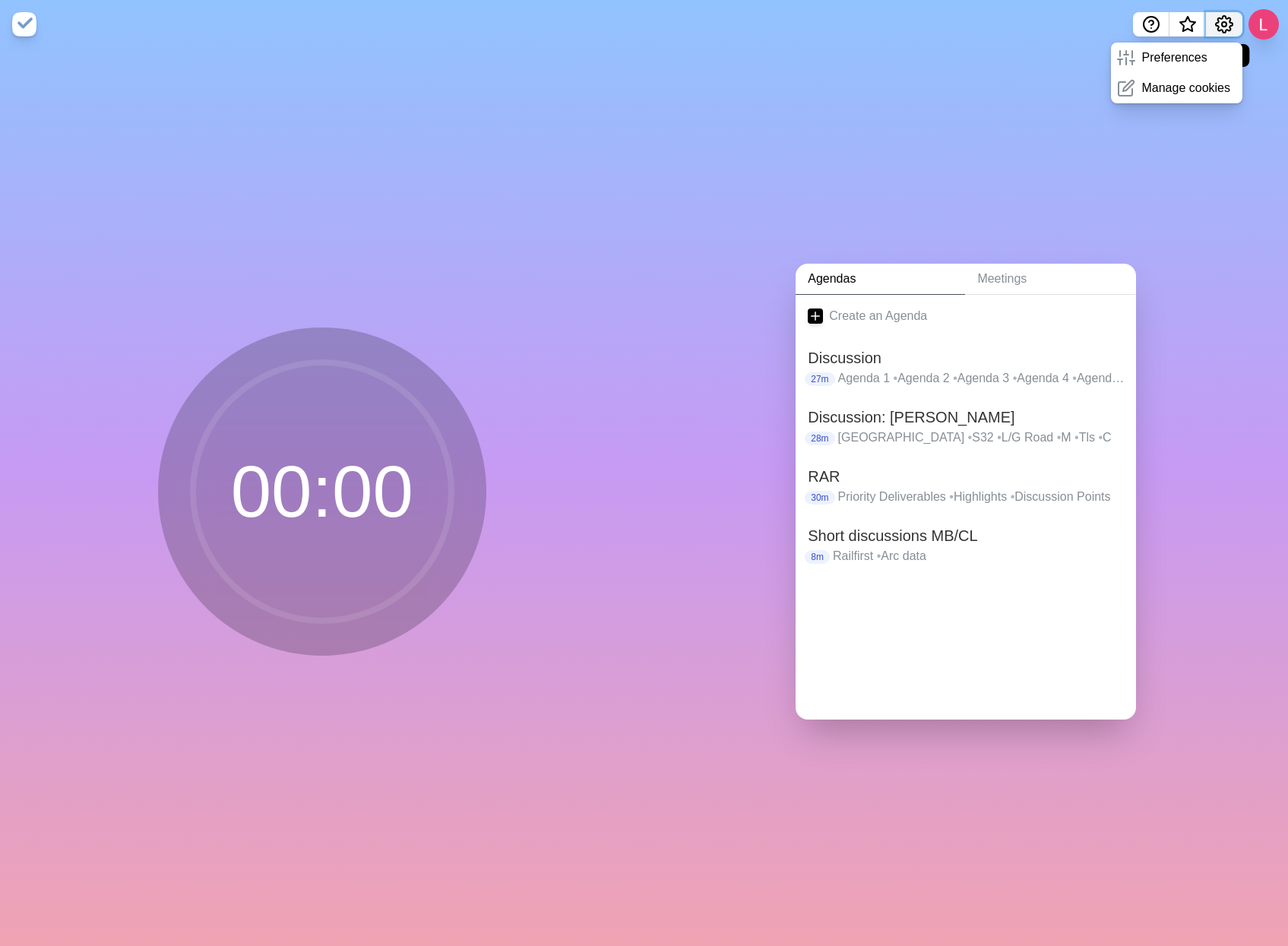
click at [1222, 23] on circle "Settings" at bounding box center [1224, 24] width 5 height 5
click at [1218, 21] on icon "Settings" at bounding box center [1224, 25] width 17 height 17
click at [1174, 57] on p "Preferences" at bounding box center [1174, 57] width 65 height 18
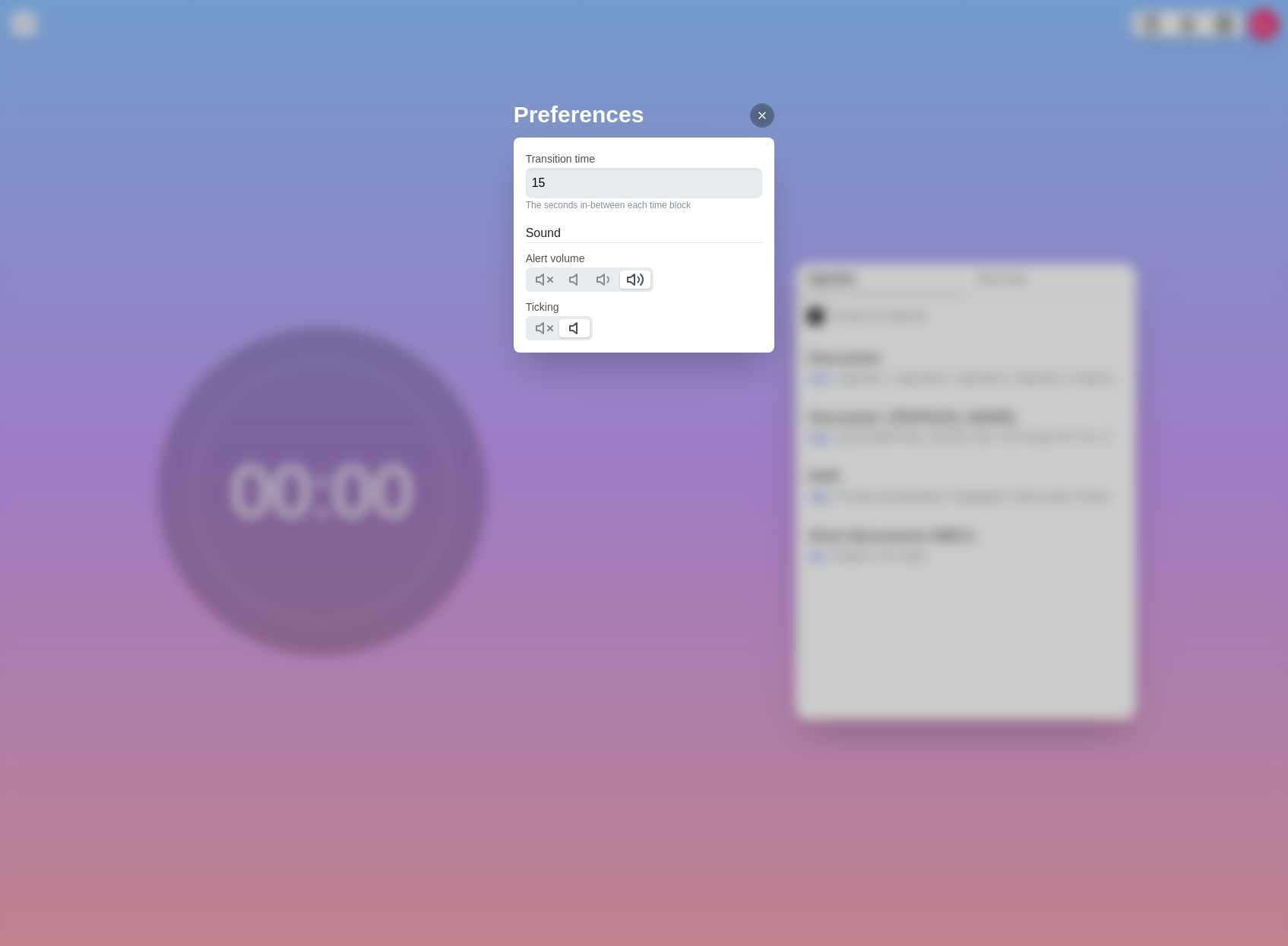
click at [750, 108] on div at bounding box center [762, 115] width 24 height 24
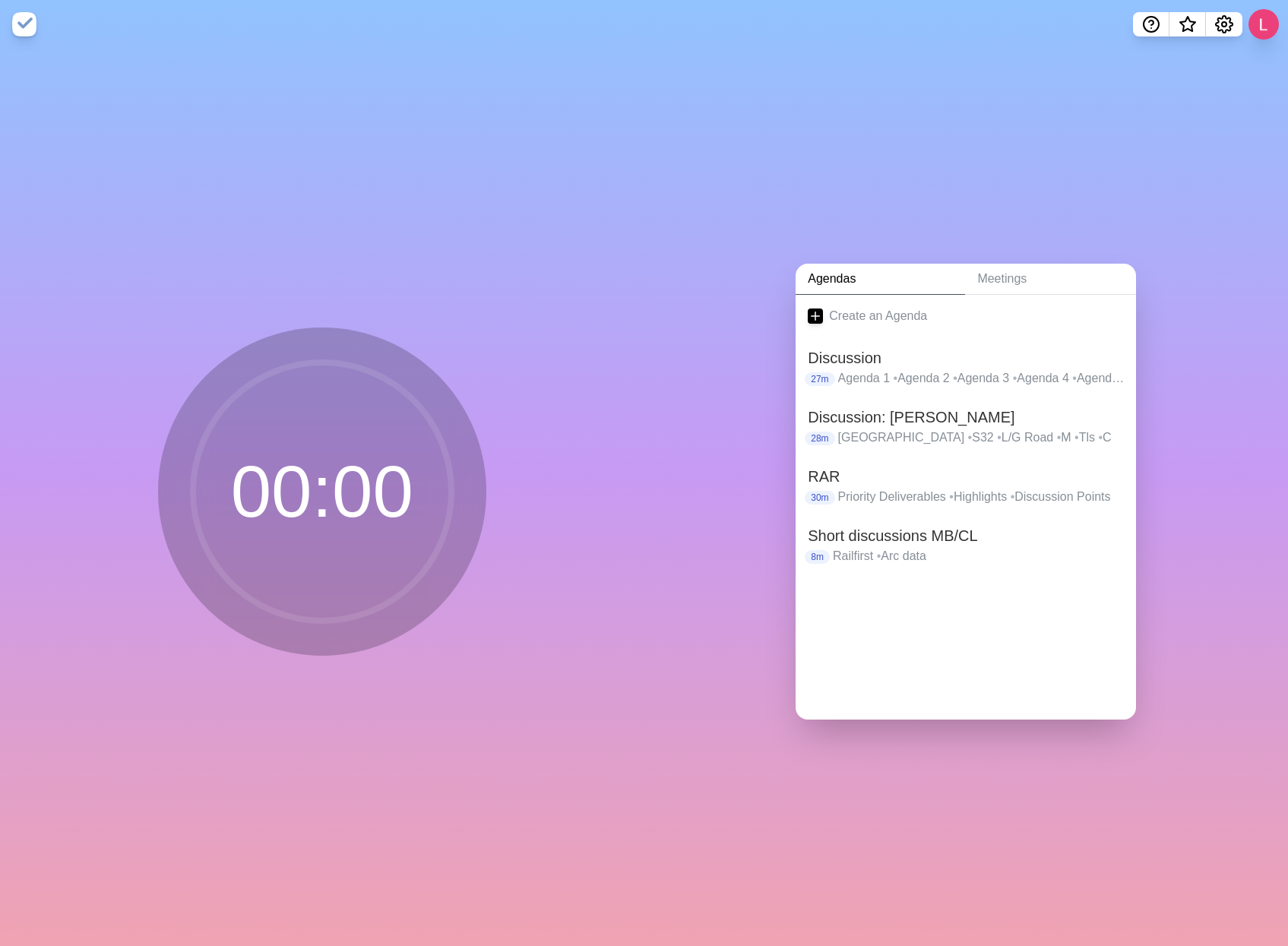
click at [1134, 334] on div "Agendas Meetings Create an Agenda Discussion 27m Agenda 1 • Agenda 2 • Agenda 3…" at bounding box center [967, 497] width 644 height 897
click at [946, 414] on h2 "Discussion: Tom" at bounding box center [966, 417] width 316 height 23
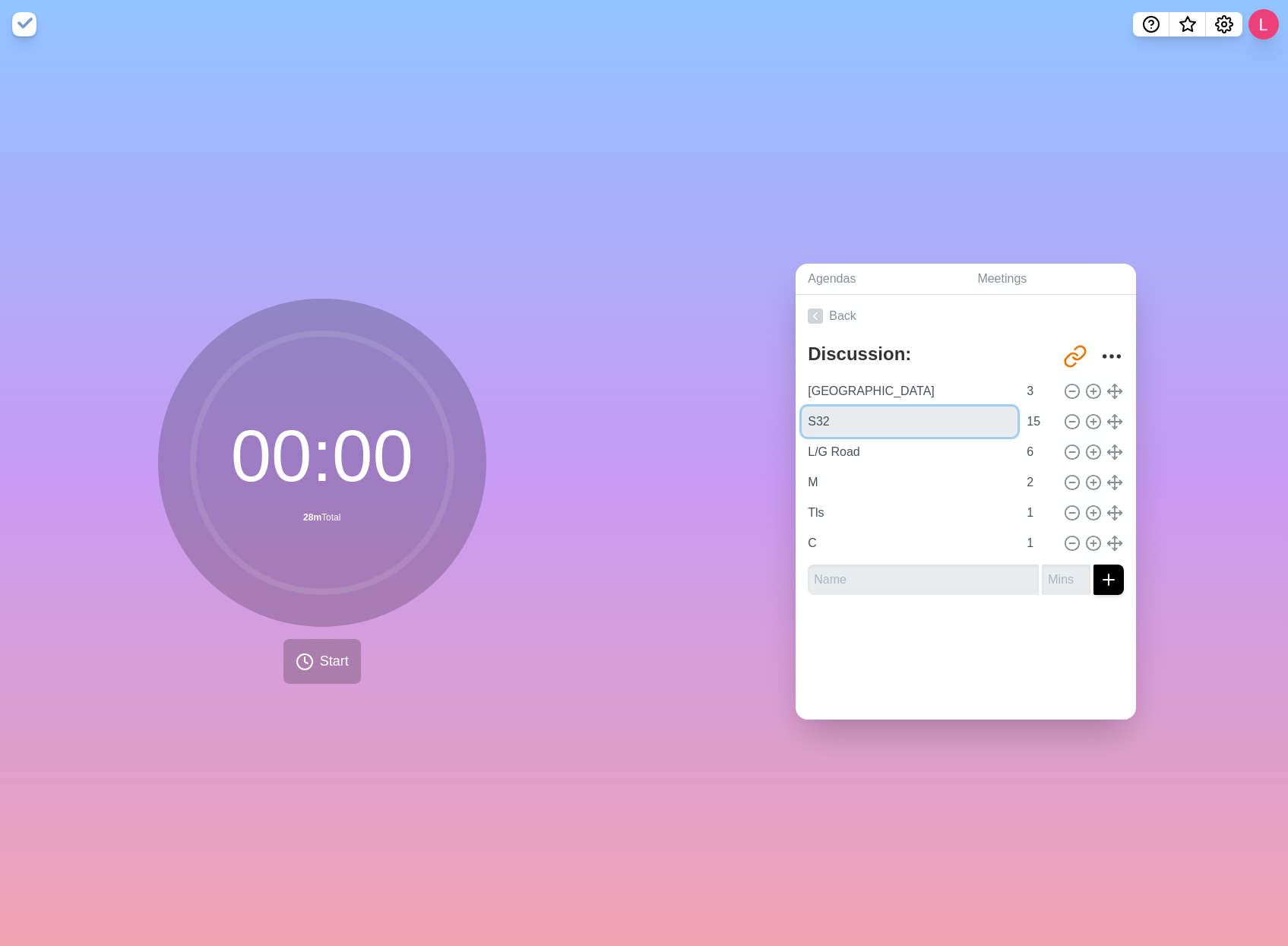
drag, startPoint x: 861, startPoint y: 414, endPoint x: 766, endPoint y: 398, distance: 96.3
click at [766, 398] on div "Agendas Meetings Back Discussion: Tom http://timeblocks.co/PhsprBt1nf9VRNWrf0xw…" at bounding box center [967, 497] width 644 height 897
type input "D"
type input "A"
click at [828, 414] on input "Agenda 1" at bounding box center [910, 421] width 216 height 30
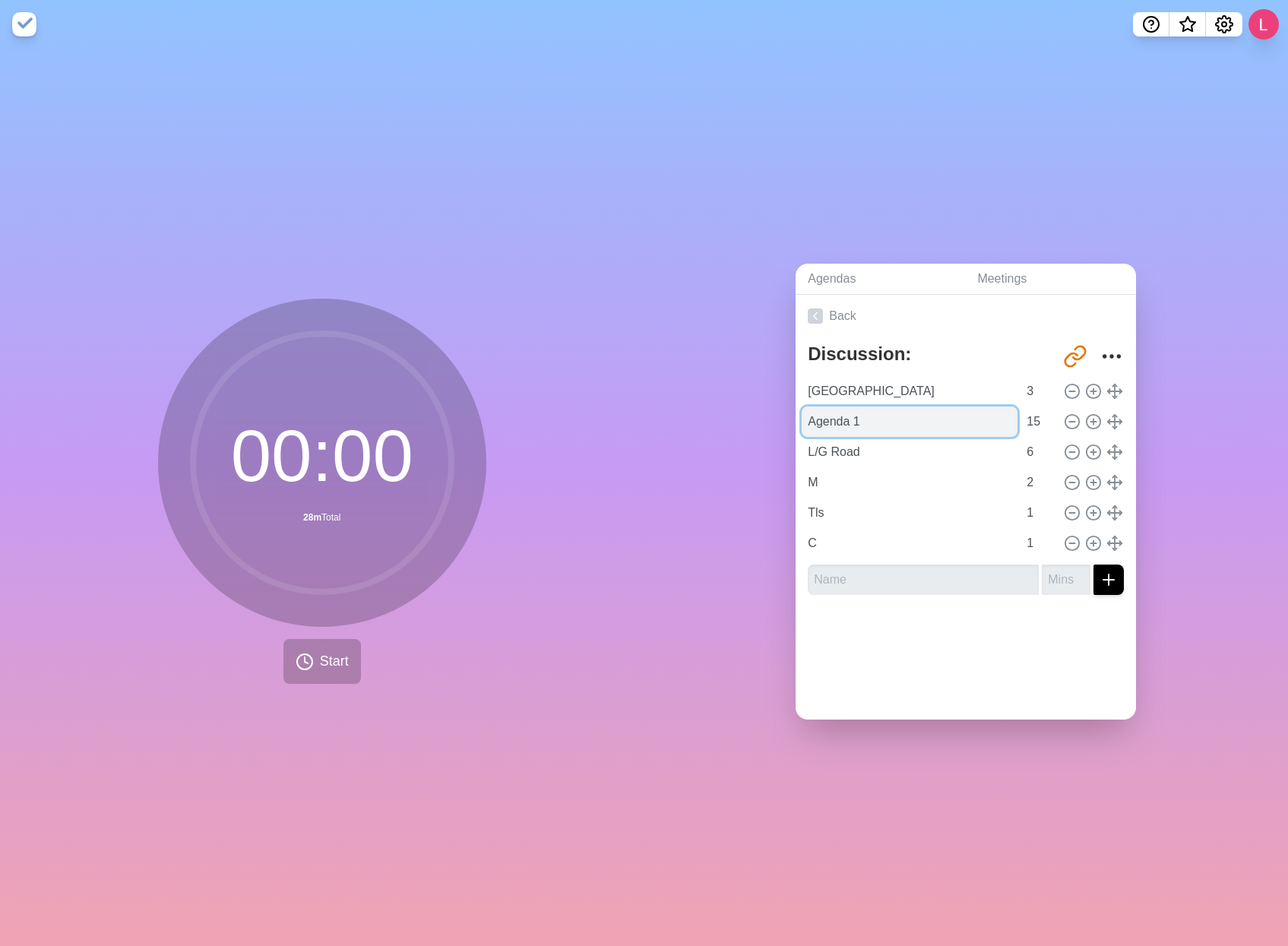
click at [828, 414] on input "Agenda 1" at bounding box center [910, 421] width 216 height 30
type input "1"
click at [834, 450] on input "L/G Road" at bounding box center [910, 452] width 216 height 30
drag, startPoint x: 862, startPoint y: 441, endPoint x: 736, endPoint y: 437, distance: 126.1
click at [736, 437] on div "Agendas Meetings Back Discussion: Tom http://timeblocks.co/PhsprBt1nf9VRNWrf0xw…" at bounding box center [967, 497] width 644 height 897
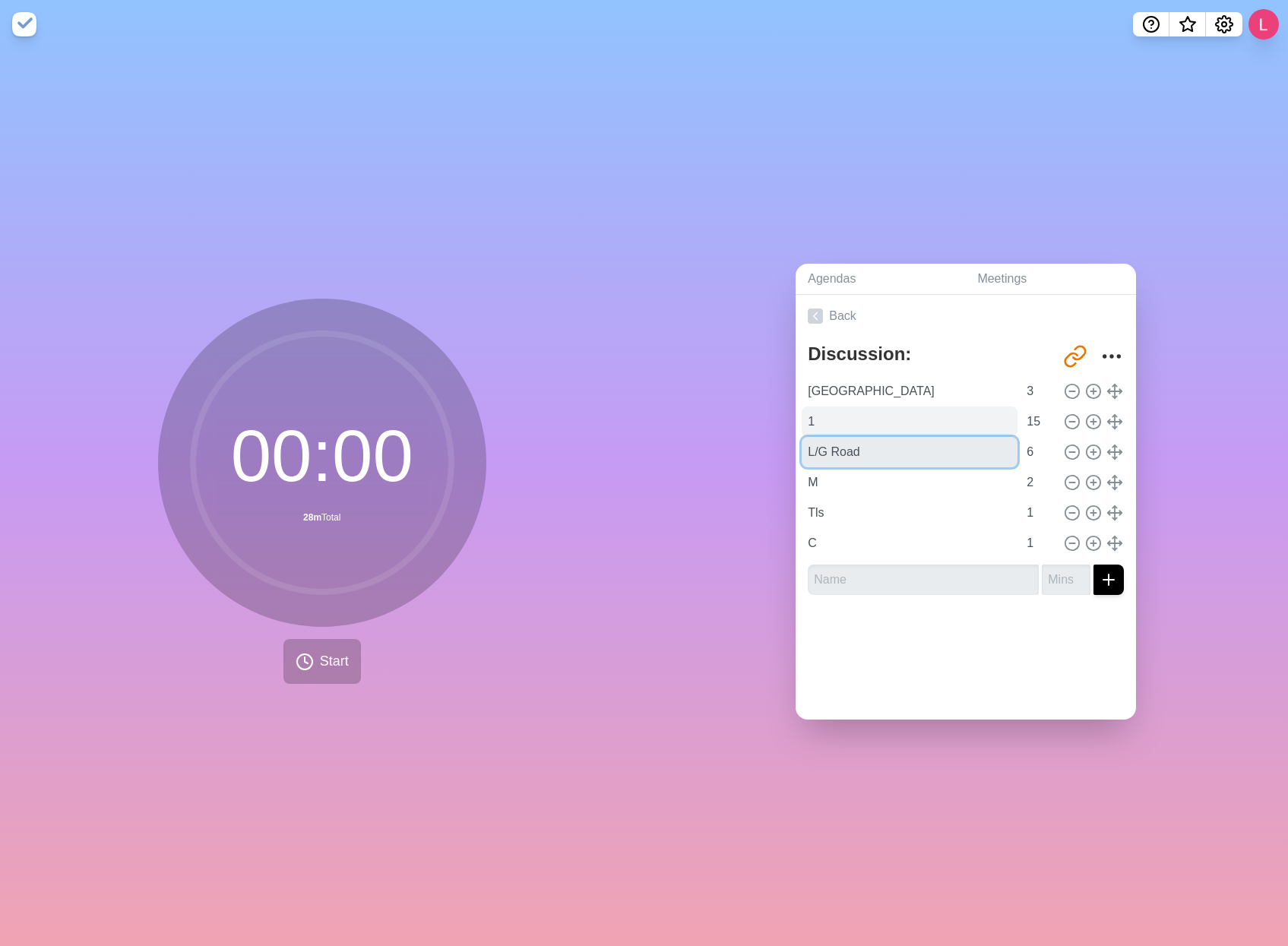
paste input "Agenda"
type input "Agenda 2"
click at [803, 419] on input "1" at bounding box center [910, 421] width 216 height 30
paste input "Agenda"
type input "Agenda 1"
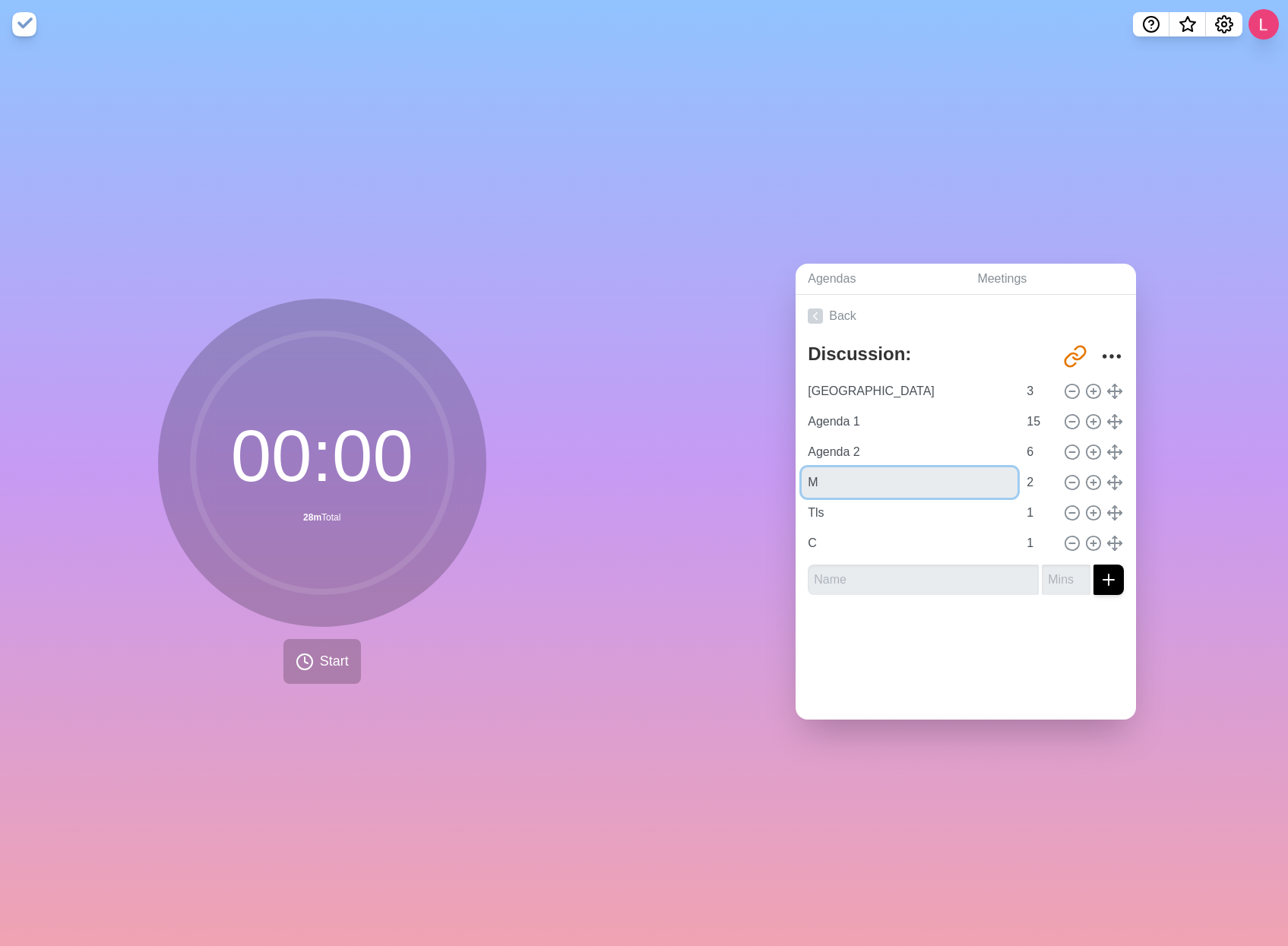
drag, startPoint x: 834, startPoint y: 475, endPoint x: 750, endPoint y: 465, distance: 84.6
click at [750, 465] on div "Agendas Meetings Back Discussion: Tom http://timeblocks.co/PhsprBt1nf9VRNWrf0xw…" at bounding box center [967, 497] width 644 height 897
paste input "Agenda"
type input "Agenda 3"
drag, startPoint x: 770, startPoint y: 497, endPoint x: 736, endPoint y: 493, distance: 34.2
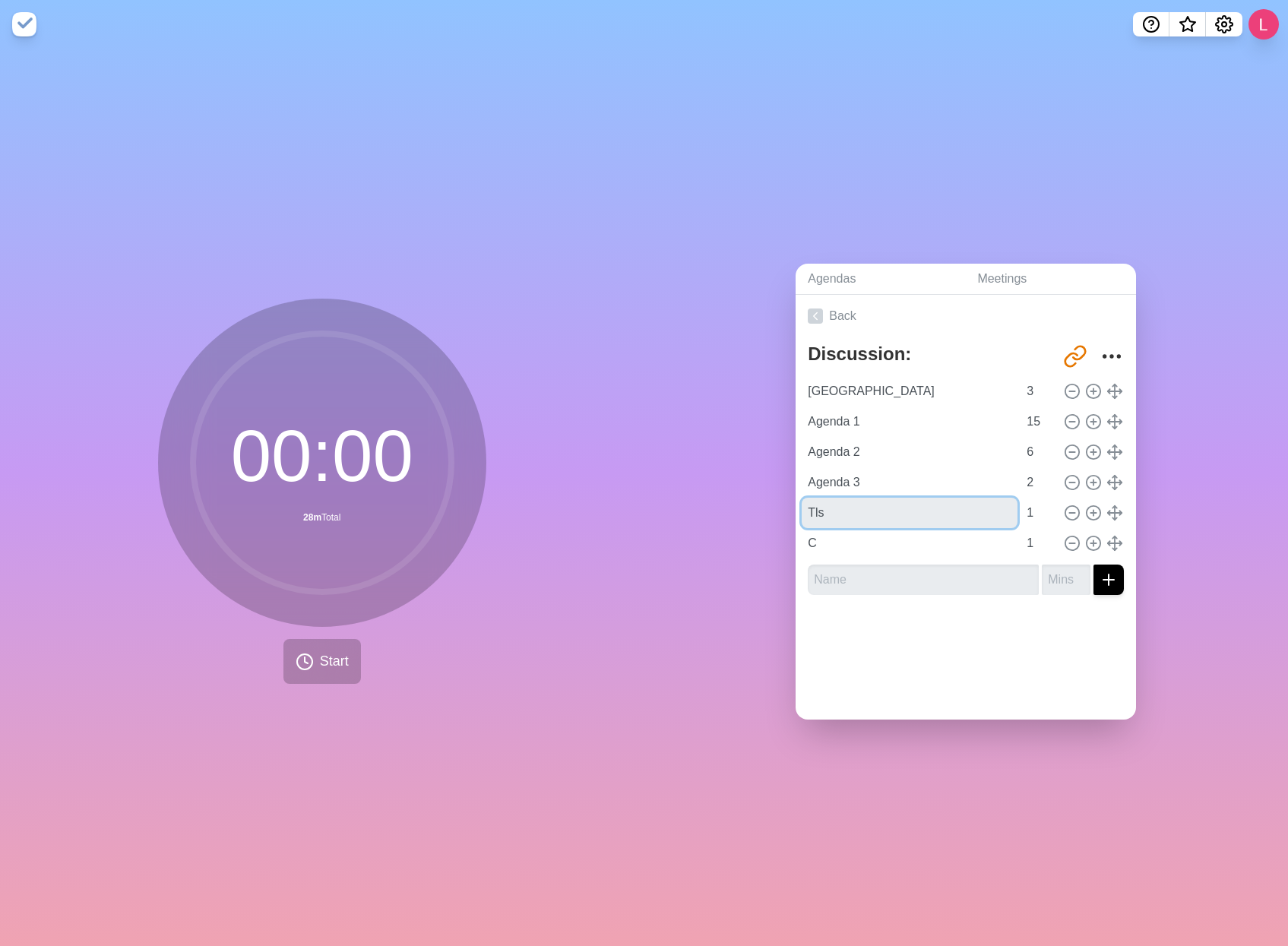
click at [736, 493] on div "Agendas Meetings Back Discussion: Tom http://timeblocks.co/PhsprBt1nf9VRNWrf0xw…" at bounding box center [967, 497] width 644 height 897
paste input "Agenda"
type input "Agenda 4"
drag, startPoint x: 854, startPoint y: 536, endPoint x: 727, endPoint y: 531, distance: 127.1
click at [727, 531] on div "Agendas Meetings Back Discussion: Tom http://timeblocks.co/PhsprBt1nf9VRNWrf0xw…" at bounding box center [967, 497] width 644 height 897
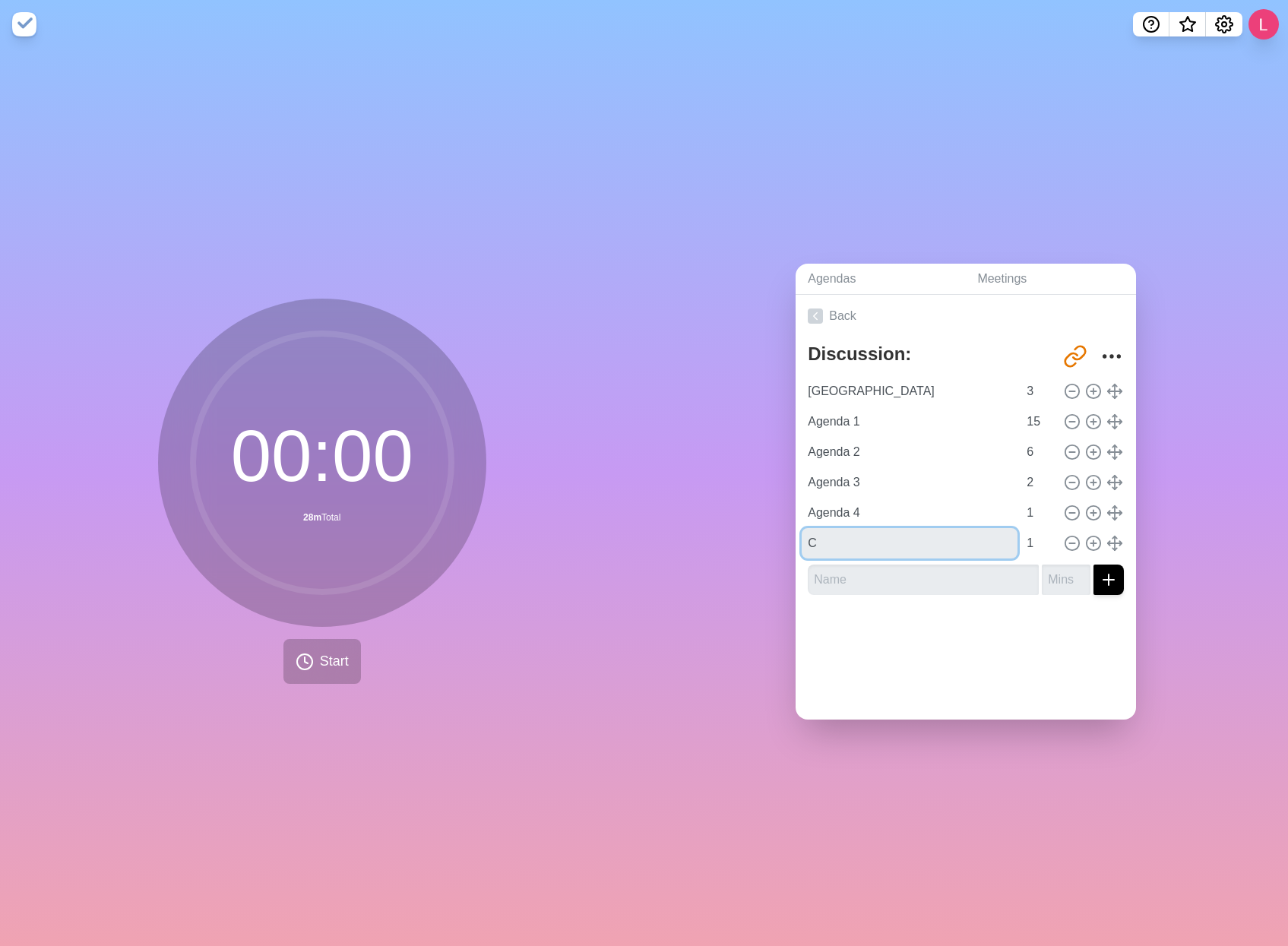
paste input "Agenda"
type input "Agenda 5"
click at [1064, 690] on div "Back Discussion: Tom http://timeblocks.co/PhsprBt1nf9VRNWrf0xw Perth 3 Agenda 1…" at bounding box center [966, 507] width 341 height 424
click at [814, 310] on icon at bounding box center [816, 316] width 16 height 16
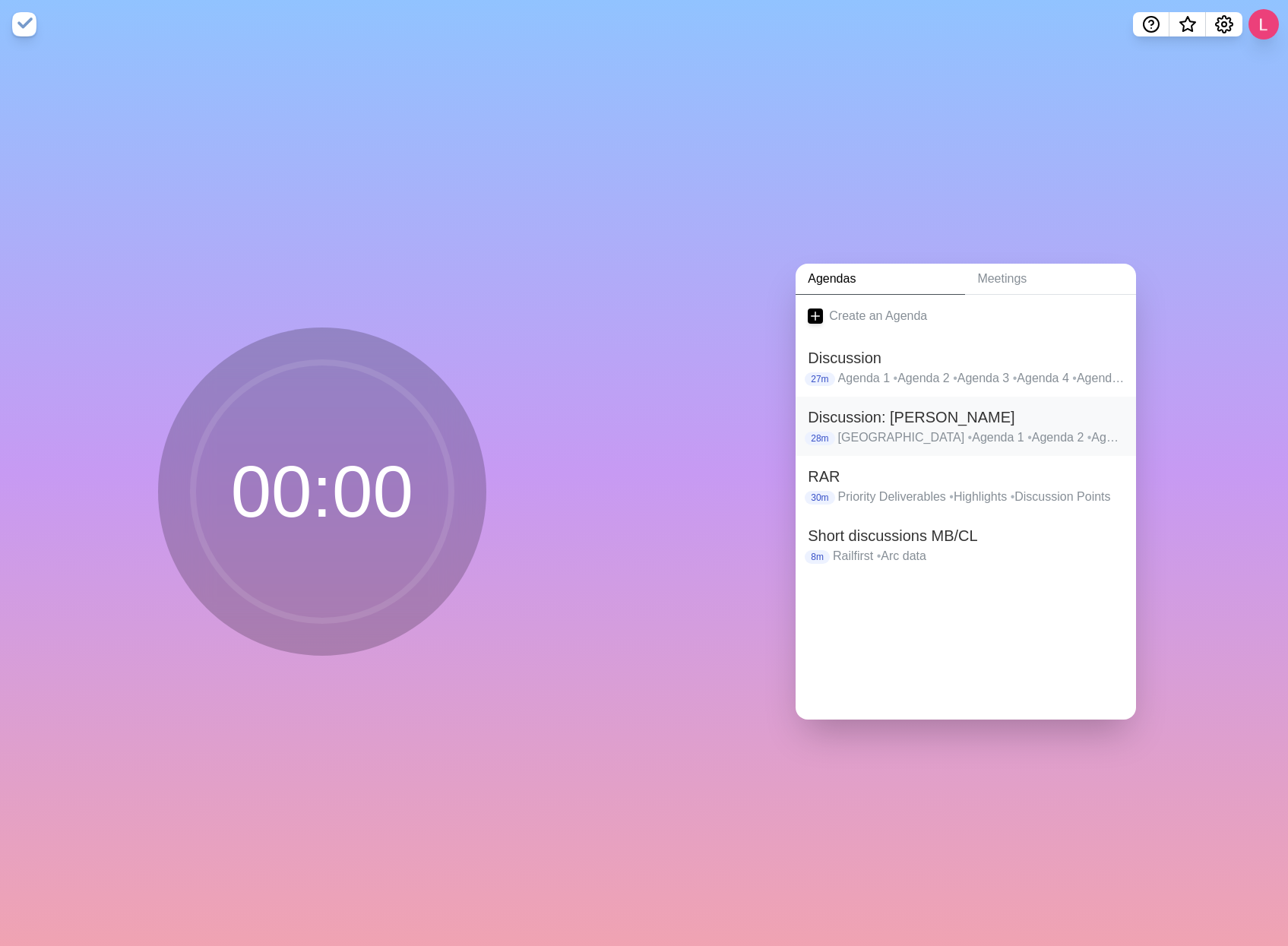
click at [913, 410] on h2 "Discussion: Tom" at bounding box center [966, 417] width 316 height 23
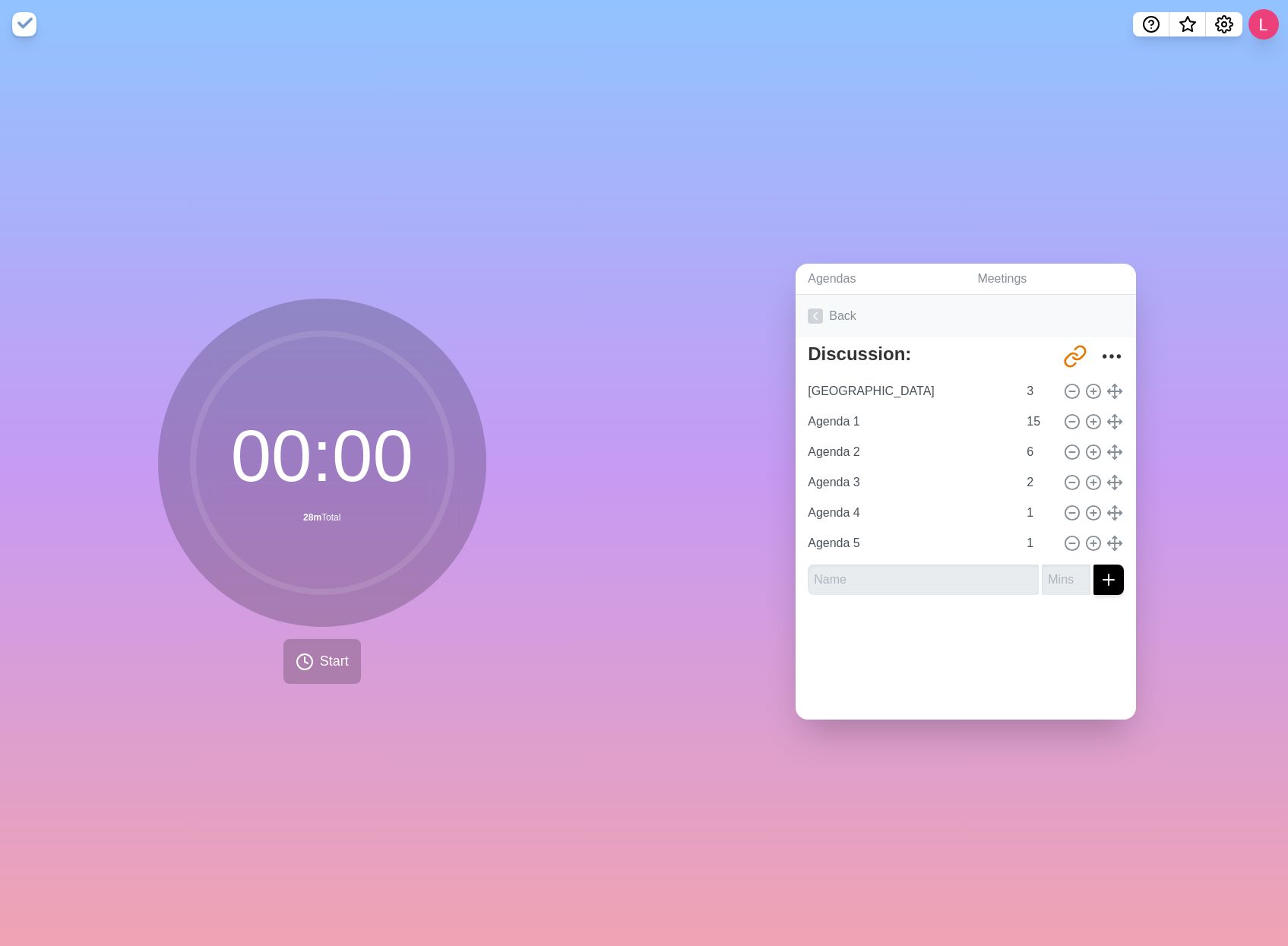
click at [815, 321] on link "Back" at bounding box center [966, 316] width 341 height 43
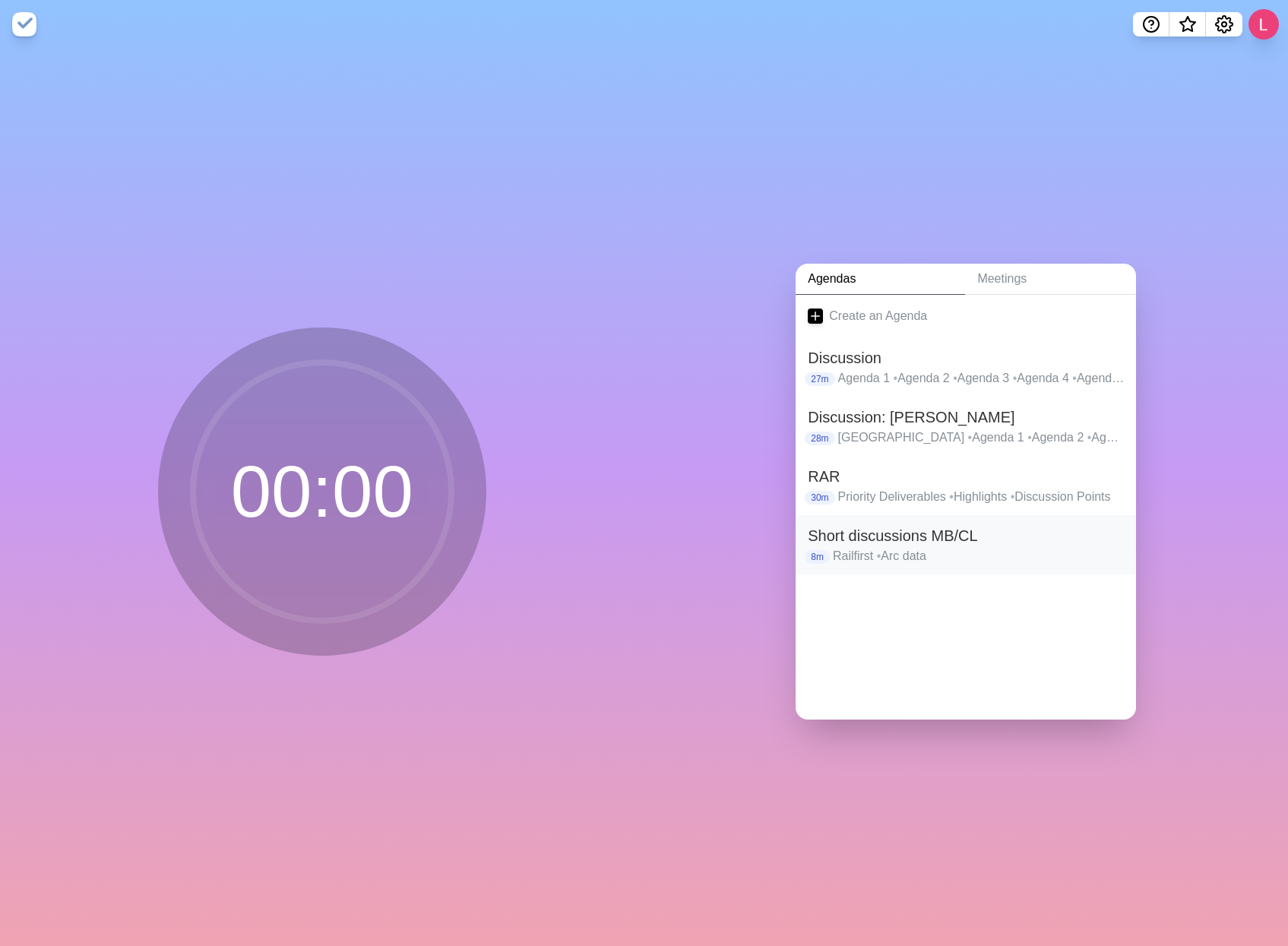
click at [985, 539] on h2 "Short discussions MB/CL" at bounding box center [966, 535] width 316 height 23
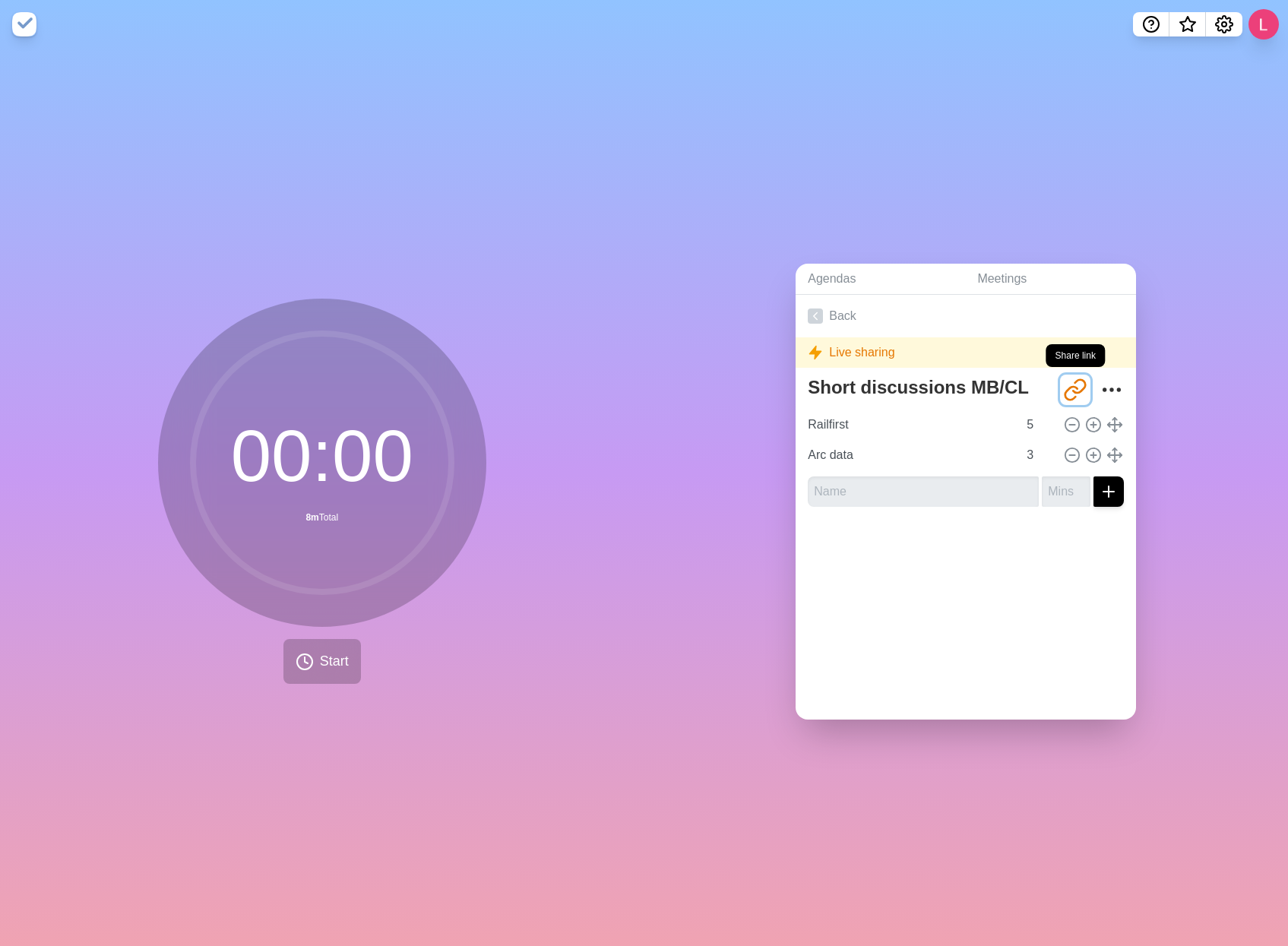
click at [1063, 379] on icon "Share link" at bounding box center [1074, 390] width 24 height 24
drag, startPoint x: 1054, startPoint y: 379, endPoint x: 923, endPoint y: 737, distance: 381.2
click at [923, 737] on div "Agendas Meetings Back Live sharing Short discussions MB/CL http://timeblocks.co…" at bounding box center [967, 497] width 644 height 897
click at [1063, 381] on icon "Share link" at bounding box center [1074, 390] width 24 height 24
click at [1074, 386] on icon "Share link" at bounding box center [1080, 386] width 12 height 13
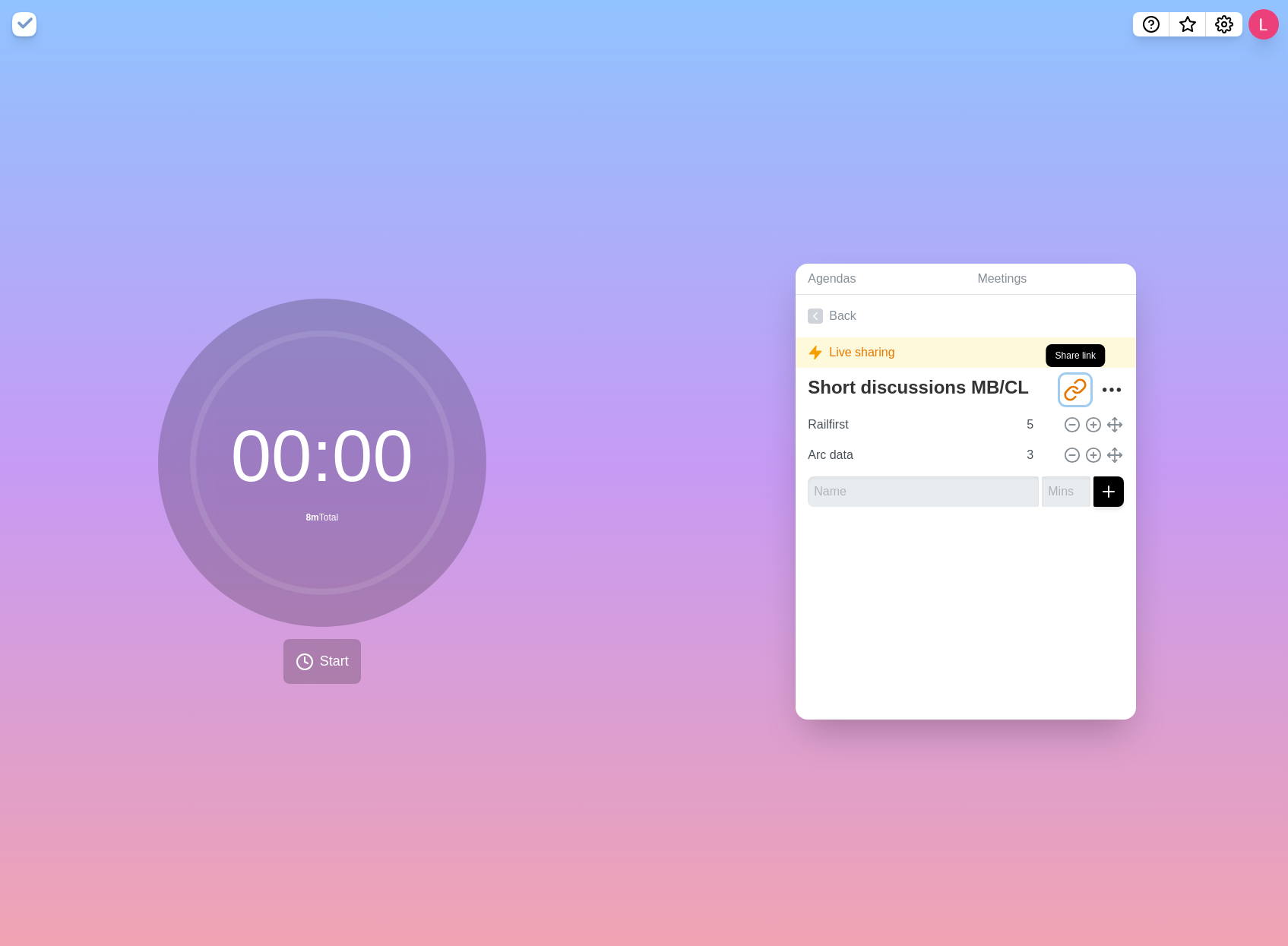
click at [1065, 386] on icon "Share link" at bounding box center [1071, 393] width 12 height 13
click at [946, 381] on textarea "Short discussions MB/CL" at bounding box center [928, 387] width 252 height 33
click at [1099, 380] on icon "More" at bounding box center [1111, 390] width 24 height 24
click at [1099, 384] on icon "More" at bounding box center [1111, 390] width 24 height 24
click at [871, 448] on input "Arc data" at bounding box center [910, 455] width 216 height 30
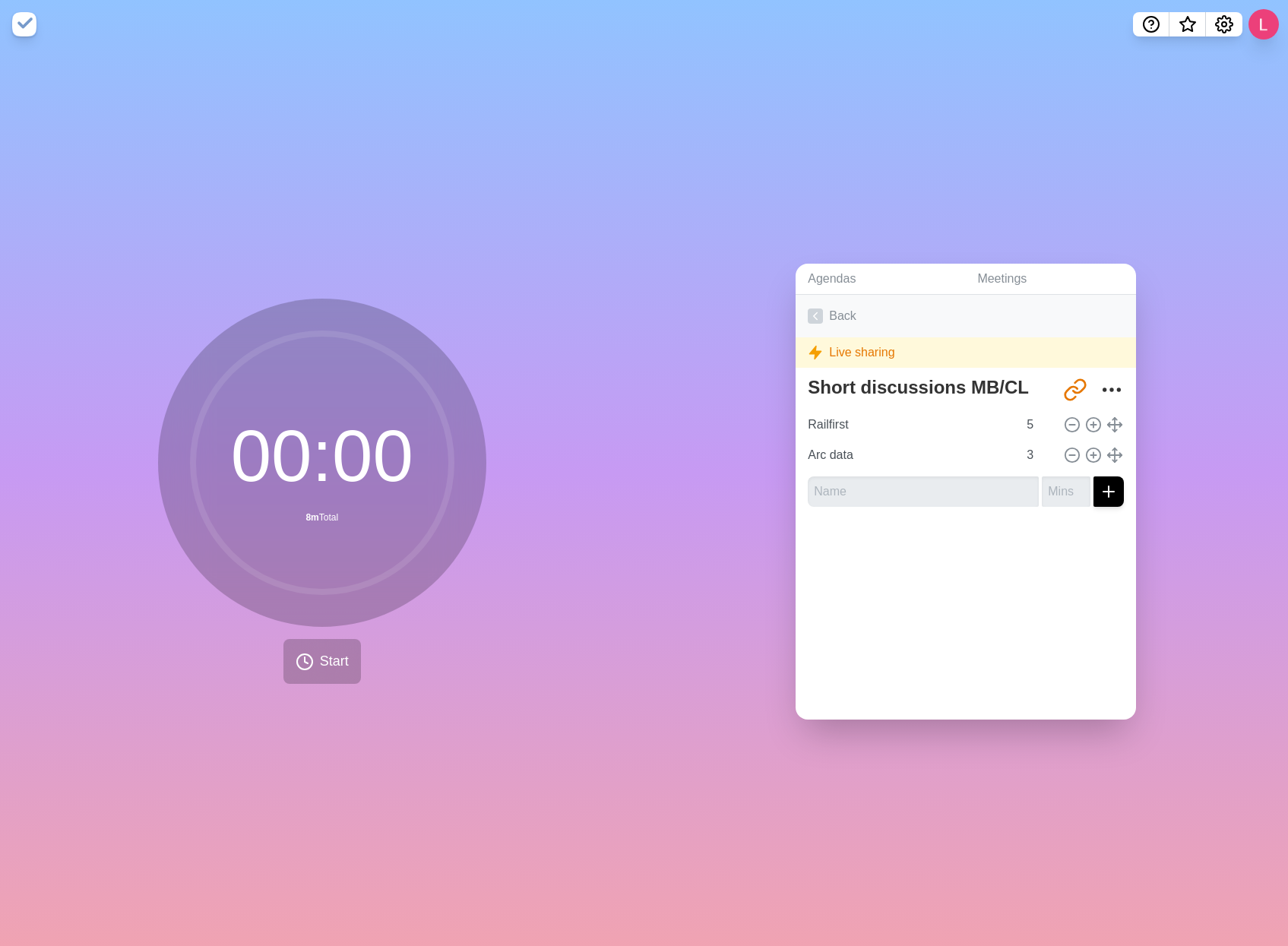
click at [808, 309] on icon at bounding box center [816, 316] width 16 height 16
click at [995, 185] on div "Agendas Meetings Back Live sharing Short discussions MB/CL http://timeblocks.co…" at bounding box center [967, 497] width 644 height 897
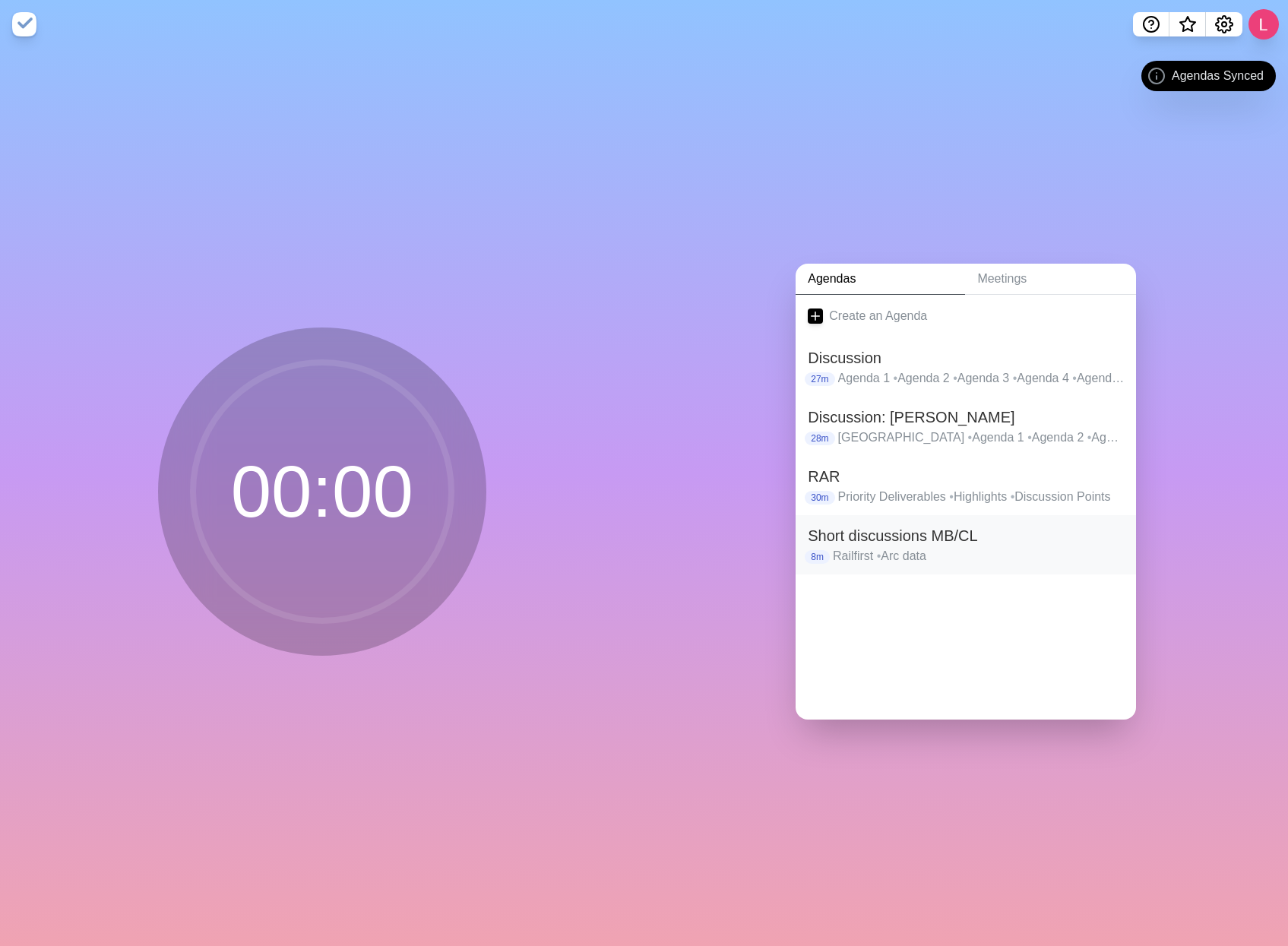
click at [984, 533] on h2 "Short discussions MB/CL" at bounding box center [966, 535] width 316 height 23
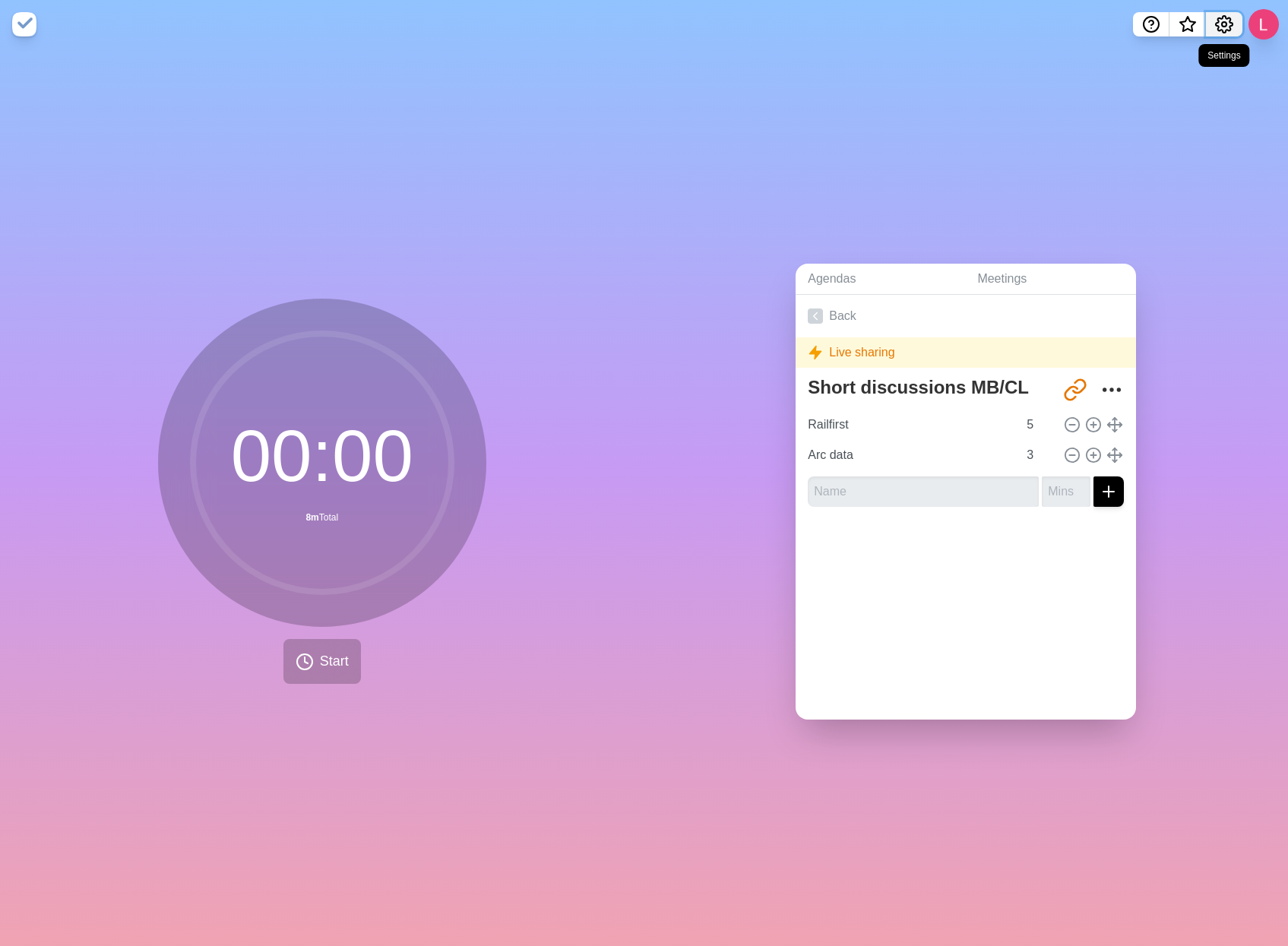
click at [1222, 16] on icon "Settings" at bounding box center [1224, 24] width 18 height 18
click at [1223, 20] on icon "Settings" at bounding box center [1224, 24] width 18 height 18
click at [1151, 31] on icon "Help" at bounding box center [1151, 24] width 18 height 18
click at [1144, 52] on div "Agendas Meetings Back Live sharing Short discussions MB/CL [URL][DOMAIN_NAME] R…" at bounding box center [967, 497] width 644 height 897
click at [1149, 19] on icon "Help" at bounding box center [1151, 24] width 18 height 18
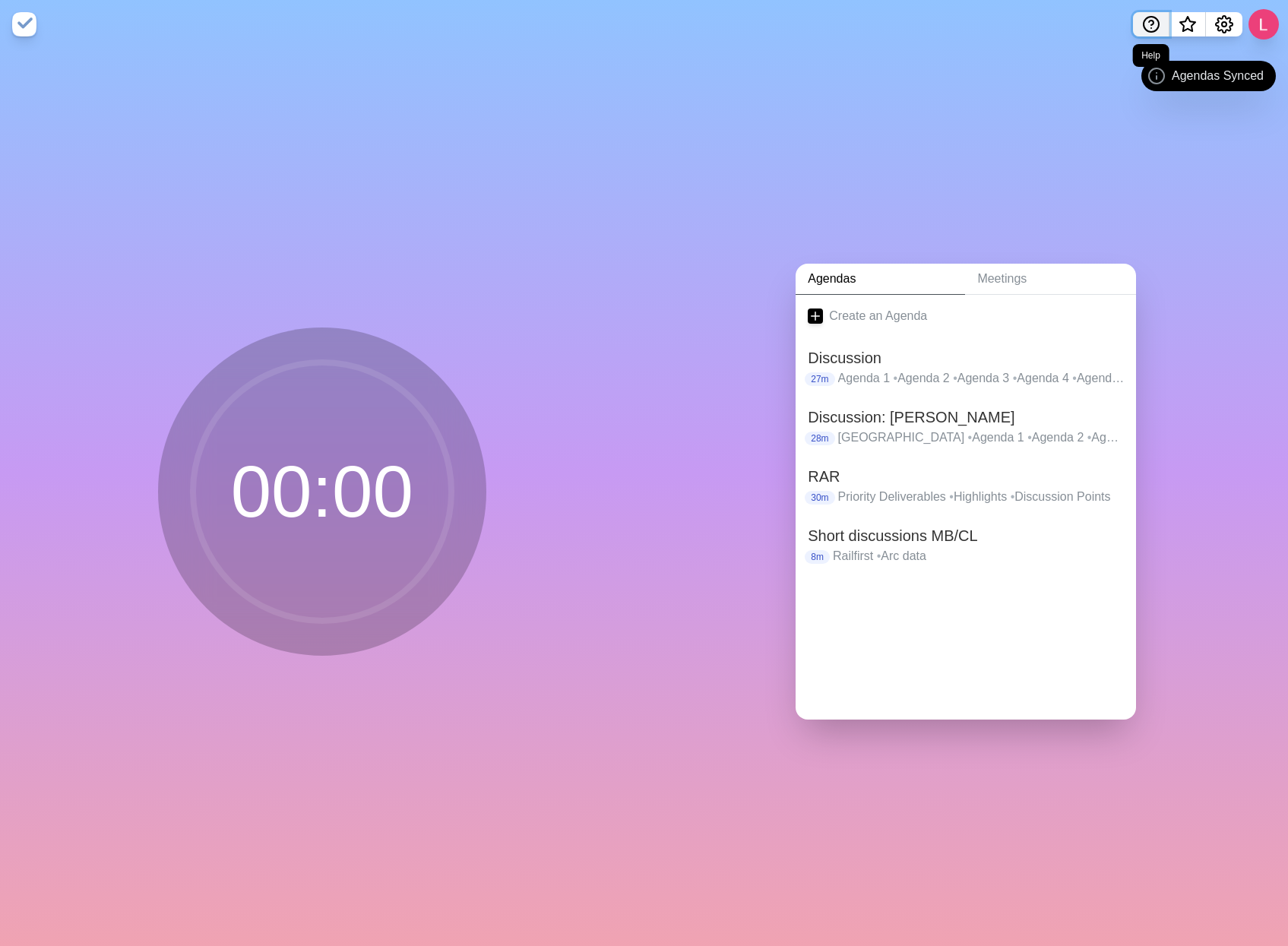
click at [1147, 23] on icon "Help" at bounding box center [1151, 24] width 18 height 18
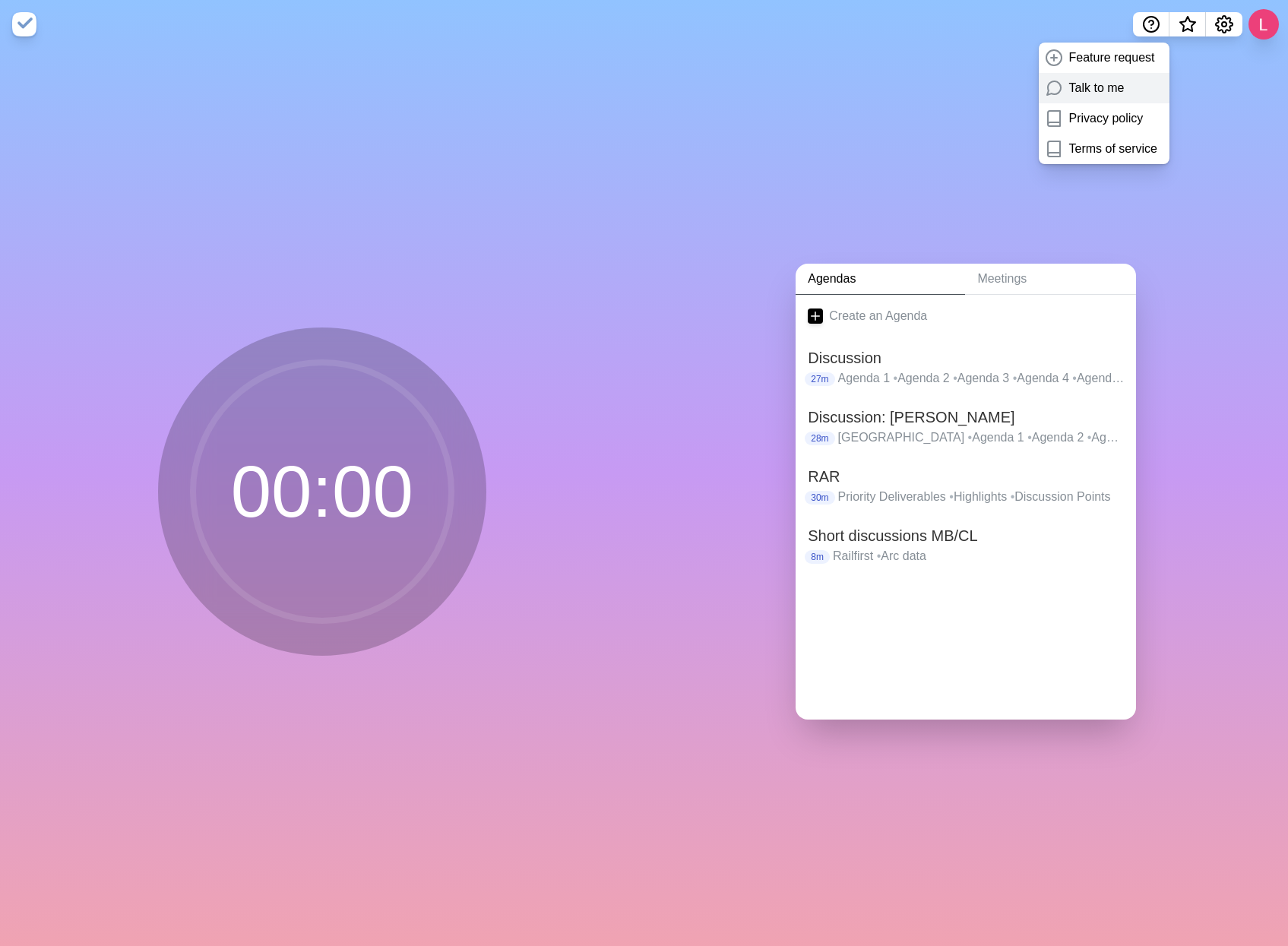
click at [1089, 89] on p "Talk to me" at bounding box center [1096, 88] width 55 height 18
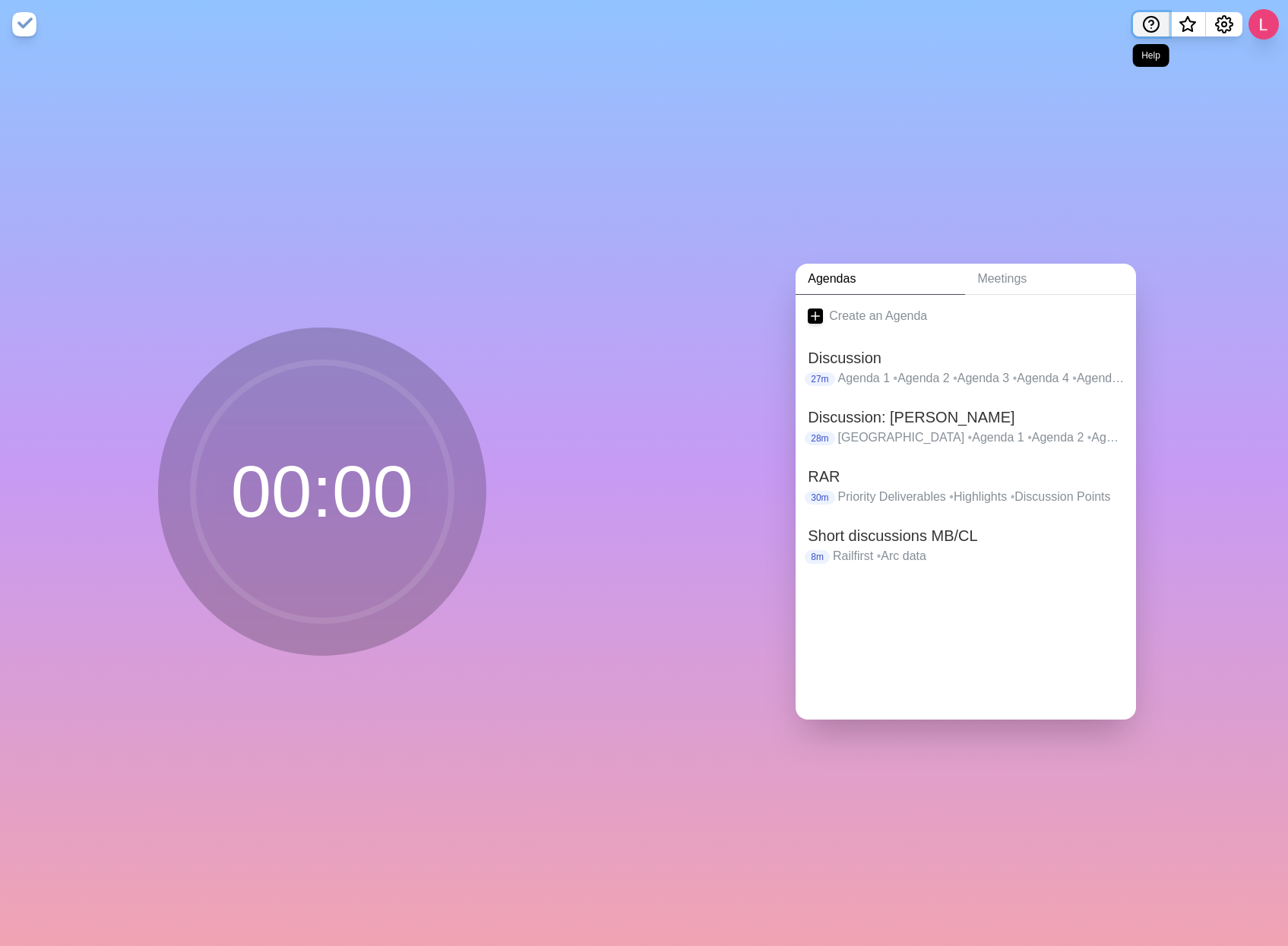
click at [1154, 23] on icon "Help" at bounding box center [1151, 23] width 5 height 5
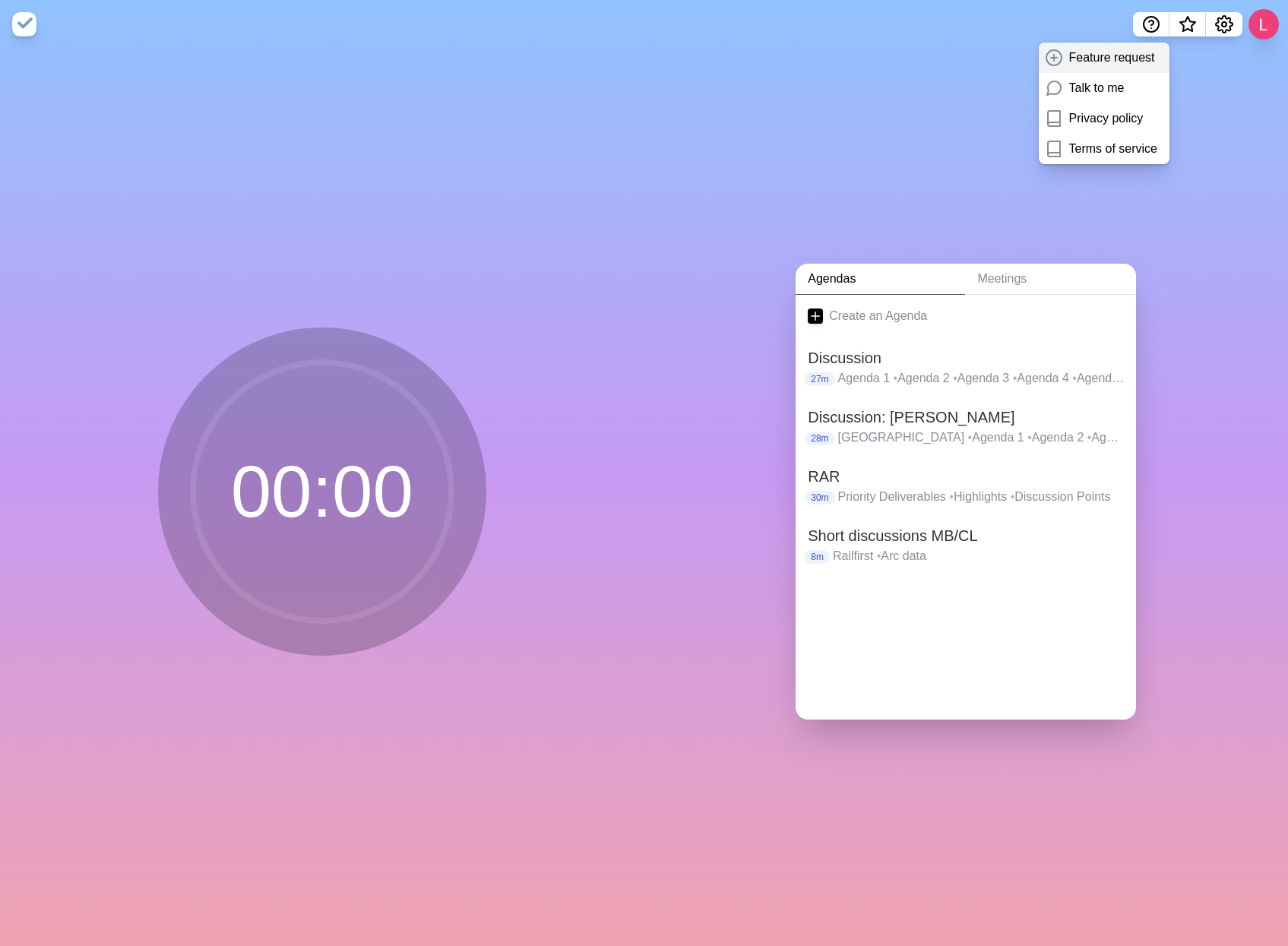
click at [1095, 56] on p "Feature request" at bounding box center [1112, 57] width 86 height 18
click at [1225, 23] on circle "Settings" at bounding box center [1224, 24] width 5 height 5
click at [1184, 86] on p "Manage cookies" at bounding box center [1186, 88] width 89 height 18
click at [1226, 26] on circle "Settings" at bounding box center [1224, 24] width 5 height 5
click at [1168, 54] on p "Preferences" at bounding box center [1174, 57] width 65 height 18
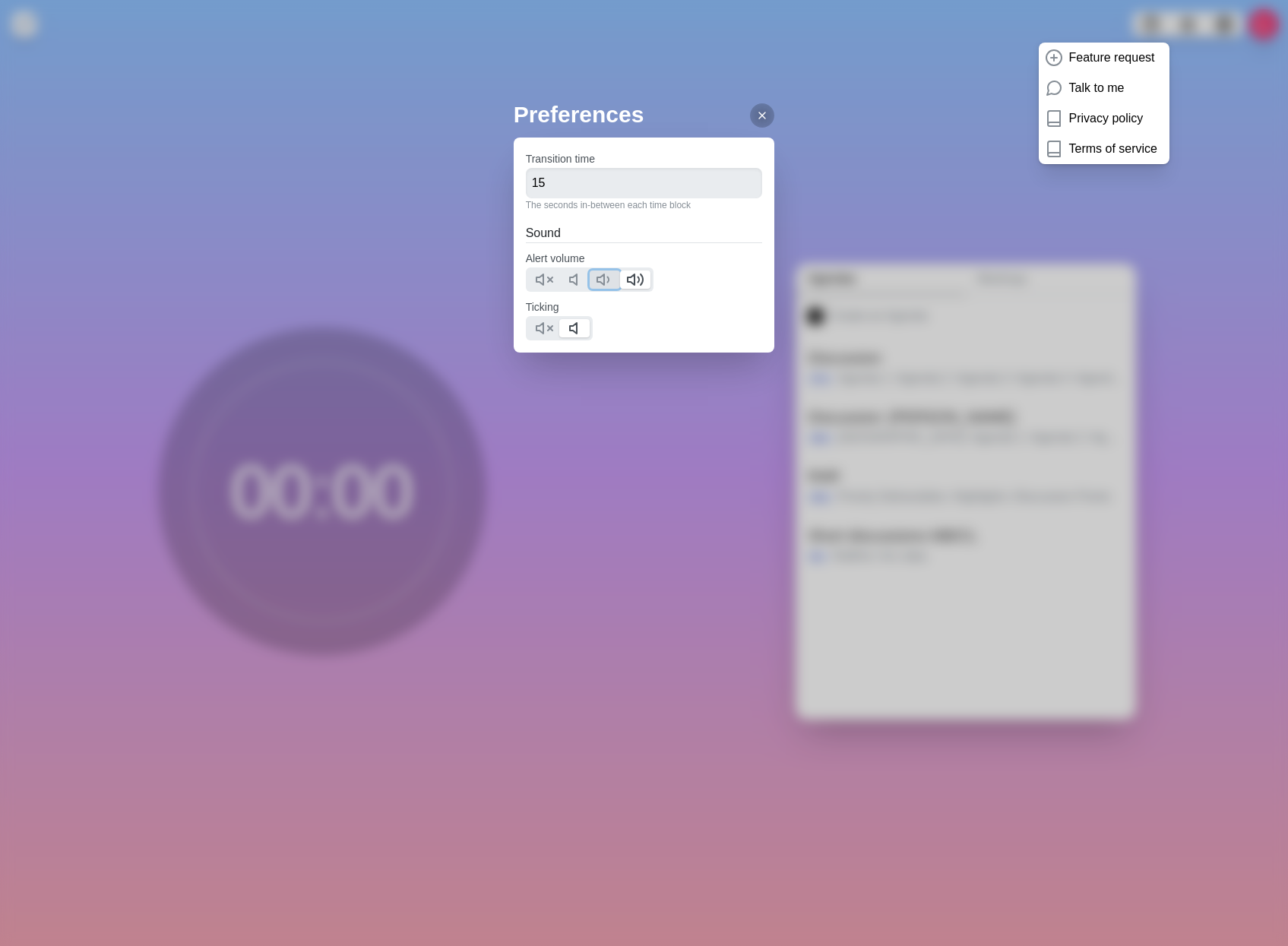
click at [601, 281] on icon at bounding box center [604, 279] width 18 height 18
click at [477, 282] on div "Preferences Transition time 15 The seconds in-between each time block Sound Ale…" at bounding box center [644, 473] width 1288 height 946
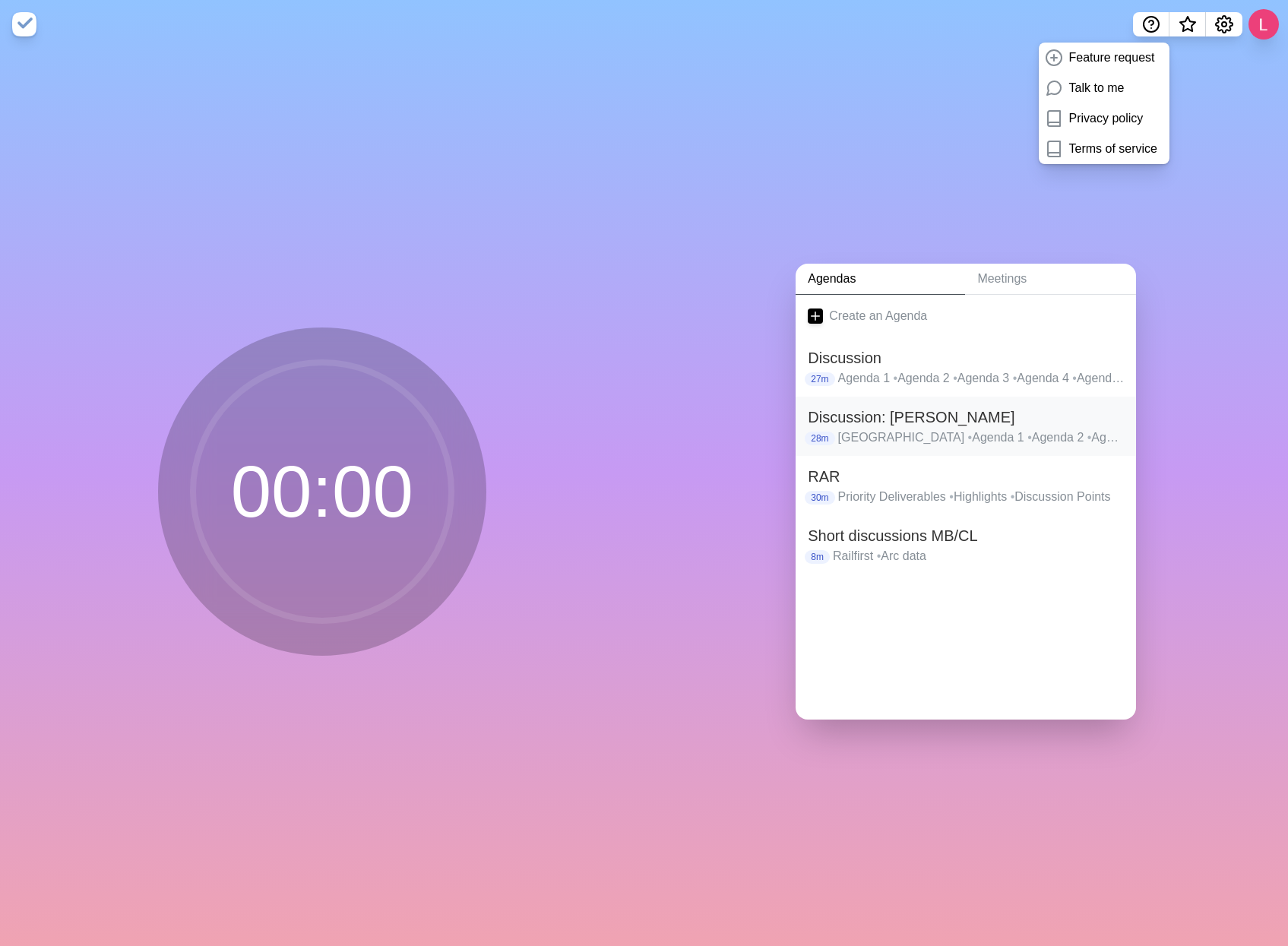
click at [837, 415] on h2 "Discussion: Tom" at bounding box center [966, 417] width 316 height 23
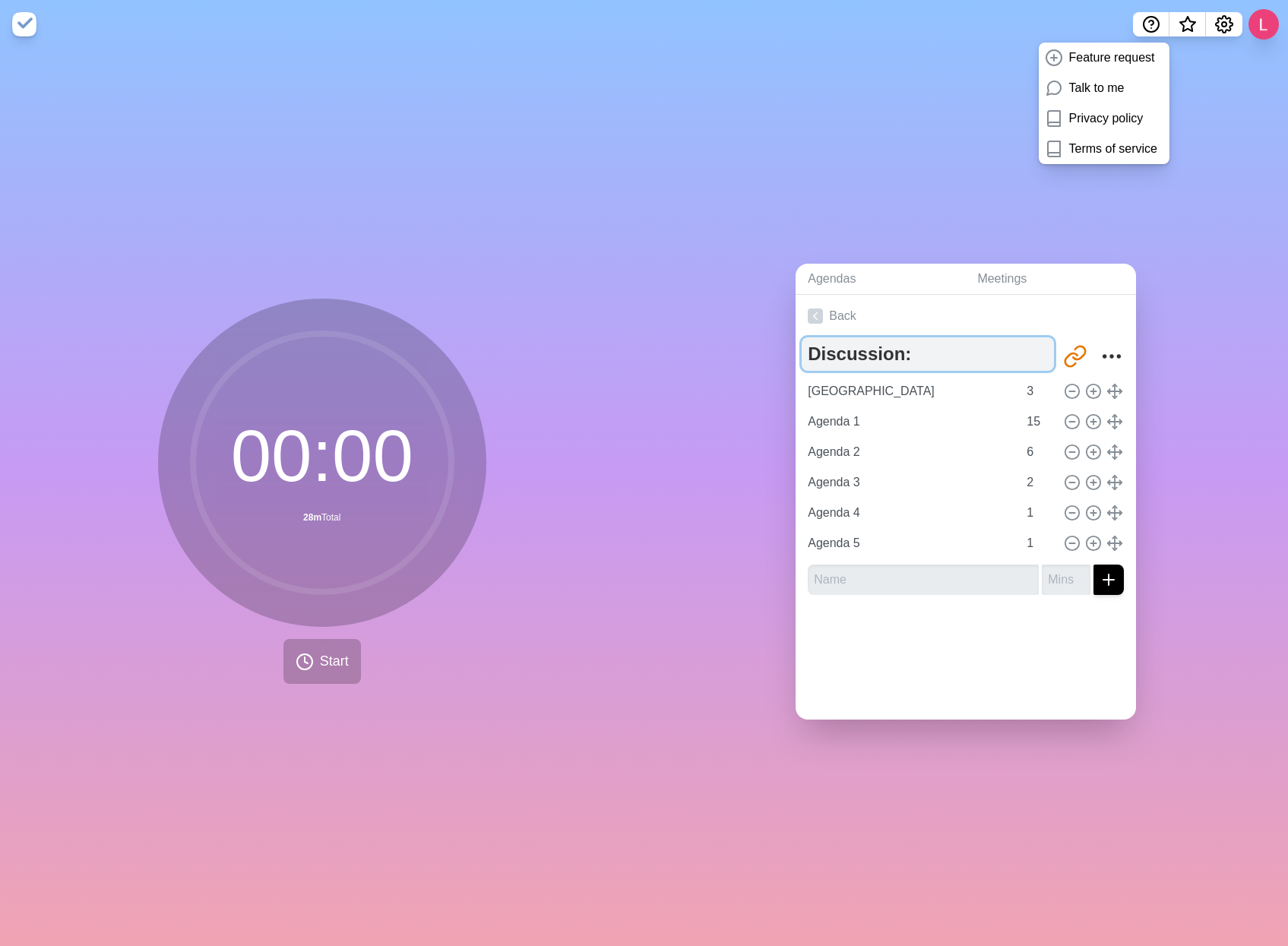
drag, startPoint x: 909, startPoint y: 350, endPoint x: 893, endPoint y: 352, distance: 16.1
click at [893, 352] on textarea "Discussion: Tom" at bounding box center [928, 354] width 252 height 33
type textarea "Discussion:"
click at [808, 301] on link "Back" at bounding box center [966, 316] width 341 height 43
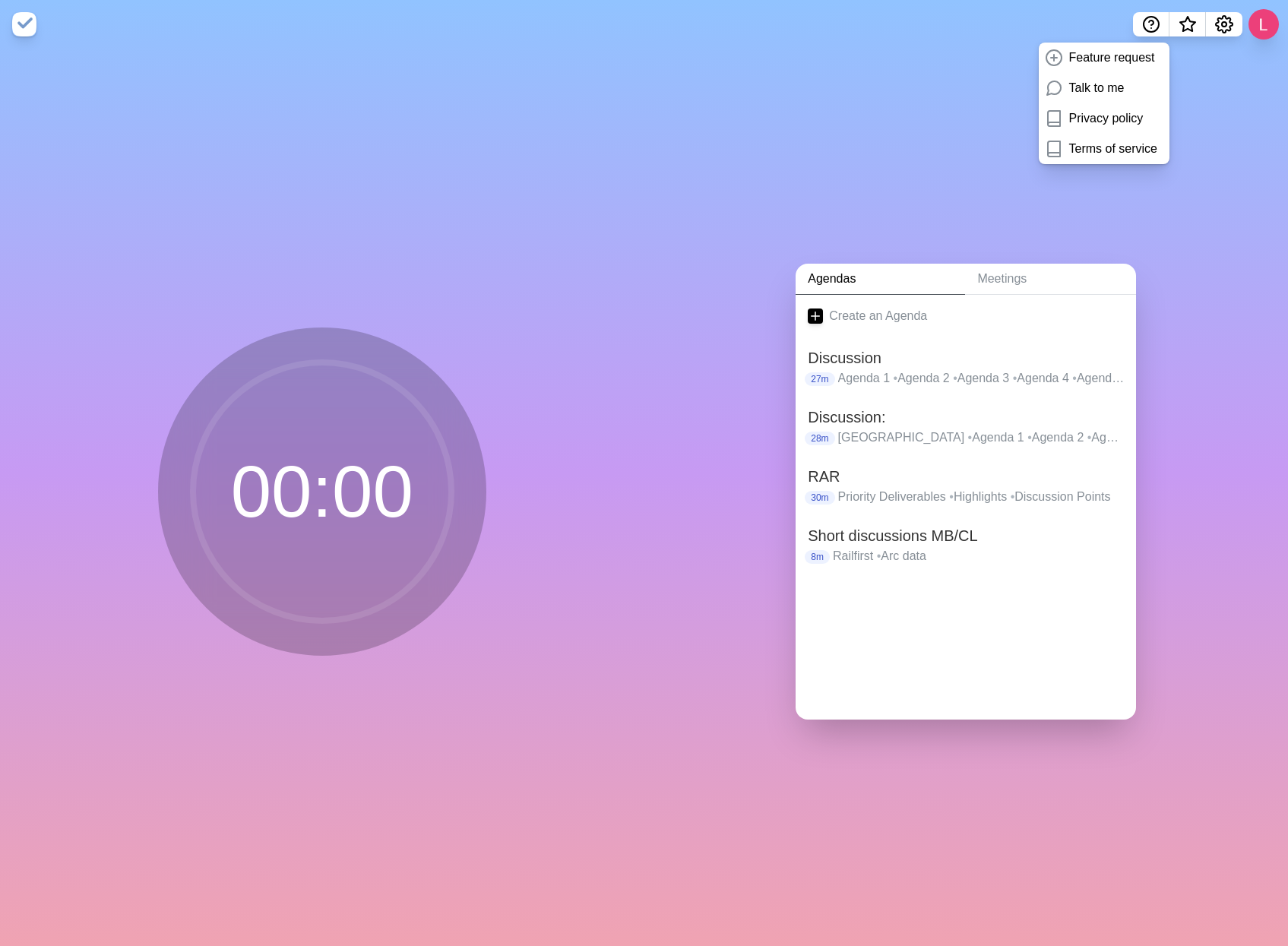
drag, startPoint x: 959, startPoint y: 532, endPoint x: 887, endPoint y: 603, distance: 101.1
click at [887, 603] on div at bounding box center [966, 605] width 341 height 61
click at [888, 538] on h2 "Short discussions MB/CL" at bounding box center [966, 535] width 316 height 23
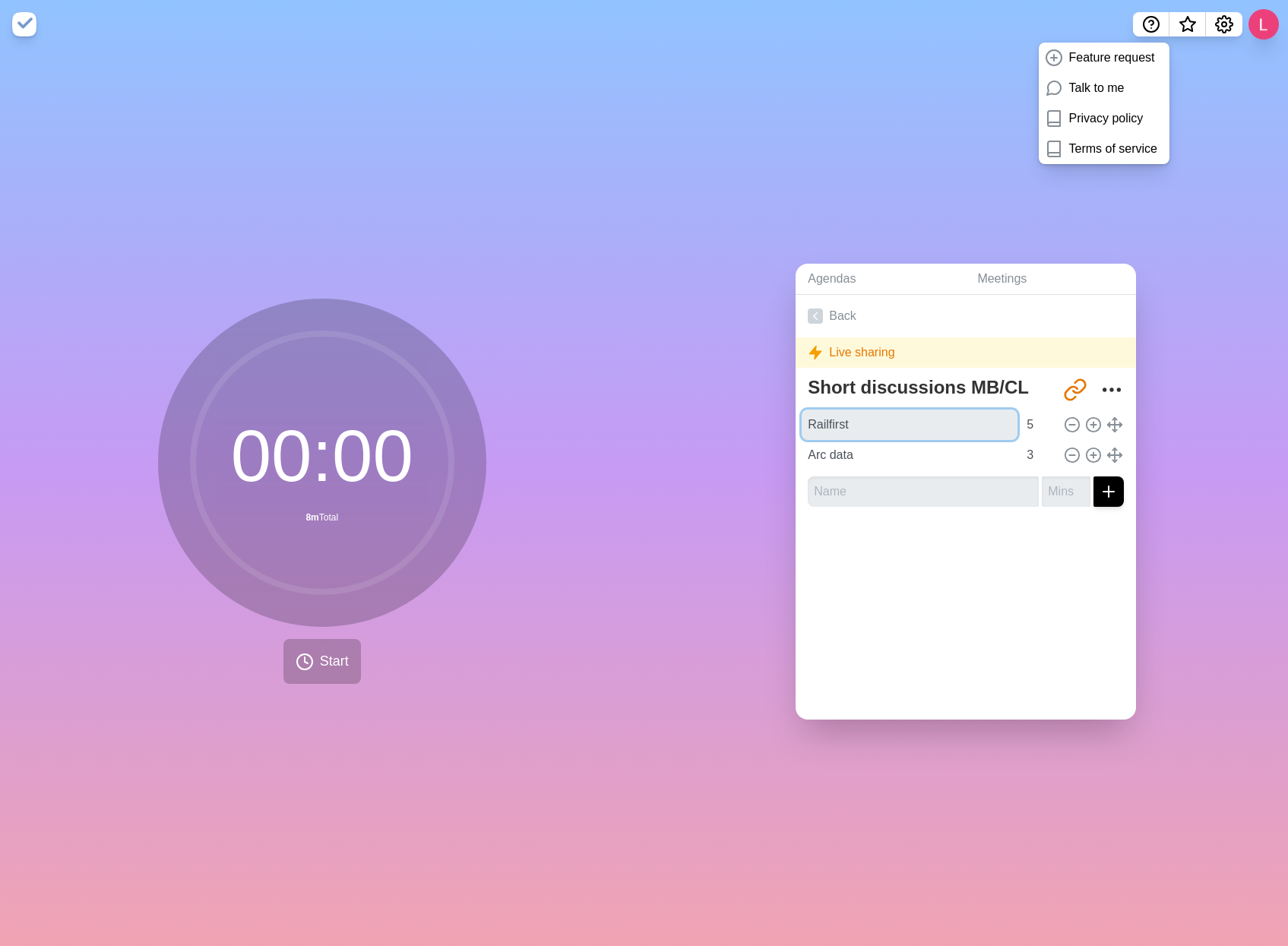
drag, startPoint x: 852, startPoint y: 422, endPoint x: 787, endPoint y: 414, distance: 65.5
click at [787, 414] on div "Agendas Meetings Back Live sharing Short discussions MB/CL http://timeblocks.co…" at bounding box center [967, 497] width 644 height 897
type input "Agenda"
click at [817, 310] on icon at bounding box center [816, 316] width 16 height 16
click at [808, 310] on icon at bounding box center [816, 316] width 16 height 16
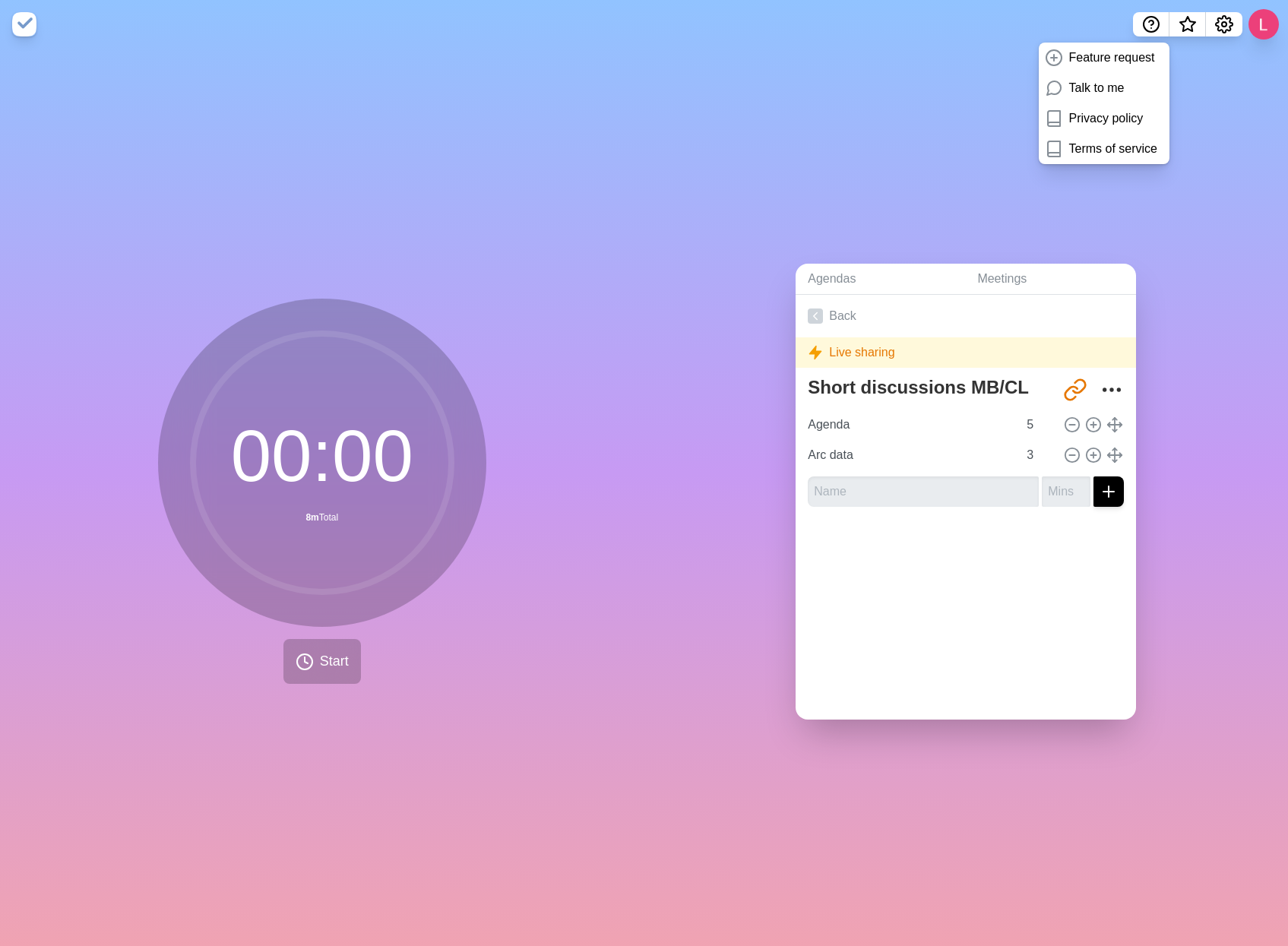
click at [1042, 195] on div "Agendas Meetings Back Live sharing Short discussions MB/CL http://timeblocks.co…" at bounding box center [967, 497] width 644 height 897
click at [1199, 91] on div "Agendas Meetings Back Live sharing Short discussions MB/CL http://timeblocks.co…" at bounding box center [967, 497] width 644 height 897
click at [1106, 416] on icon at bounding box center [1115, 424] width 17 height 17
click at [1113, 429] on polyline at bounding box center [1116, 430] width 5 height 2
click at [1085, 423] on icon at bounding box center [1094, 424] width 17 height 17
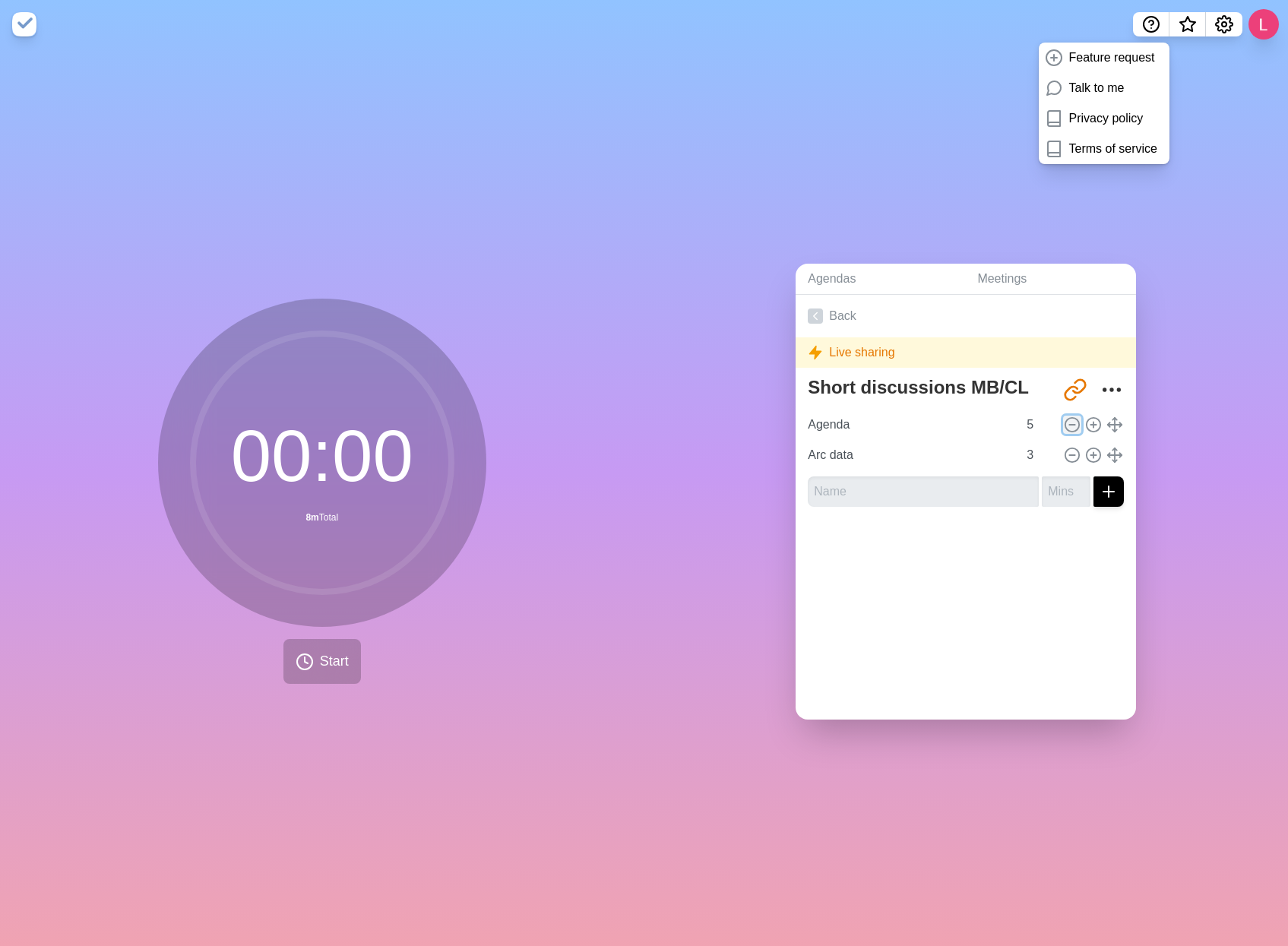
click at [1064, 416] on icon at bounding box center [1072, 424] width 17 height 17
click at [1064, 447] on icon at bounding box center [1072, 456] width 17 height 17
click at [1085, 449] on icon at bounding box center [1094, 456] width 17 height 17
click at [1099, 483] on icon "submit" at bounding box center [1108, 491] width 18 height 18
click at [953, 483] on input "text" at bounding box center [924, 491] width 231 height 30
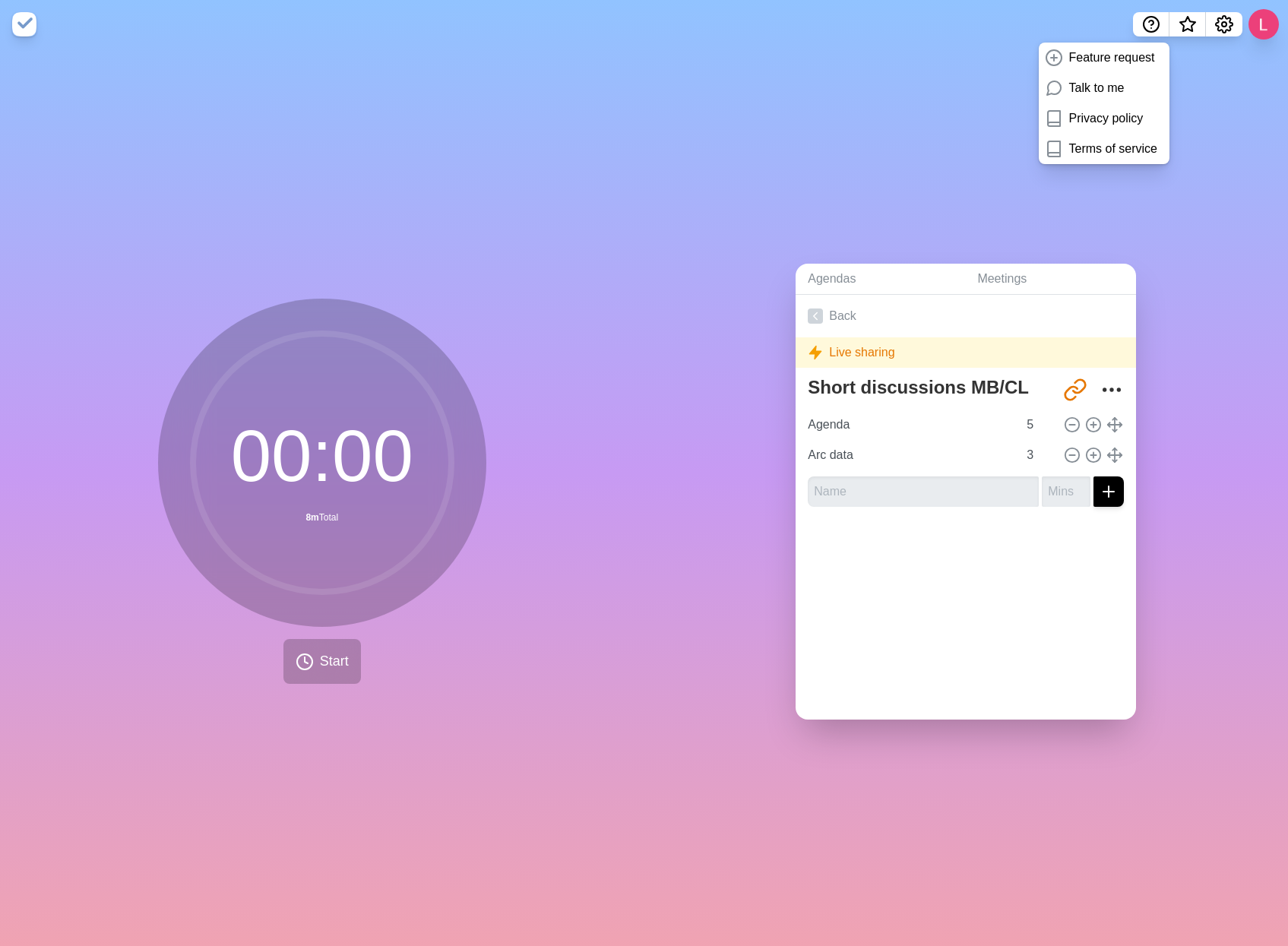
click at [801, 492] on div "Short discussions MB/CL http://timeblocks.co/-N_7Ys_KbmW9YvBBT21G Agenda 5 Arc …" at bounding box center [966, 445] width 341 height 148
click at [851, 486] on input "text" at bounding box center [924, 491] width 231 height 30
click at [852, 486] on input "text" at bounding box center [924, 491] width 231 height 30
drag, startPoint x: 840, startPoint y: 501, endPoint x: 834, endPoint y: 508, distance: 9.2
click at [838, 502] on div "Short discussions MB/CL http://timeblocks.co/-N_7Ys_KbmW9YvBBT21G Agenda 5 Arc …" at bounding box center [966, 445] width 341 height 148
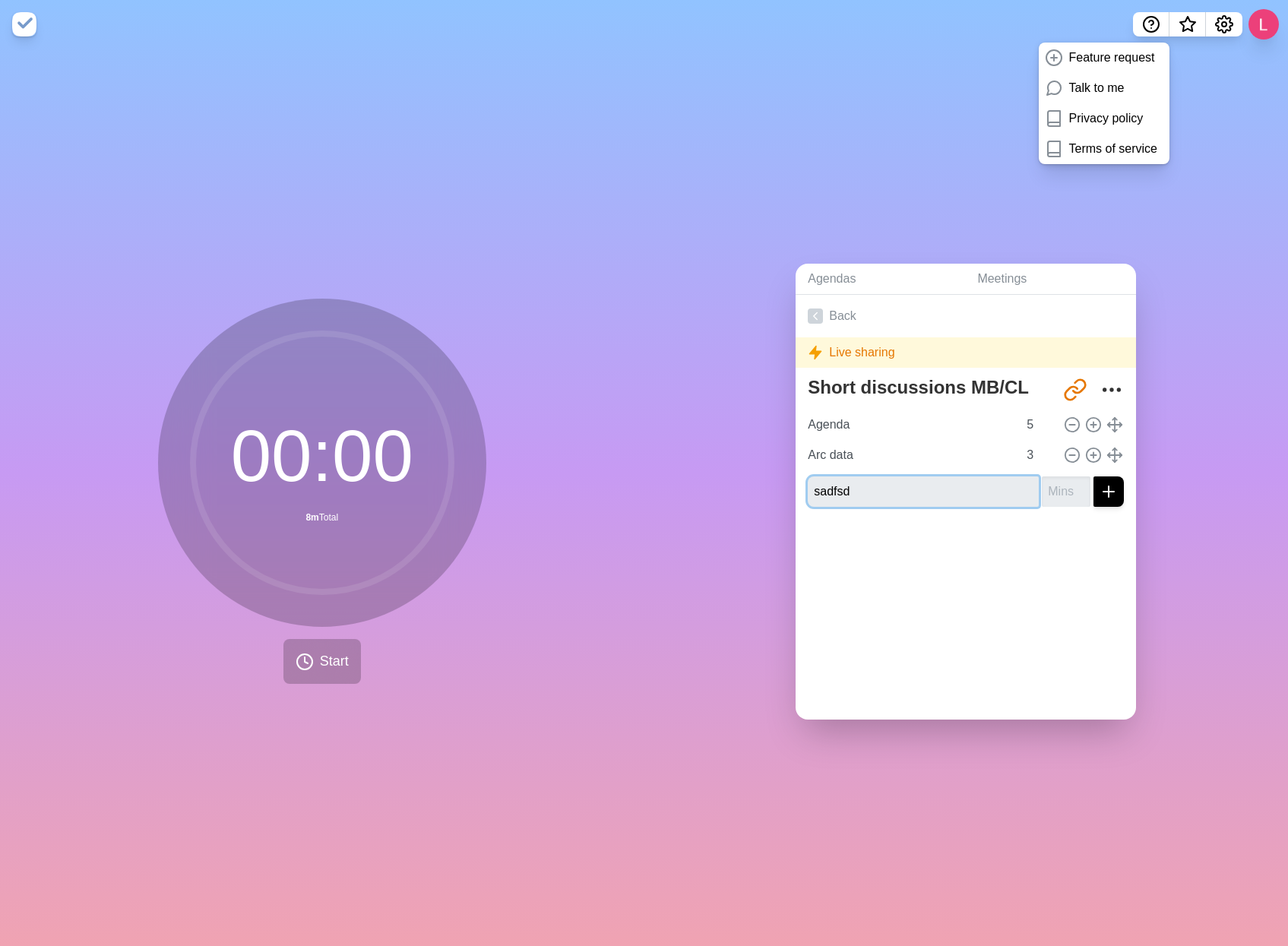
type input "sadfsd"
click at [844, 519] on div at bounding box center [966, 549] width 341 height 61
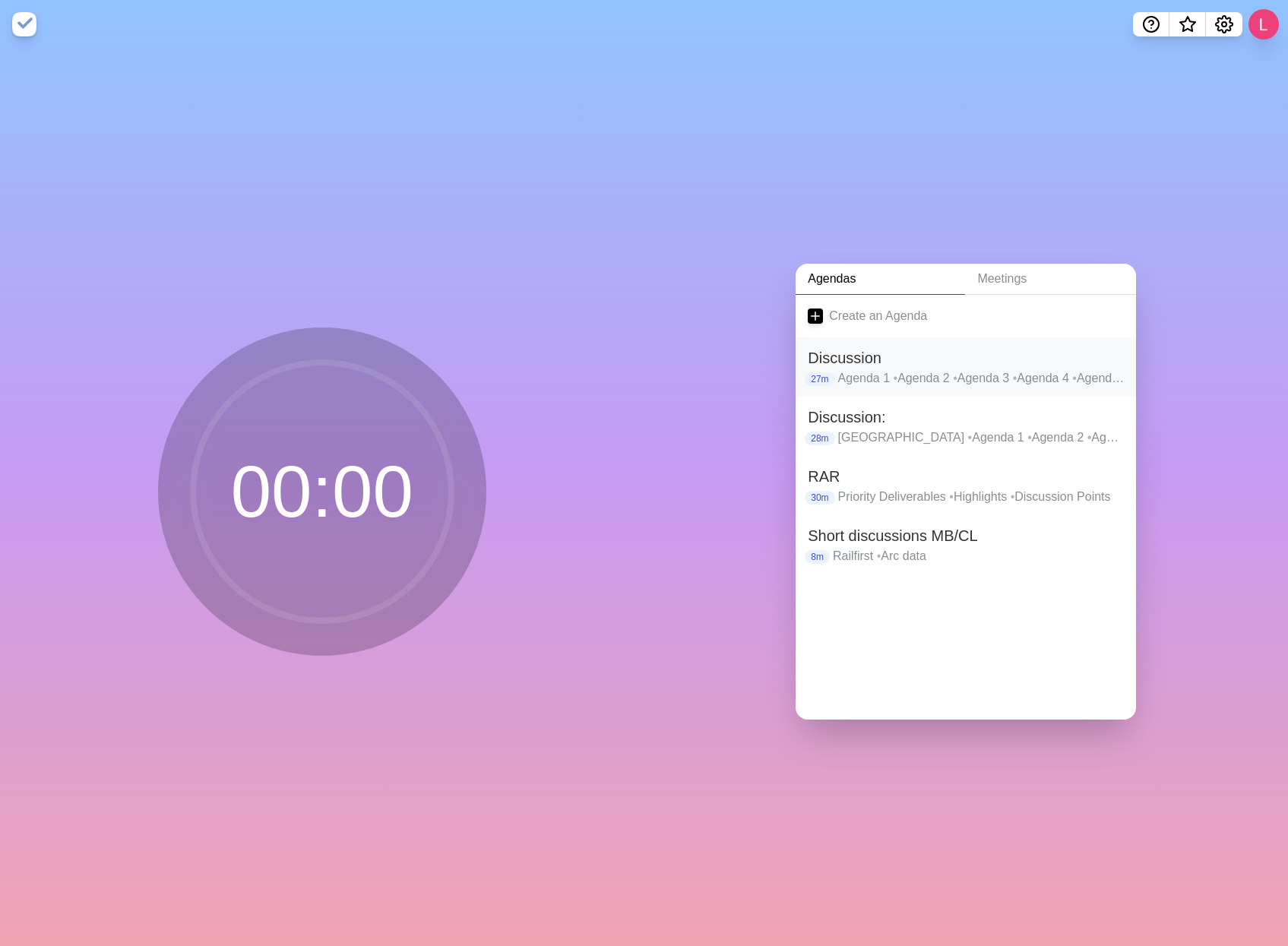
click at [894, 372] on span "•" at bounding box center [896, 378] width 5 height 13
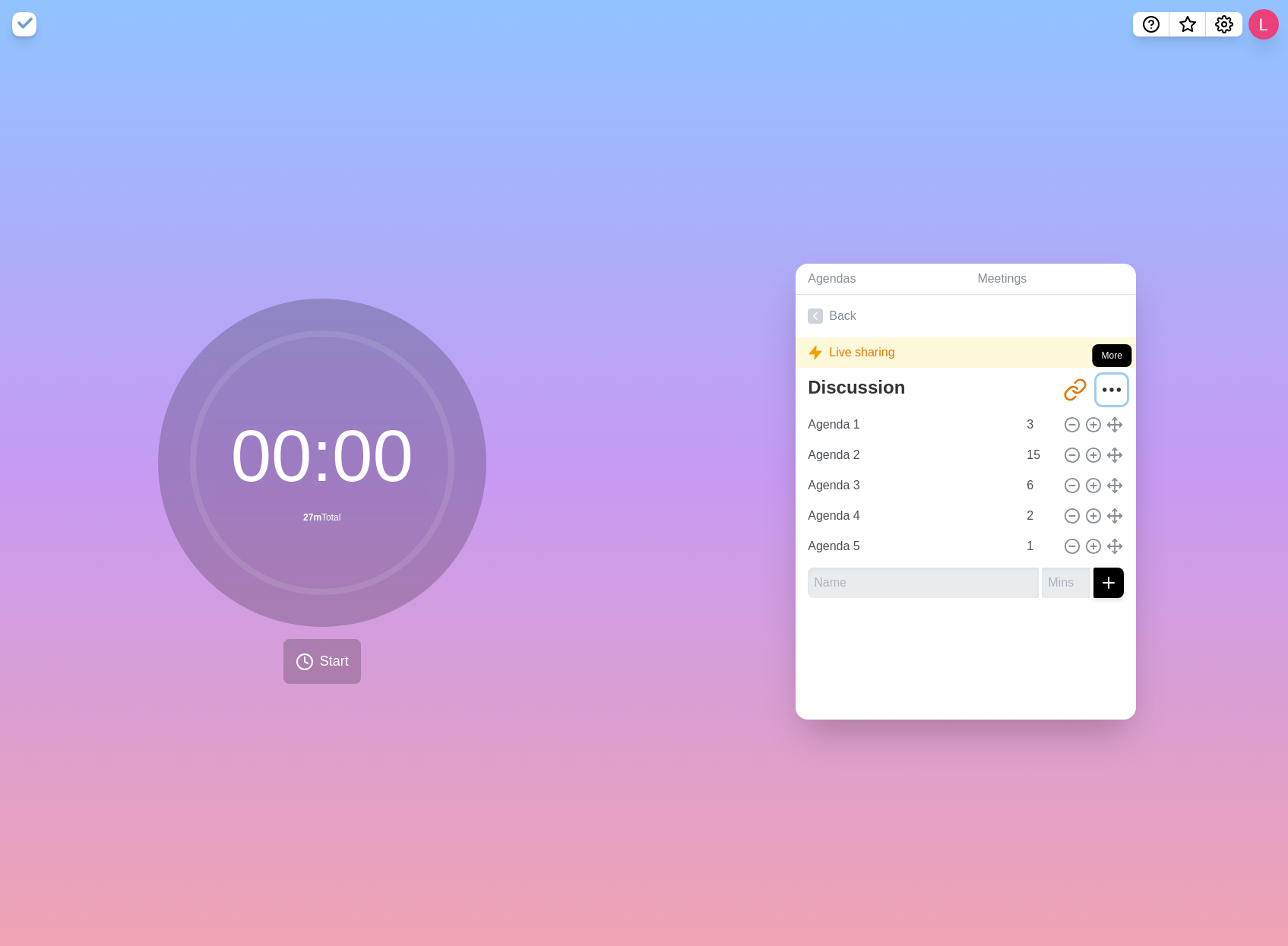
click at [1109, 375] on button "More" at bounding box center [1112, 390] width 30 height 30
click at [1027, 476] on p "Delete agenda" at bounding box center [1057, 474] width 79 height 18
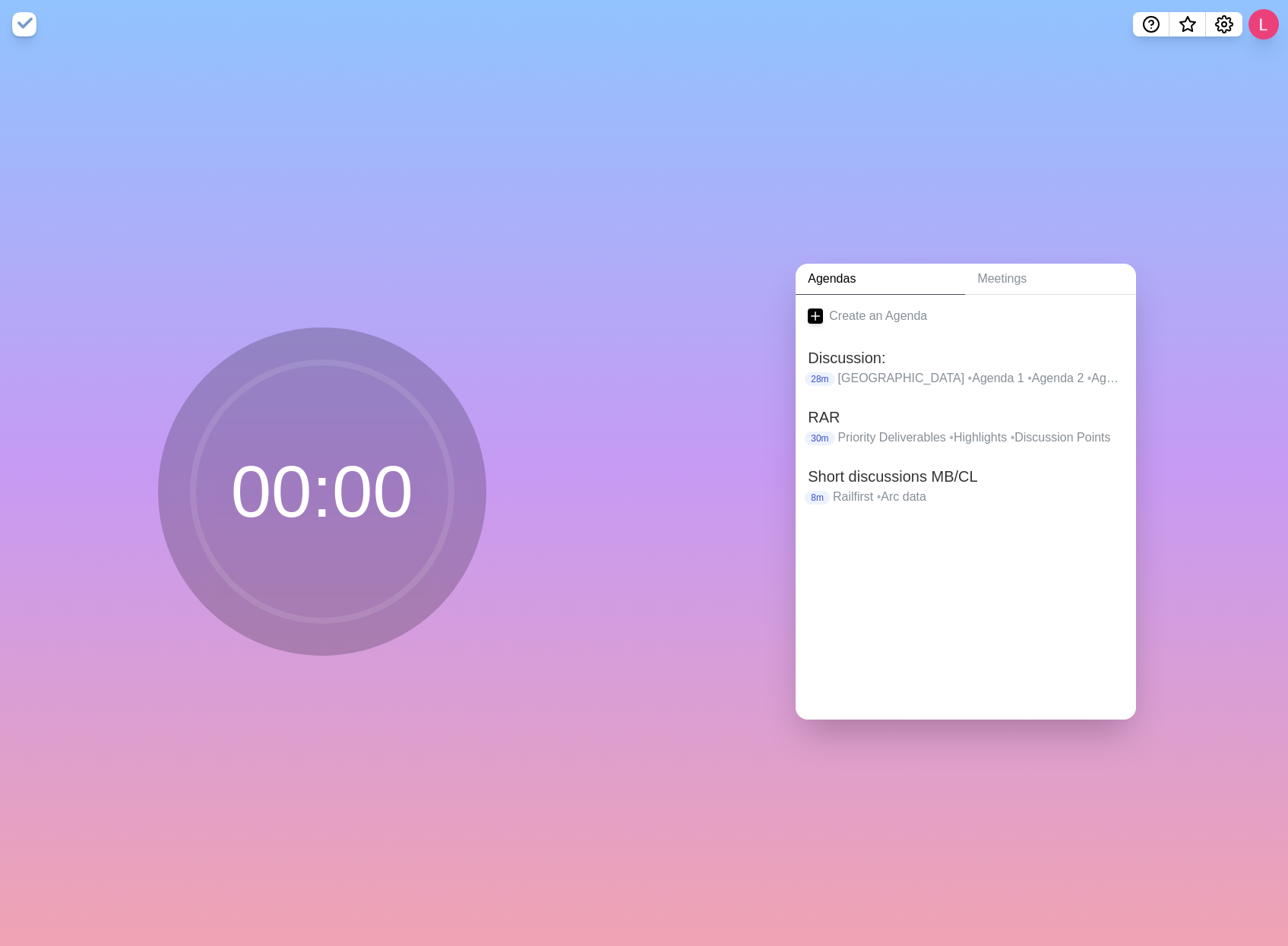
click at [755, 144] on div "Agendas Meetings Create an Agenda Discussion: 28m [GEOGRAPHIC_DATA] • Agenda 1 …" at bounding box center [967, 497] width 644 height 897
click at [910, 369] on p "[GEOGRAPHIC_DATA] • Agenda 1 • Agenda 2 • Agenda 3 • Agenda 4 • Agenda 5" at bounding box center [981, 378] width 286 height 18
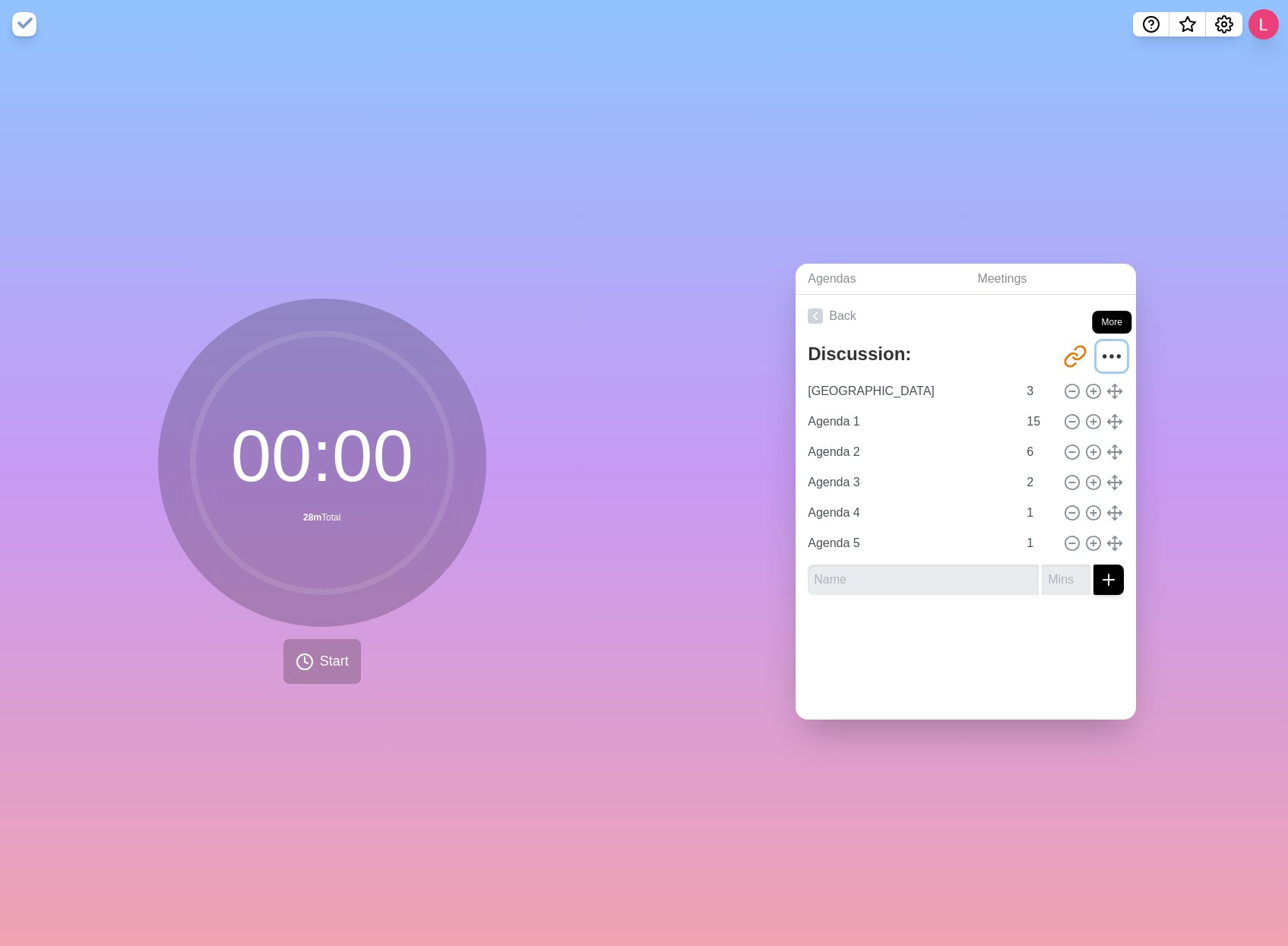
click at [1099, 346] on icon "More" at bounding box center [1111, 355] width 24 height 24
click at [1024, 436] on p "Delete agenda" at bounding box center [1057, 441] width 79 height 18
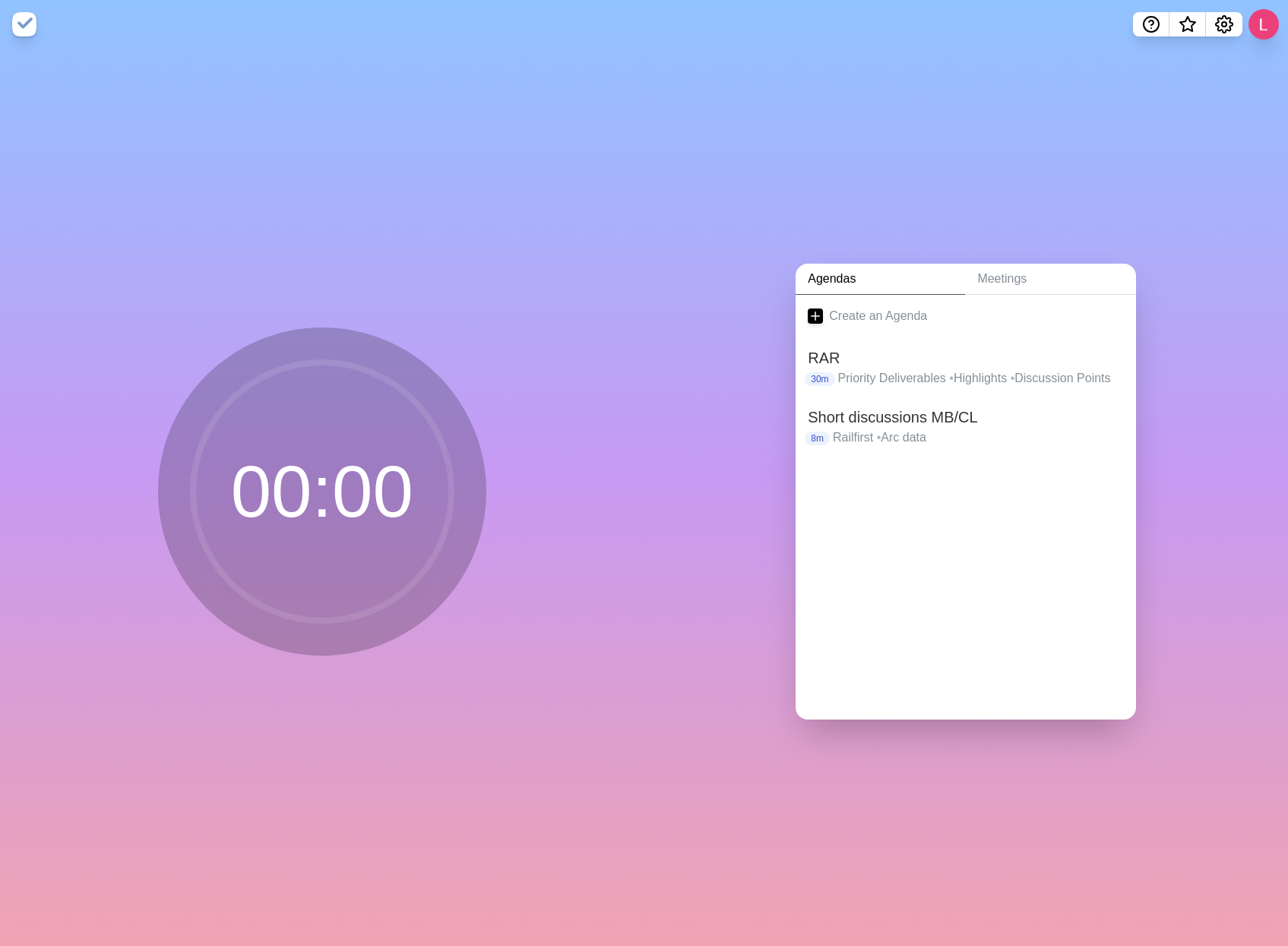
click at [838, 159] on div "Agendas Meetings Create an Agenda RAR 30m Priority Deliverables • Highlights • …" at bounding box center [967, 497] width 644 height 897
click at [1255, 23] on button at bounding box center [1263, 24] width 32 height 32
click at [1243, 62] on p "Sign out" at bounding box center [1241, 57] width 45 height 18
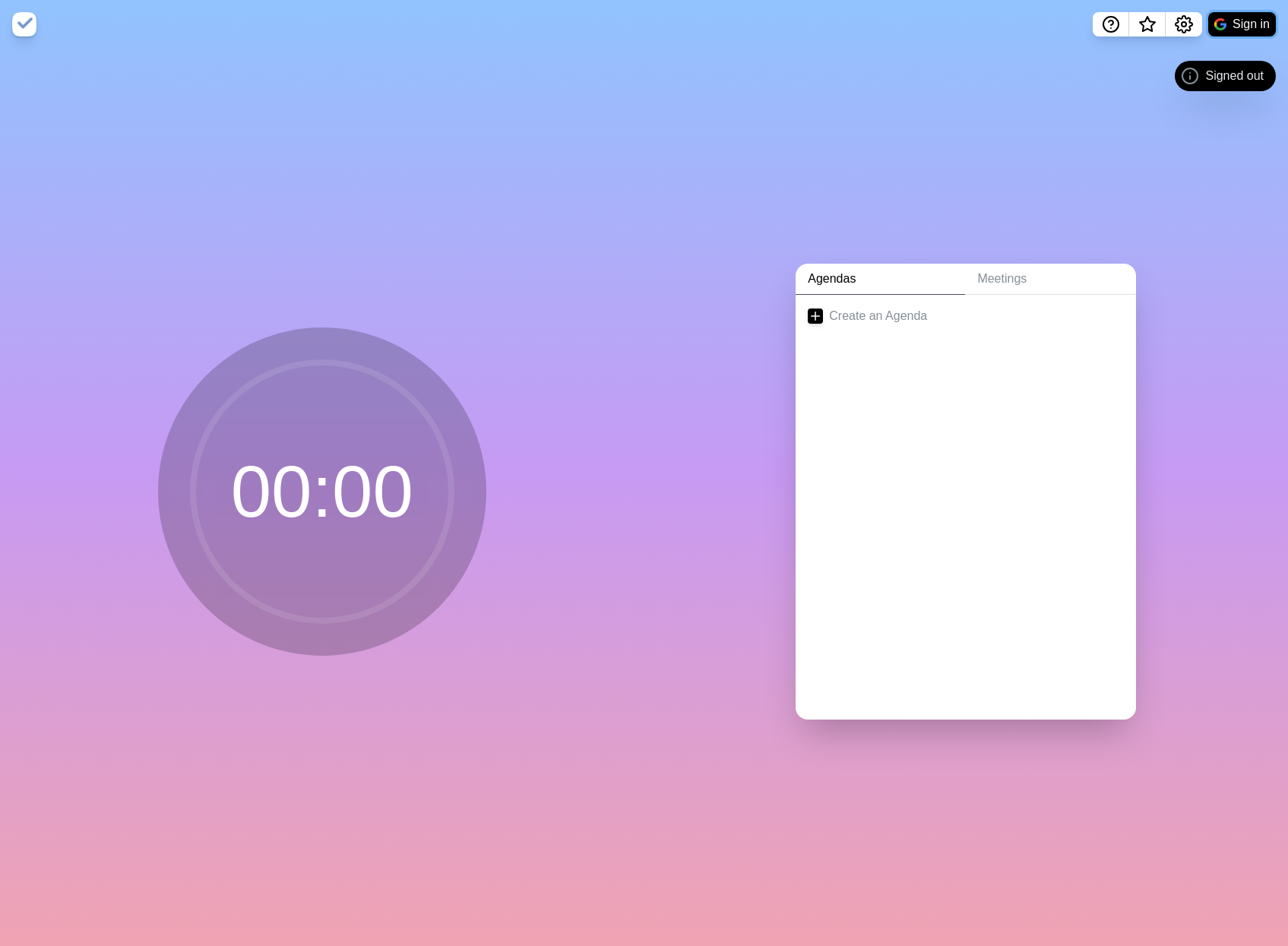
click at [1237, 26] on button "Sign in" at bounding box center [1241, 24] width 68 height 24
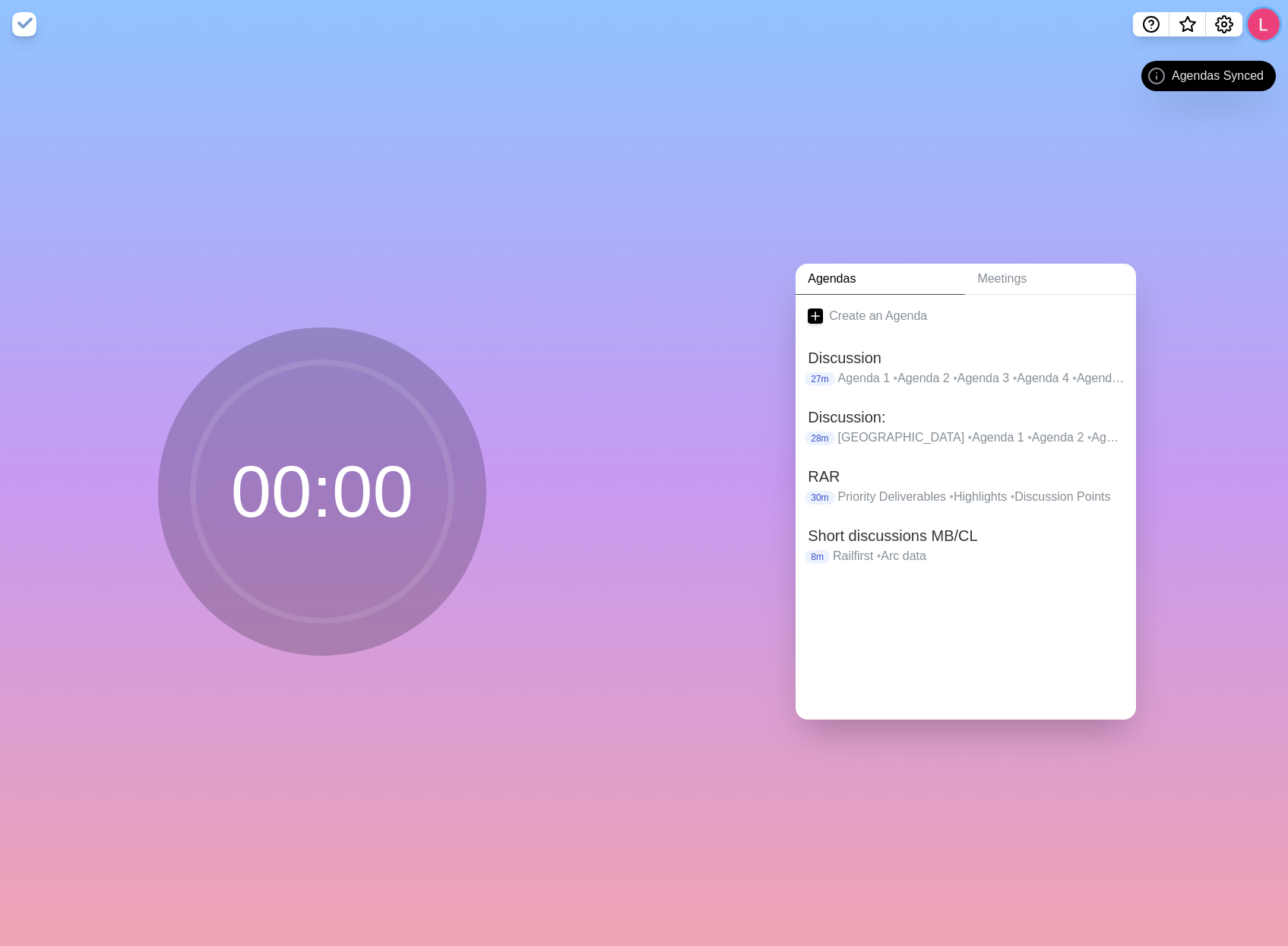
click at [1265, 23] on button at bounding box center [1263, 24] width 32 height 32
click at [889, 415] on h2 "Discussion:" at bounding box center [966, 417] width 316 height 23
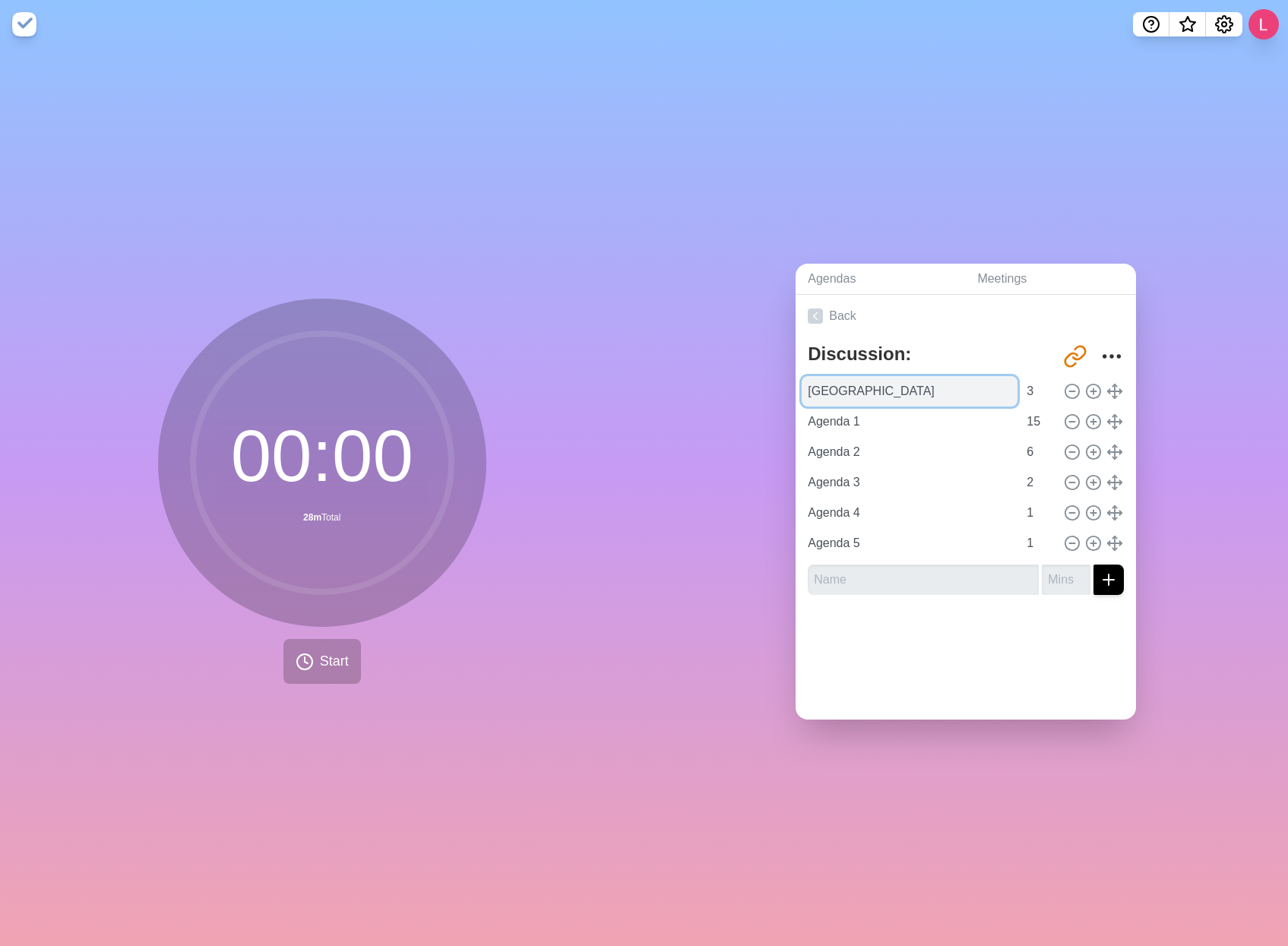
drag, startPoint x: 842, startPoint y: 384, endPoint x: 800, endPoint y: 376, distance: 42.8
click at [802, 376] on input "[GEOGRAPHIC_DATA]" at bounding box center [910, 391] width 216 height 30
type input "#"
click at [810, 310] on icon at bounding box center [816, 316] width 16 height 16
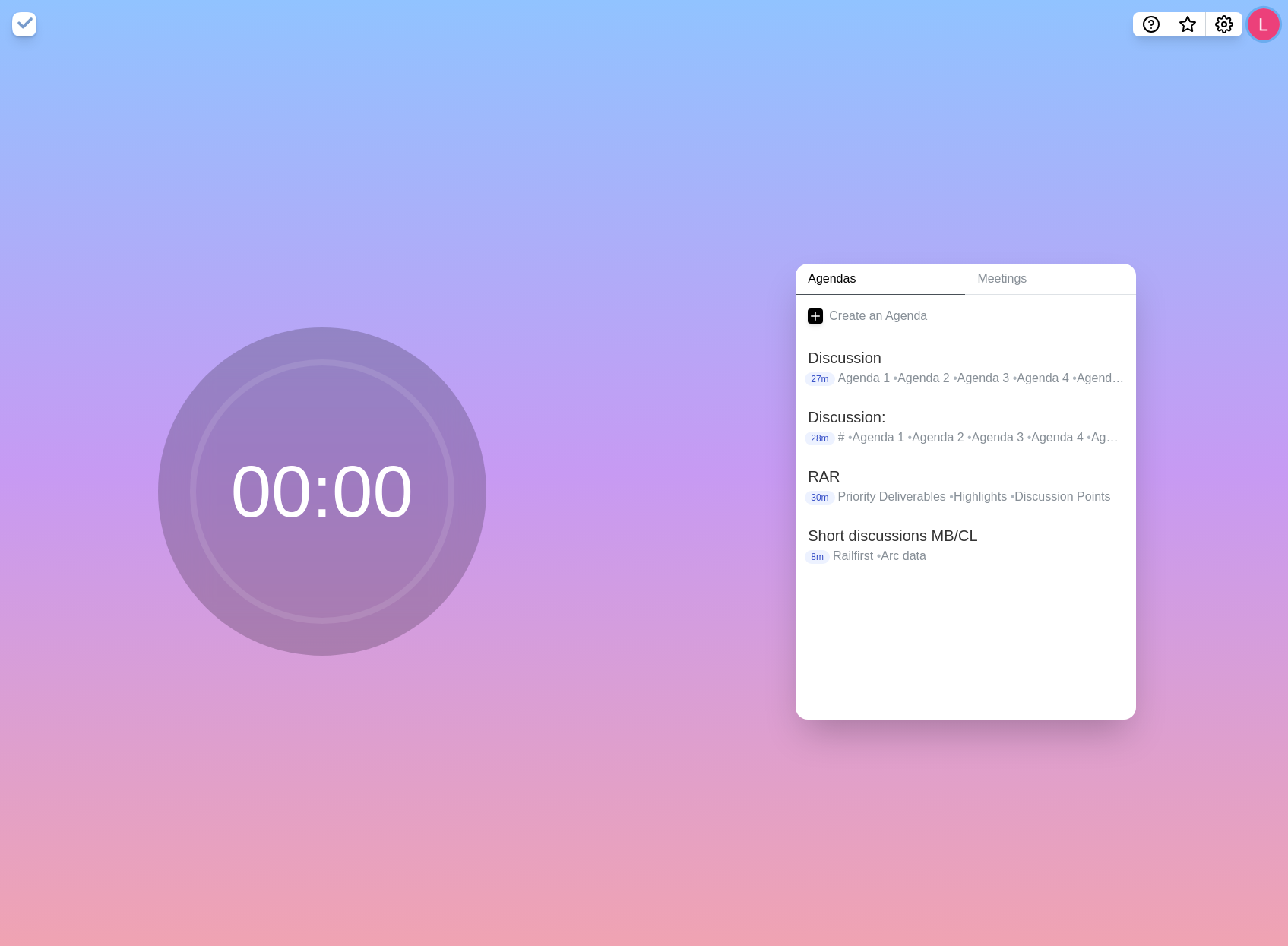
click at [1253, 20] on button at bounding box center [1263, 24] width 32 height 32
click at [1244, 61] on p "Sign out" at bounding box center [1241, 57] width 45 height 18
